Goal: Task Accomplishment & Management: Use online tool/utility

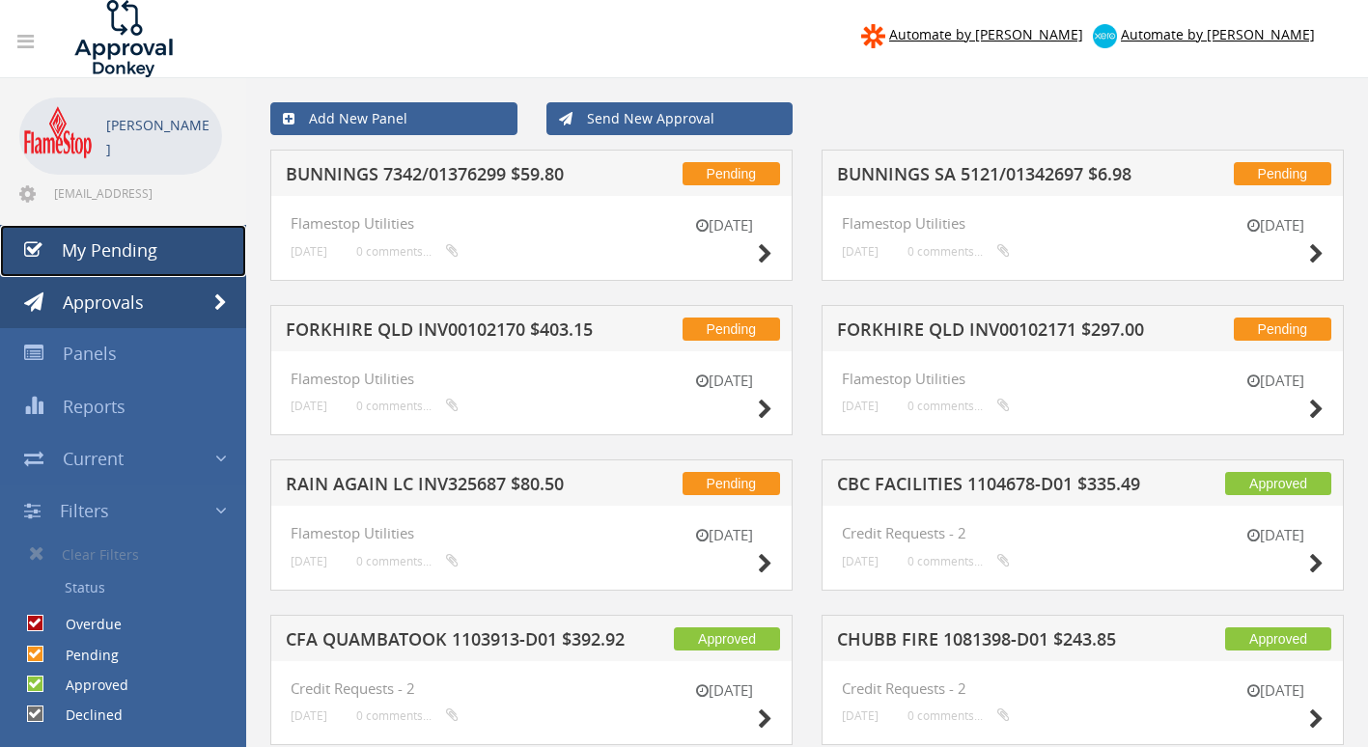
click at [139, 244] on span "My Pending" at bounding box center [110, 249] width 96 height 23
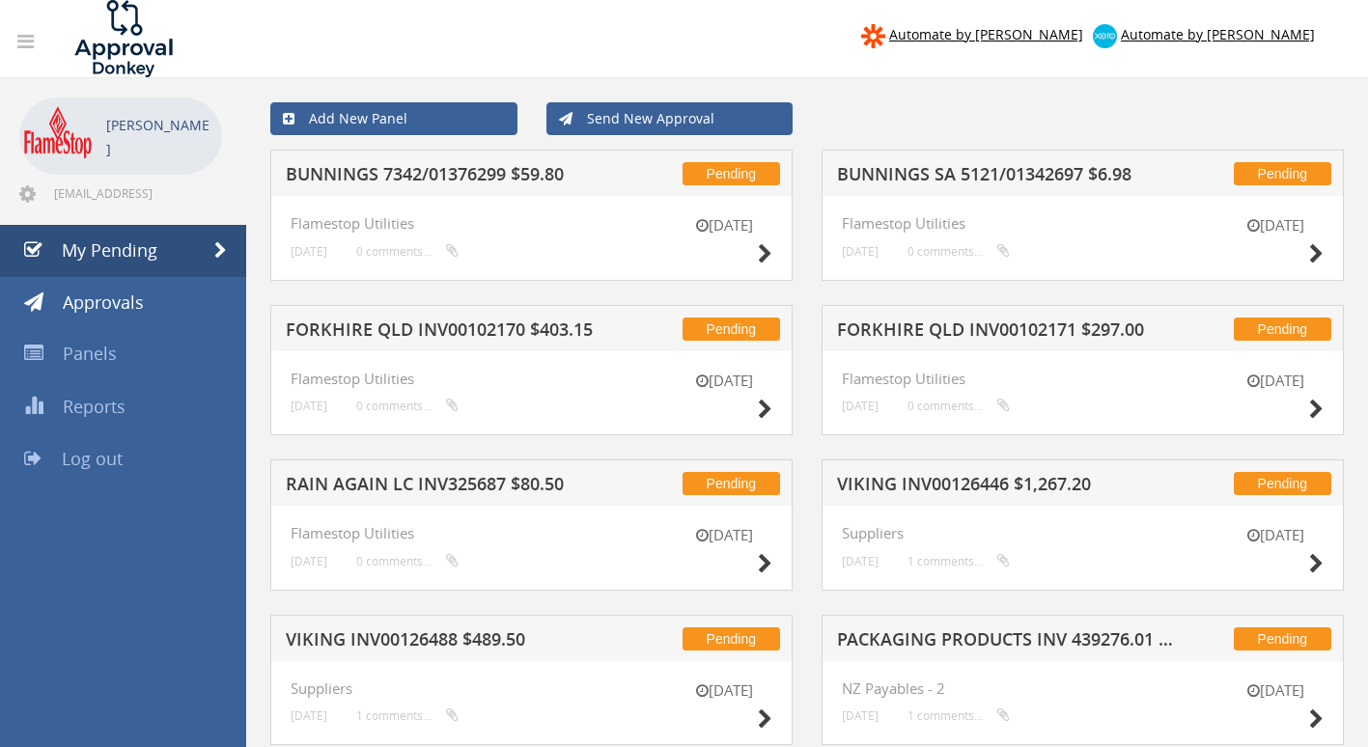
click at [458, 180] on h5 "BUNNINGS 7342/01376299 $59.80" at bounding box center [458, 177] width 344 height 24
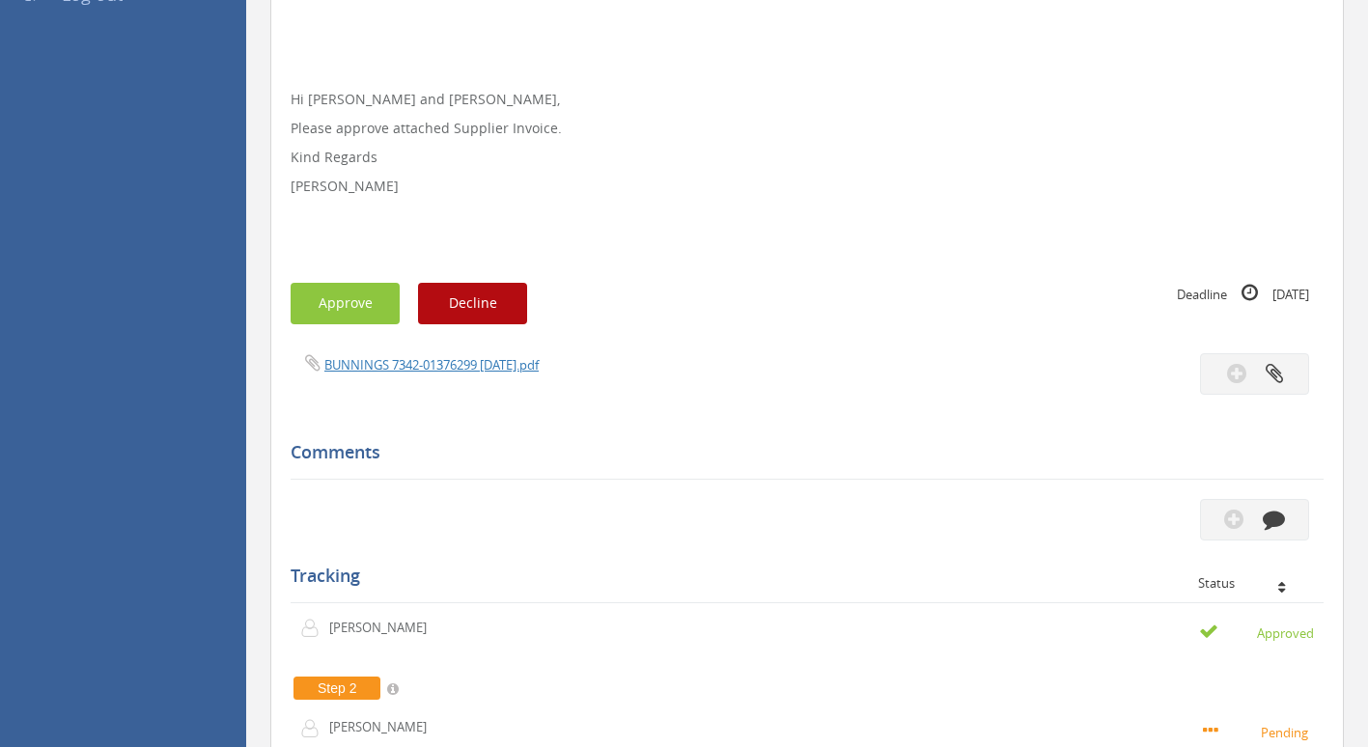
scroll to position [483, 0]
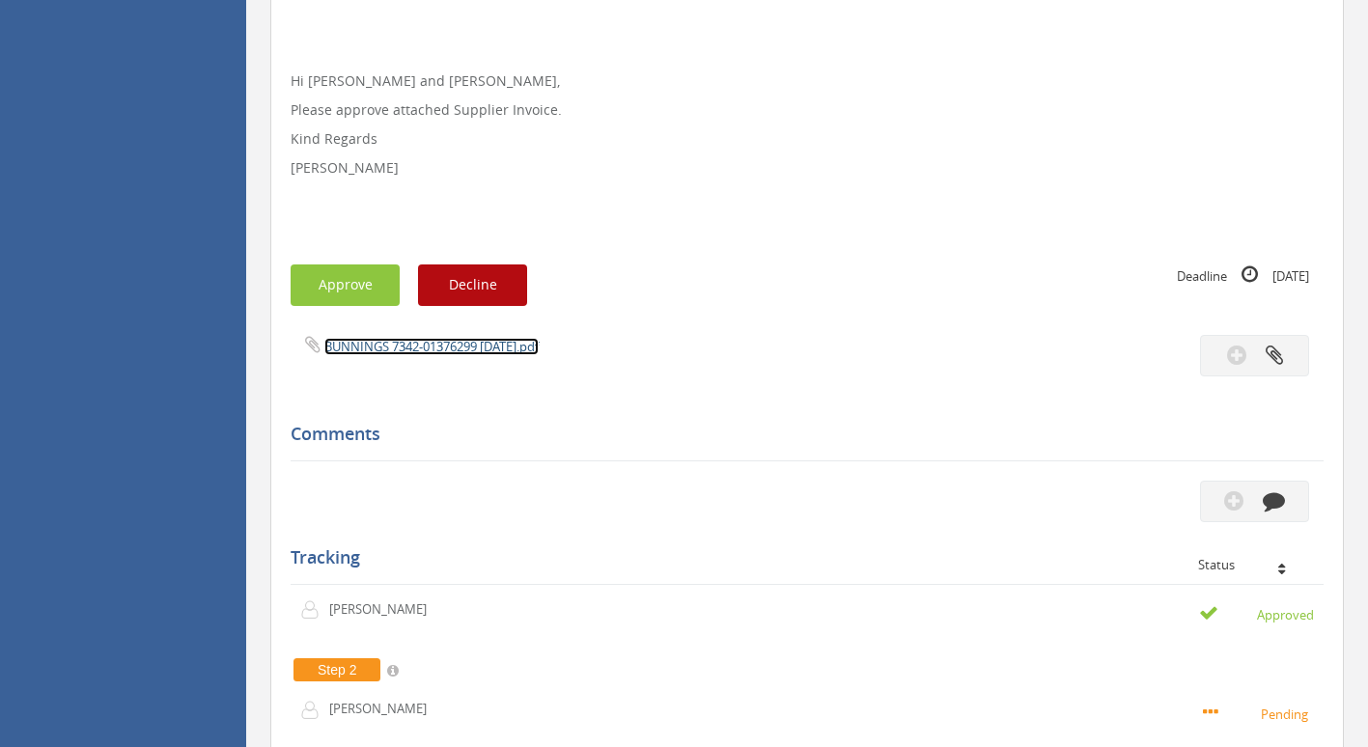
click at [440, 343] on link "BUNNINGS 7342-01376299 [DATE].pdf" at bounding box center [431, 346] width 214 height 17
click at [352, 286] on button "Approve" at bounding box center [345, 285] width 109 height 42
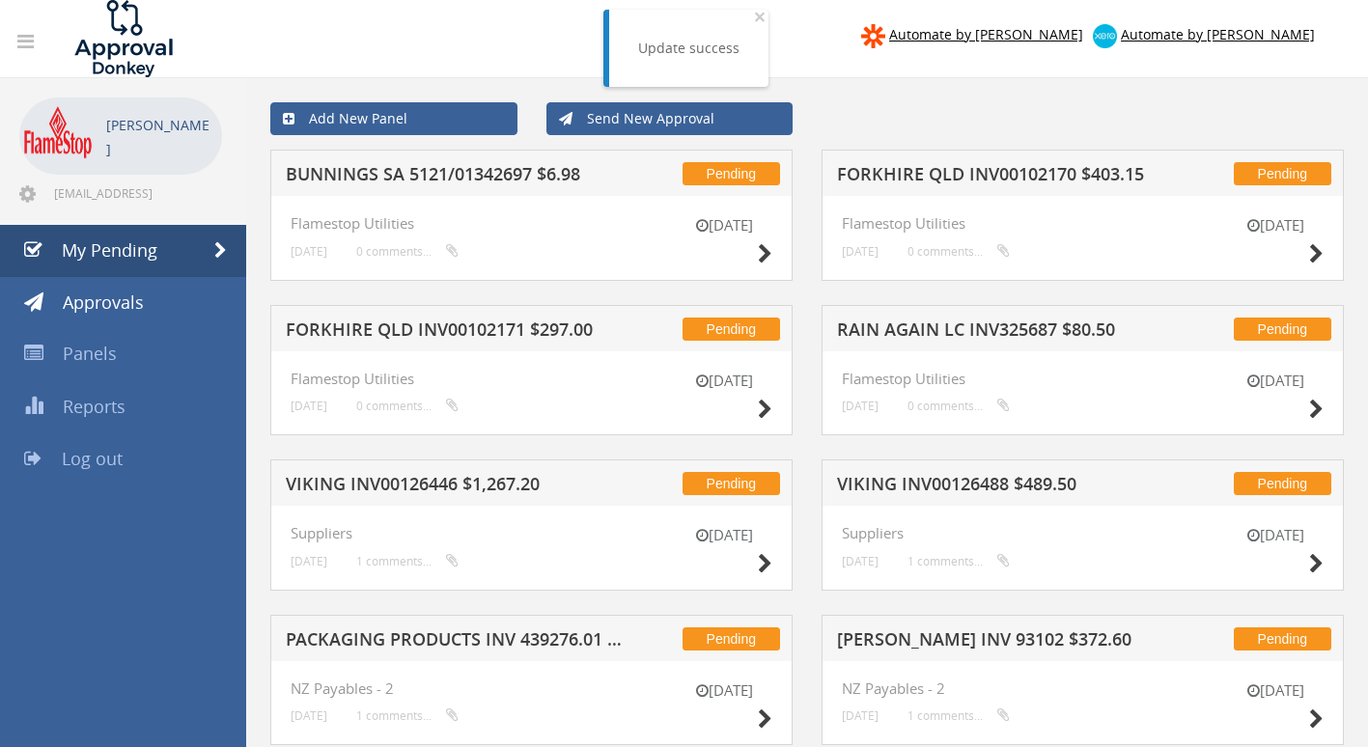
click at [477, 170] on h5 "BUNNINGS SA 5121/01342697 $6.98" at bounding box center [458, 177] width 344 height 24
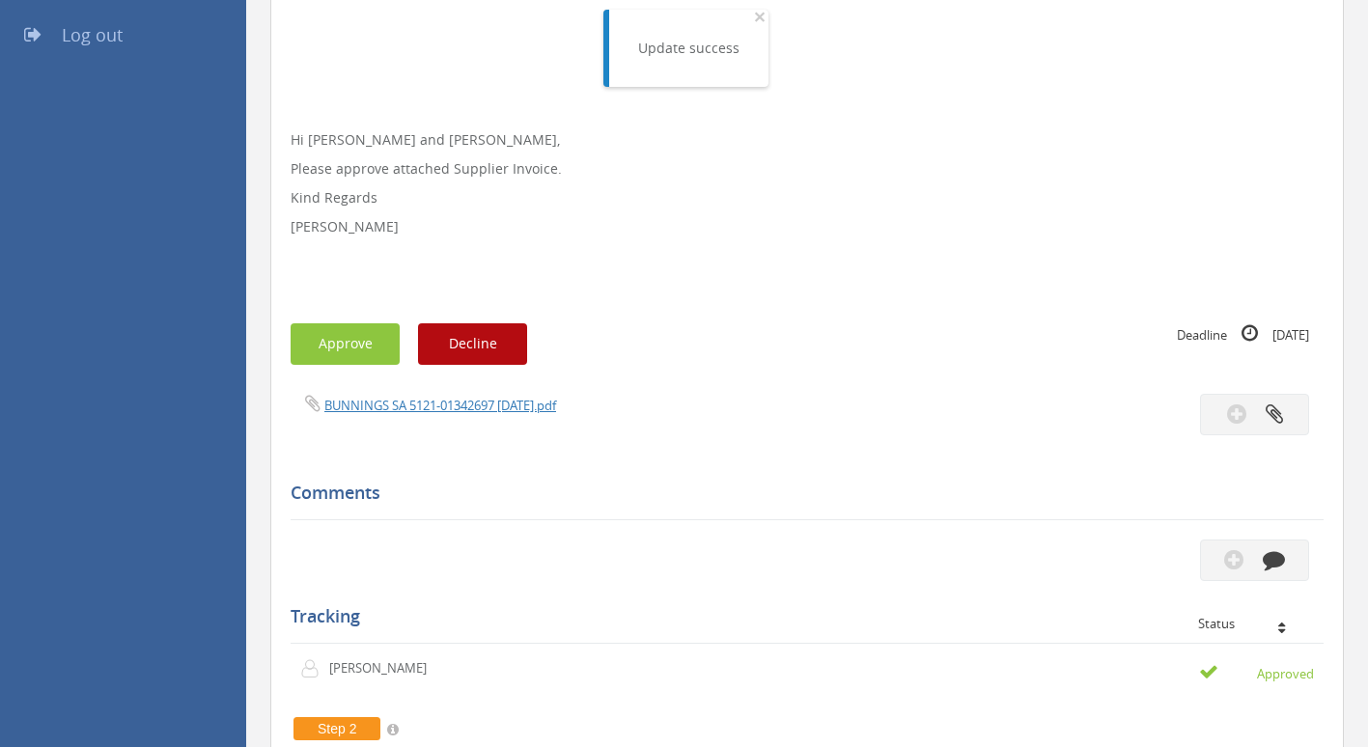
scroll to position [483, 0]
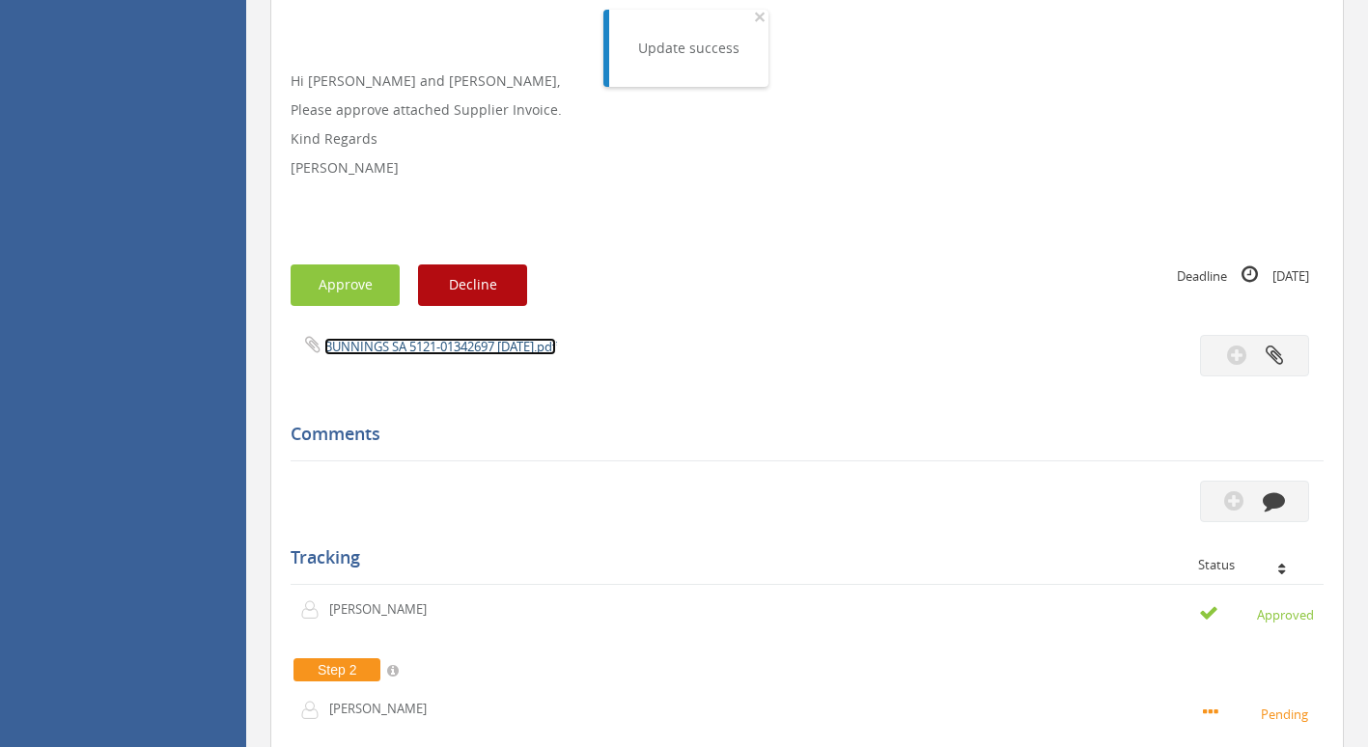
click at [437, 350] on link "BUNNINGS SA 5121-01342697 [DATE].pdf" at bounding box center [440, 346] width 232 height 17
click at [356, 289] on button "Approve" at bounding box center [345, 285] width 109 height 42
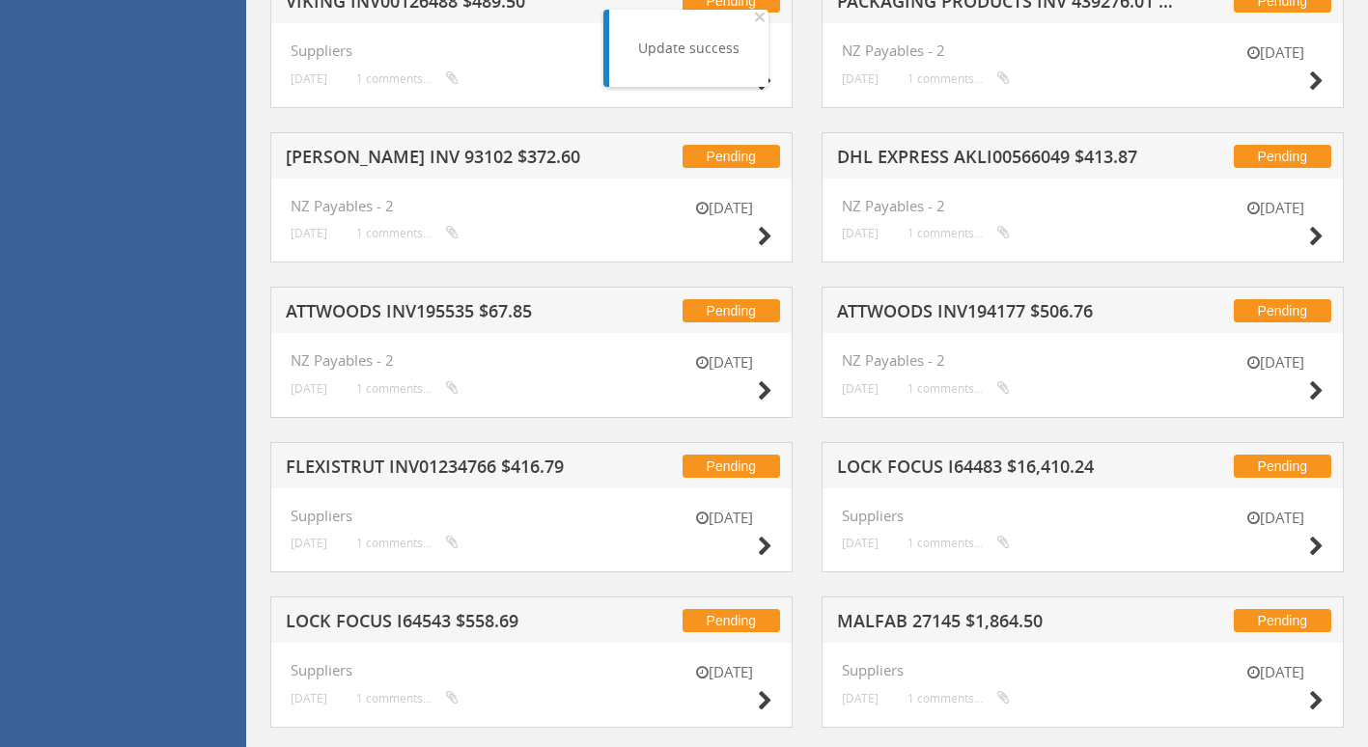
click at [921, 152] on h5 "DHL EXPRESS AKLI00566049 $413.87" at bounding box center [1009, 160] width 344 height 24
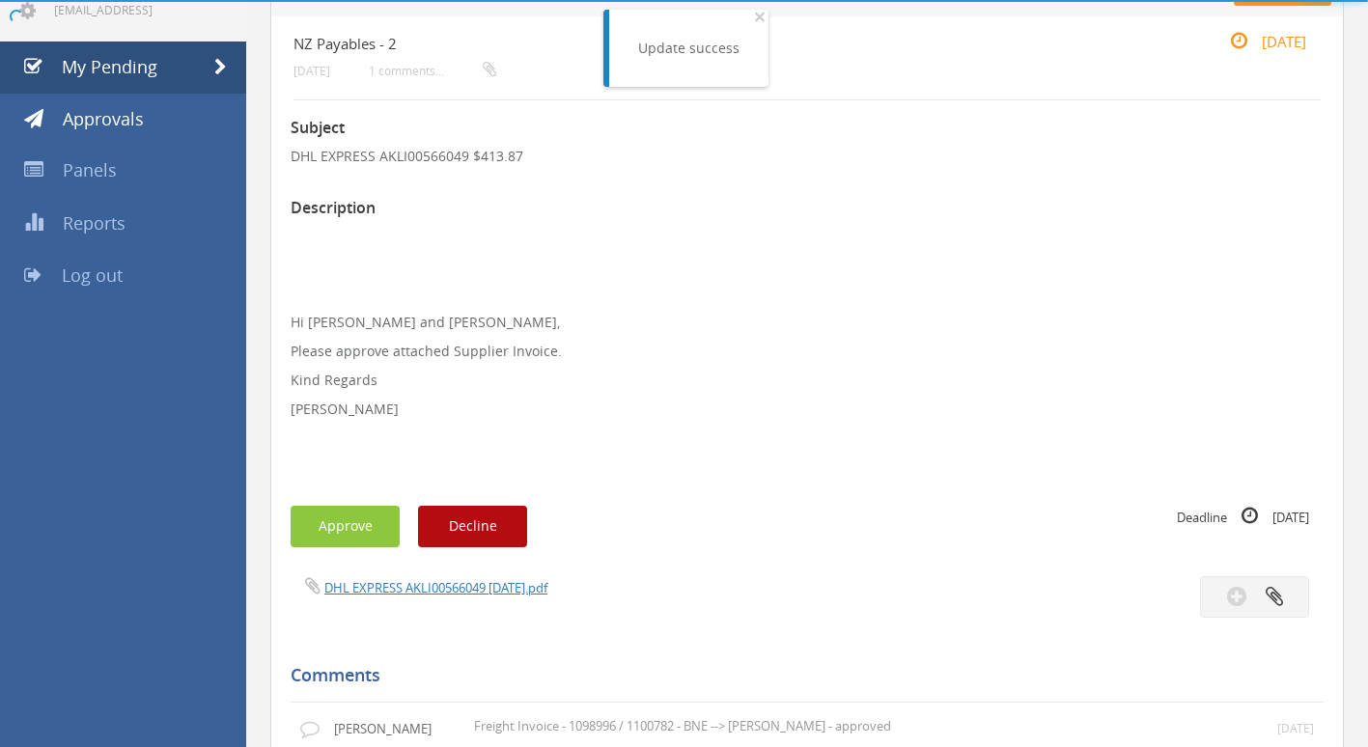
scroll to position [483, 0]
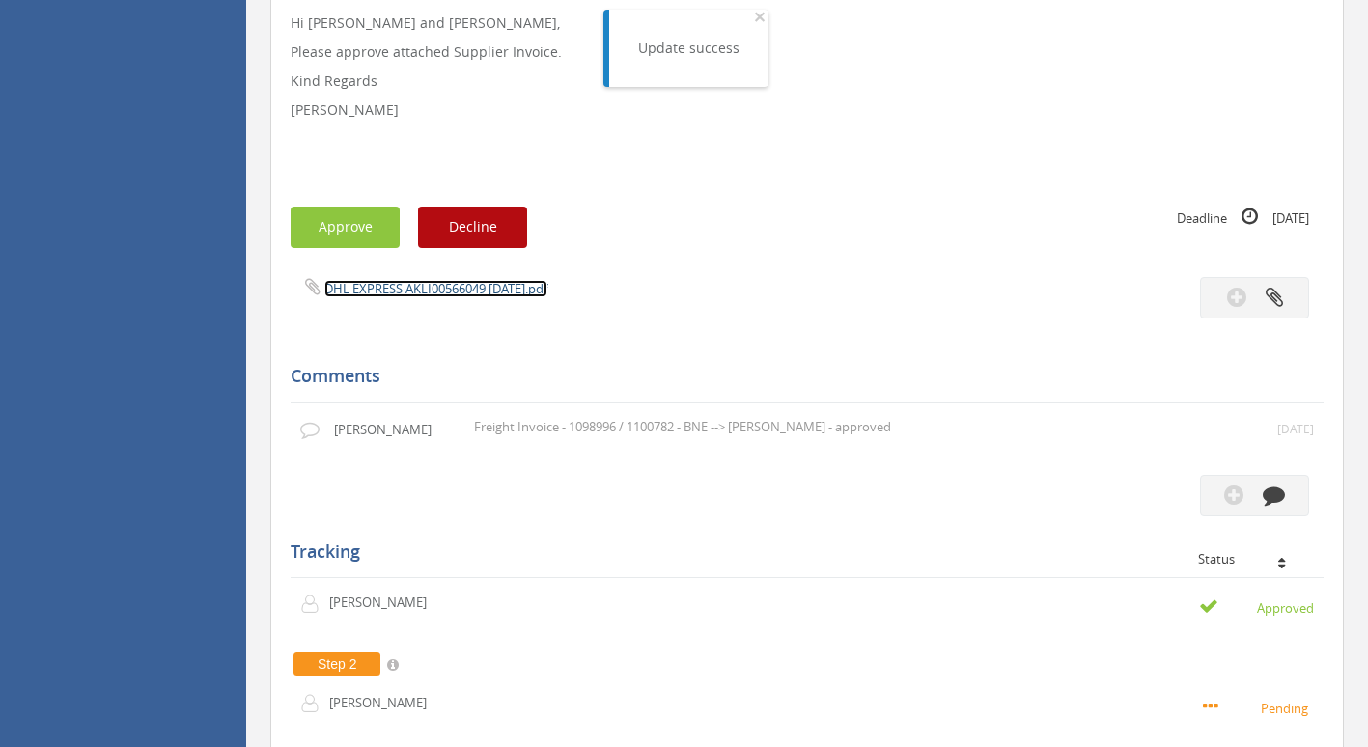
click at [445, 281] on link "DHL EXPRESS AKLI00566049 [DATE].pdf" at bounding box center [435, 288] width 223 height 17
click at [349, 225] on button "Approve" at bounding box center [345, 228] width 109 height 42
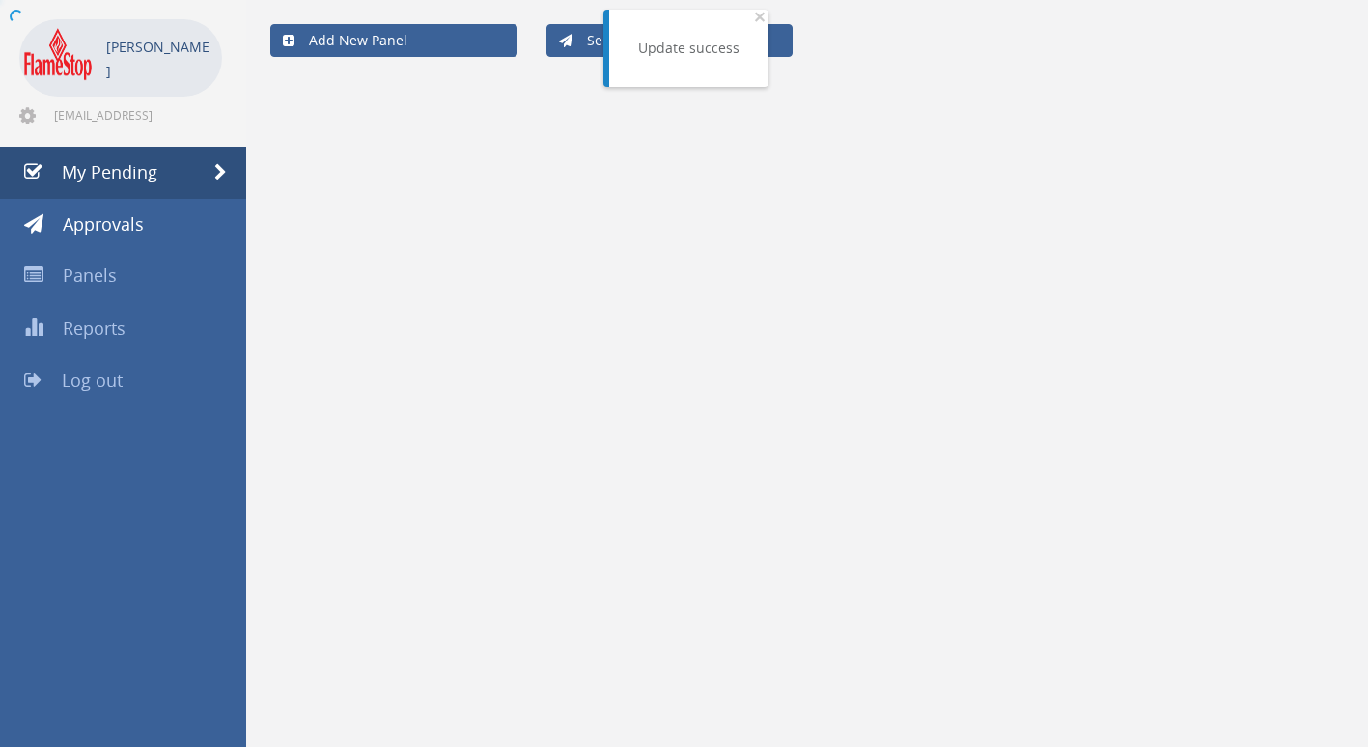
scroll to position [483, 0]
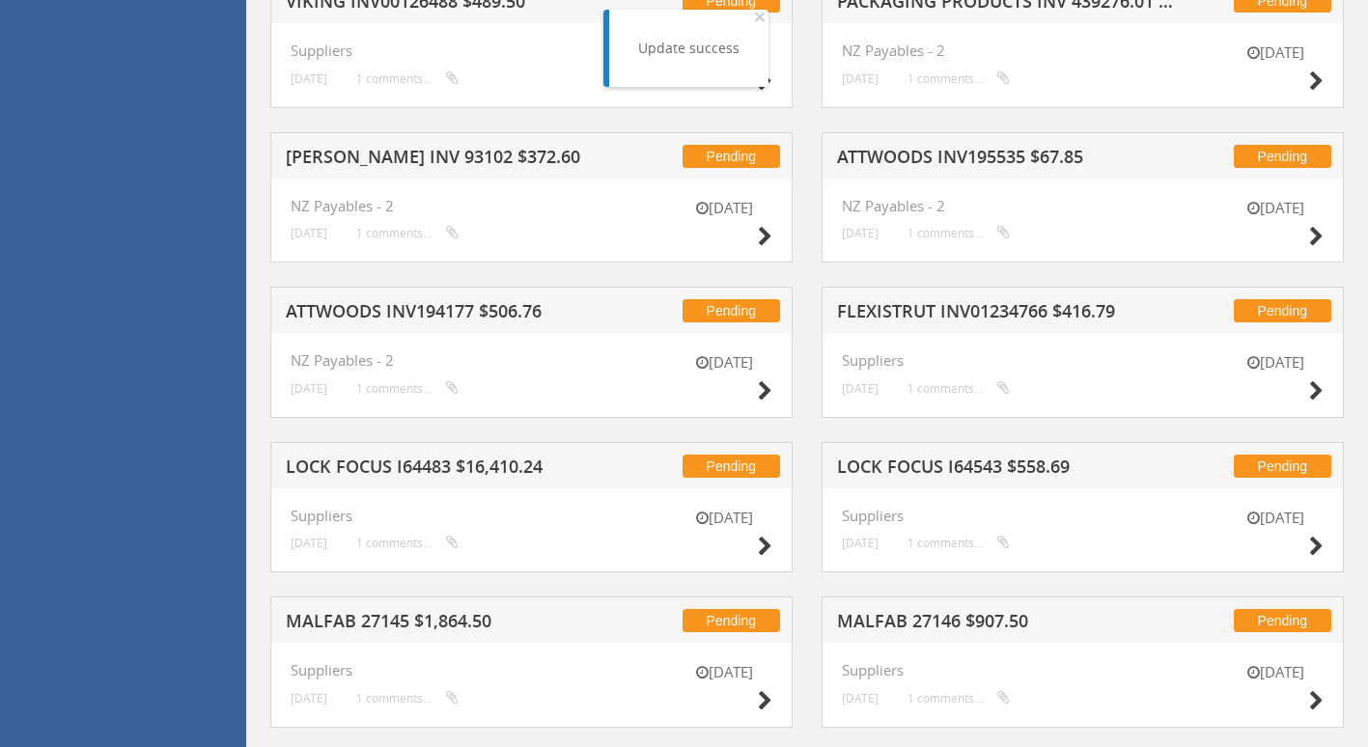
click at [932, 319] on h5 "FLEXISTRUT INV01234766 $416.79" at bounding box center [1009, 314] width 344 height 24
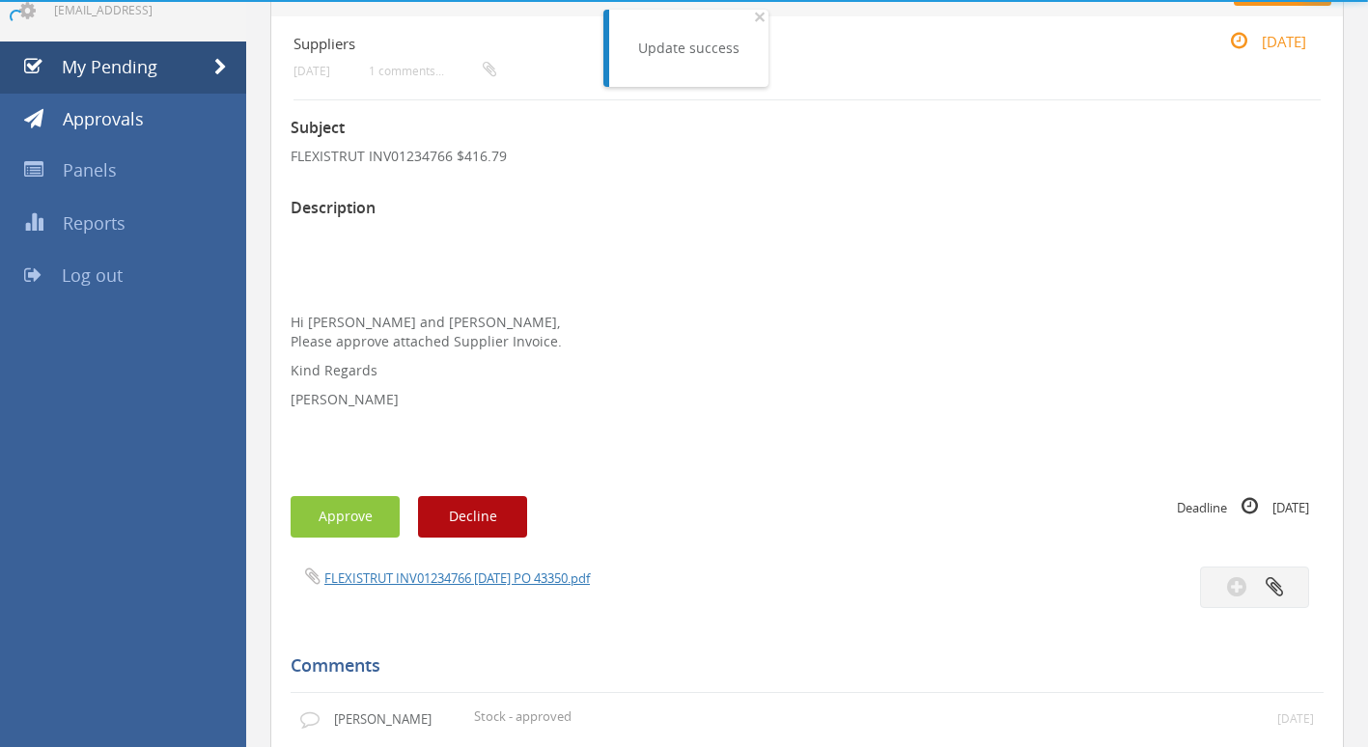
scroll to position [483, 0]
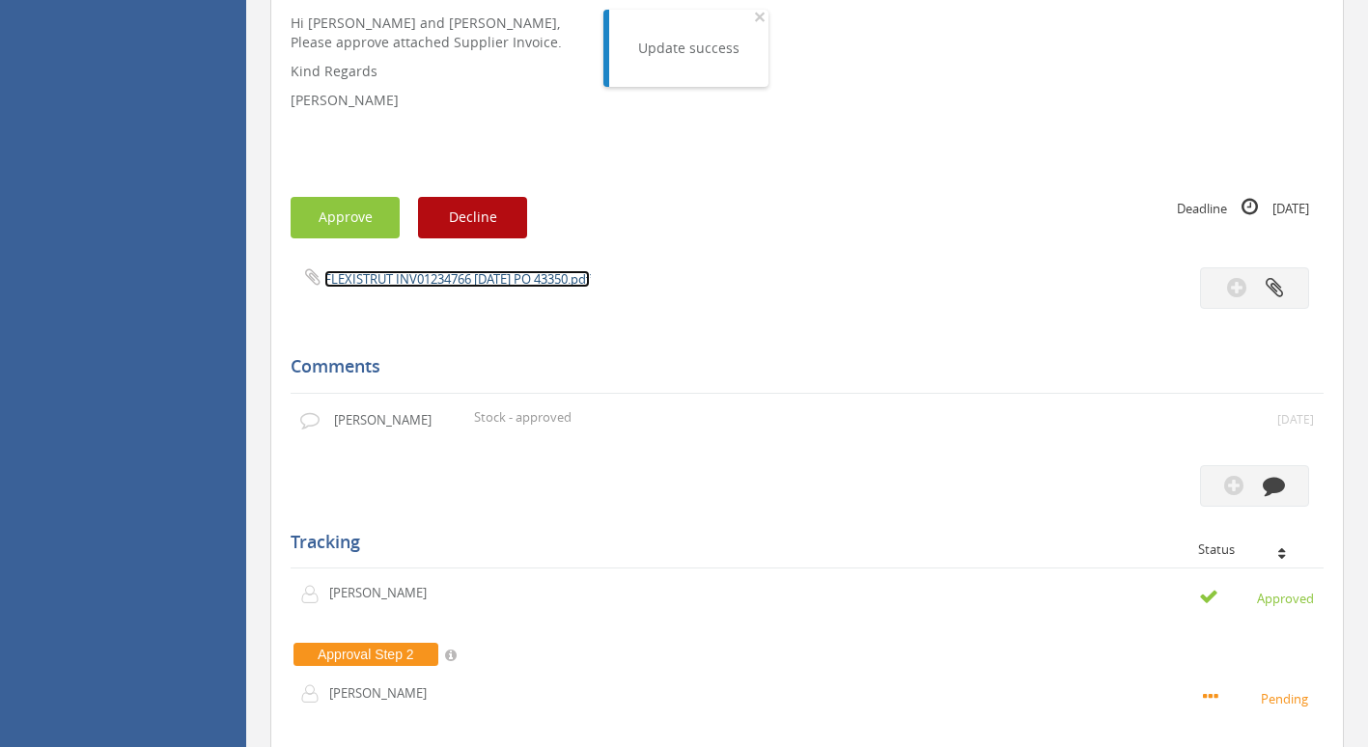
click at [419, 273] on link "FLEXISTRUT INV01234766 [DATE] PO 43350.pdf" at bounding box center [456, 278] width 265 height 17
click at [335, 221] on button "Approve" at bounding box center [345, 218] width 109 height 42
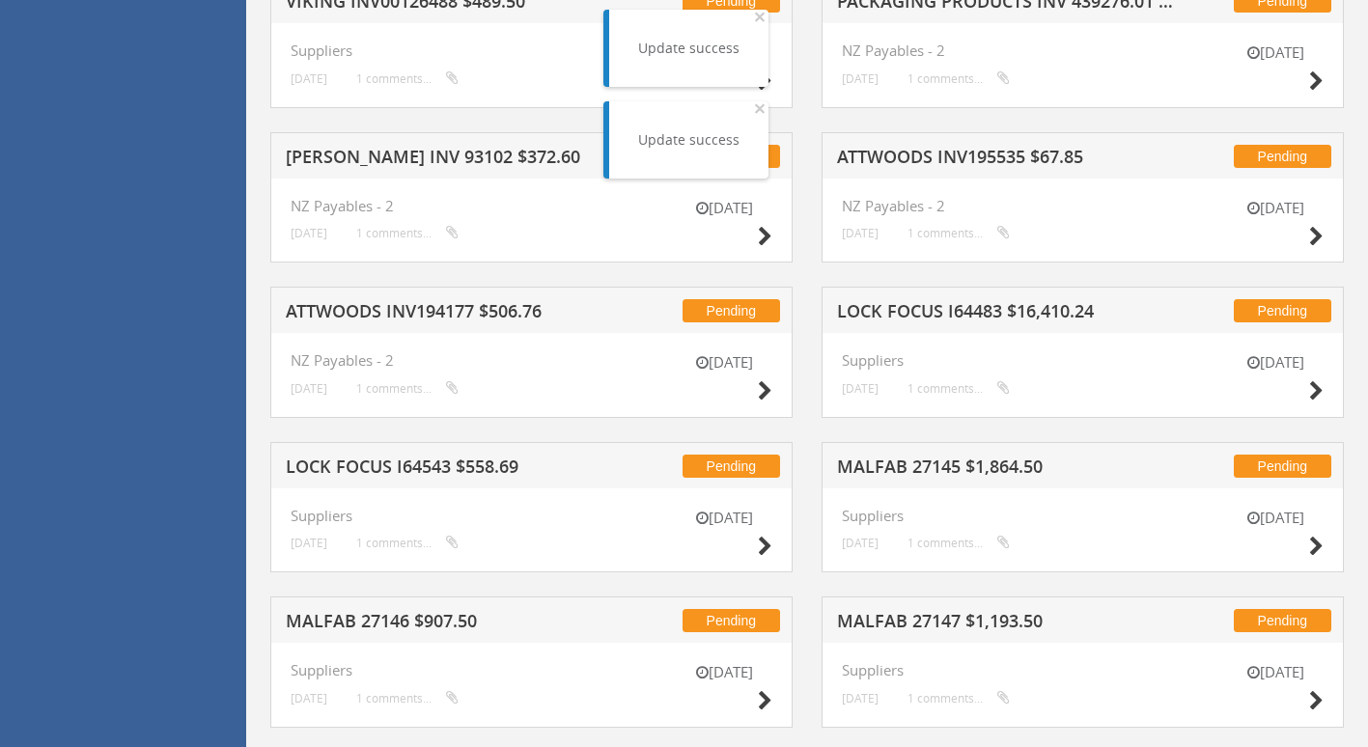
click at [936, 158] on h5 "ATTWOODS INV195535 $67.85" at bounding box center [1009, 160] width 344 height 24
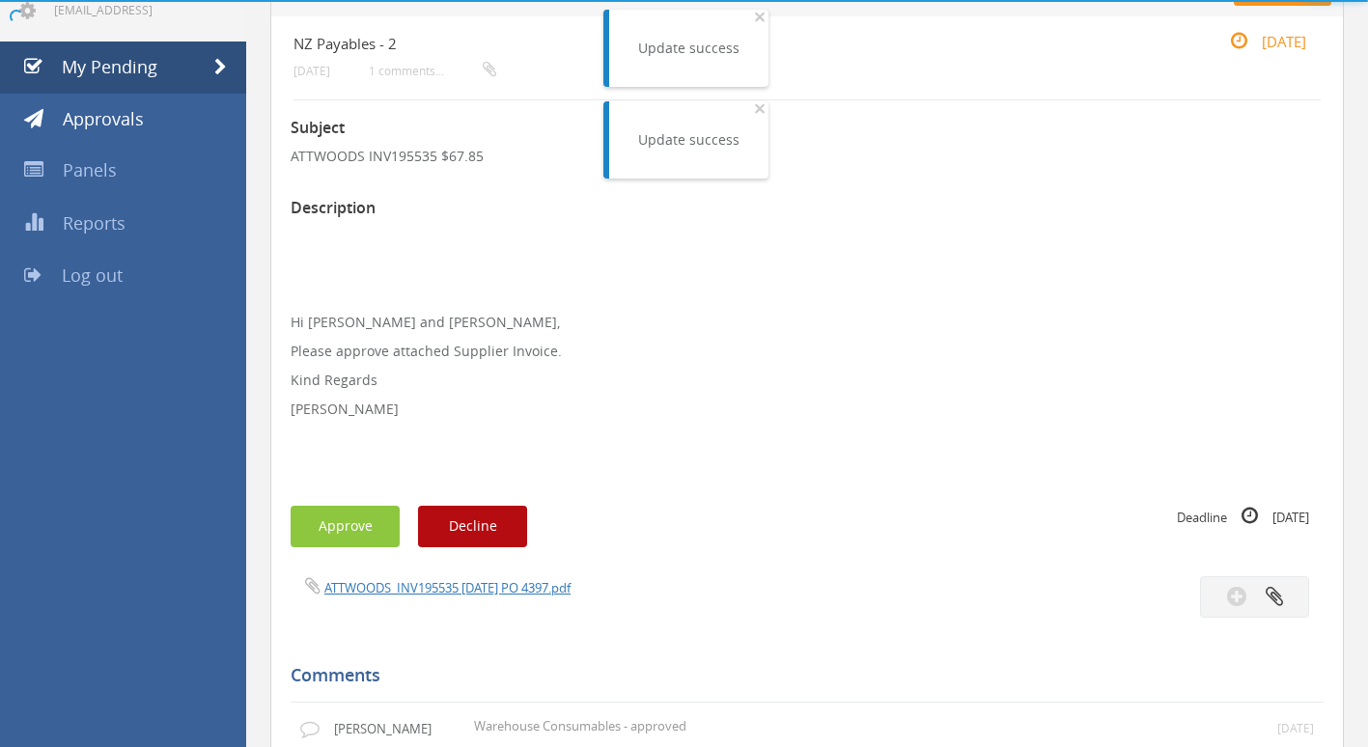
scroll to position [483, 0]
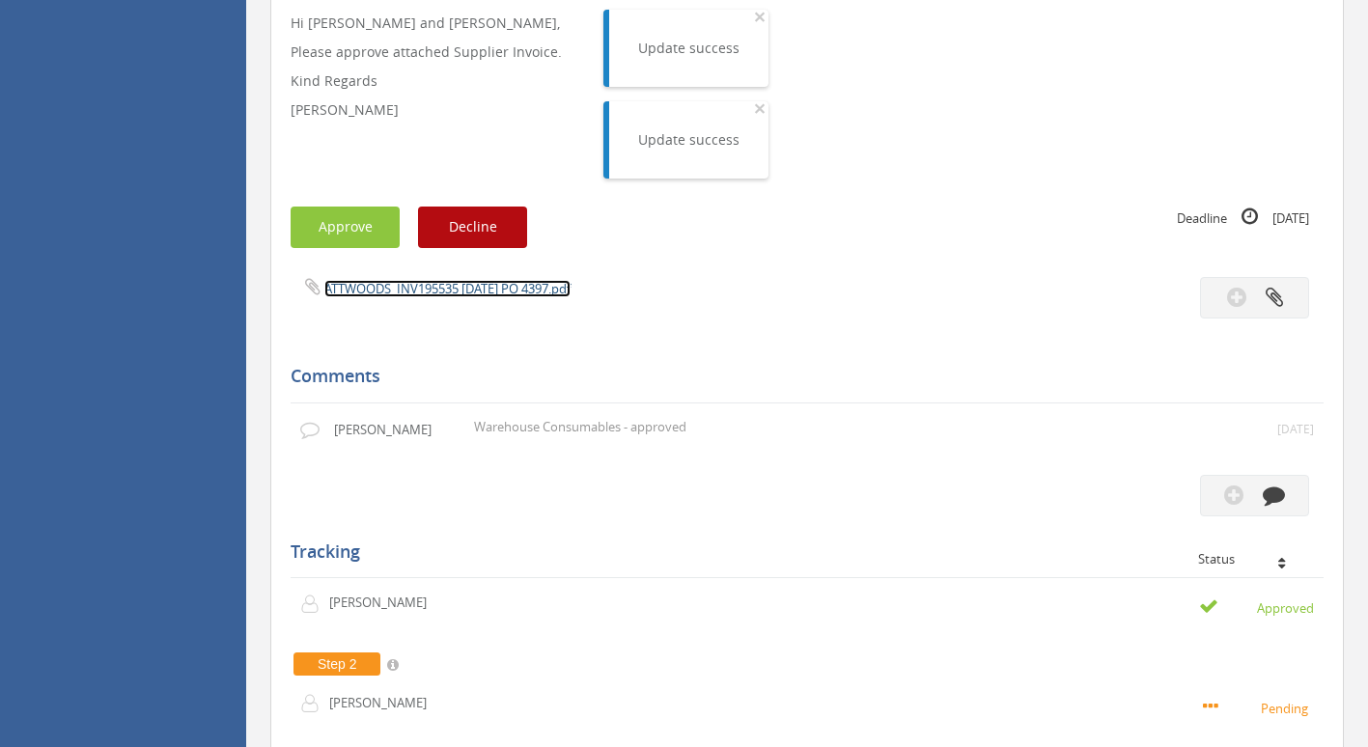
click at [403, 284] on link "ATTWOODS_INV195535 [DATE] PO 4397.pdf" at bounding box center [447, 288] width 246 height 17
click at [359, 225] on button "Approve" at bounding box center [345, 228] width 109 height 42
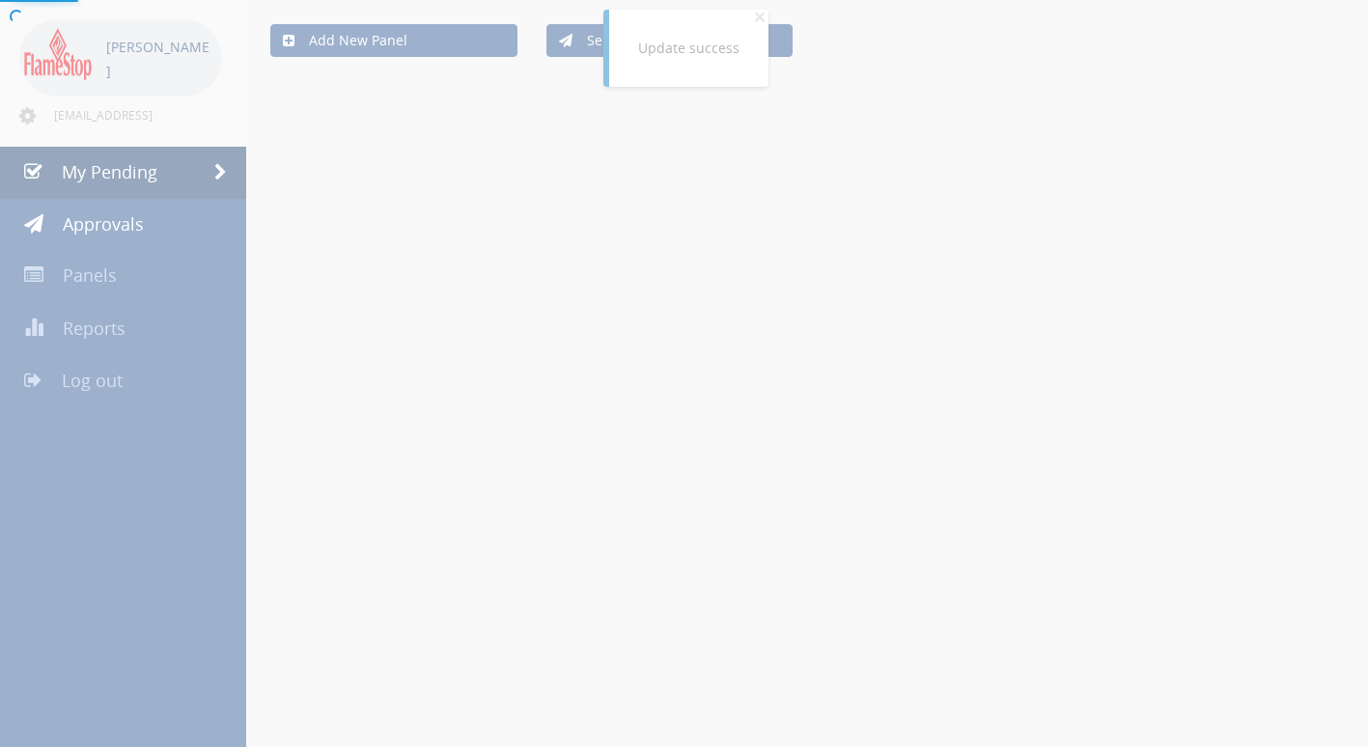
scroll to position [483, 0]
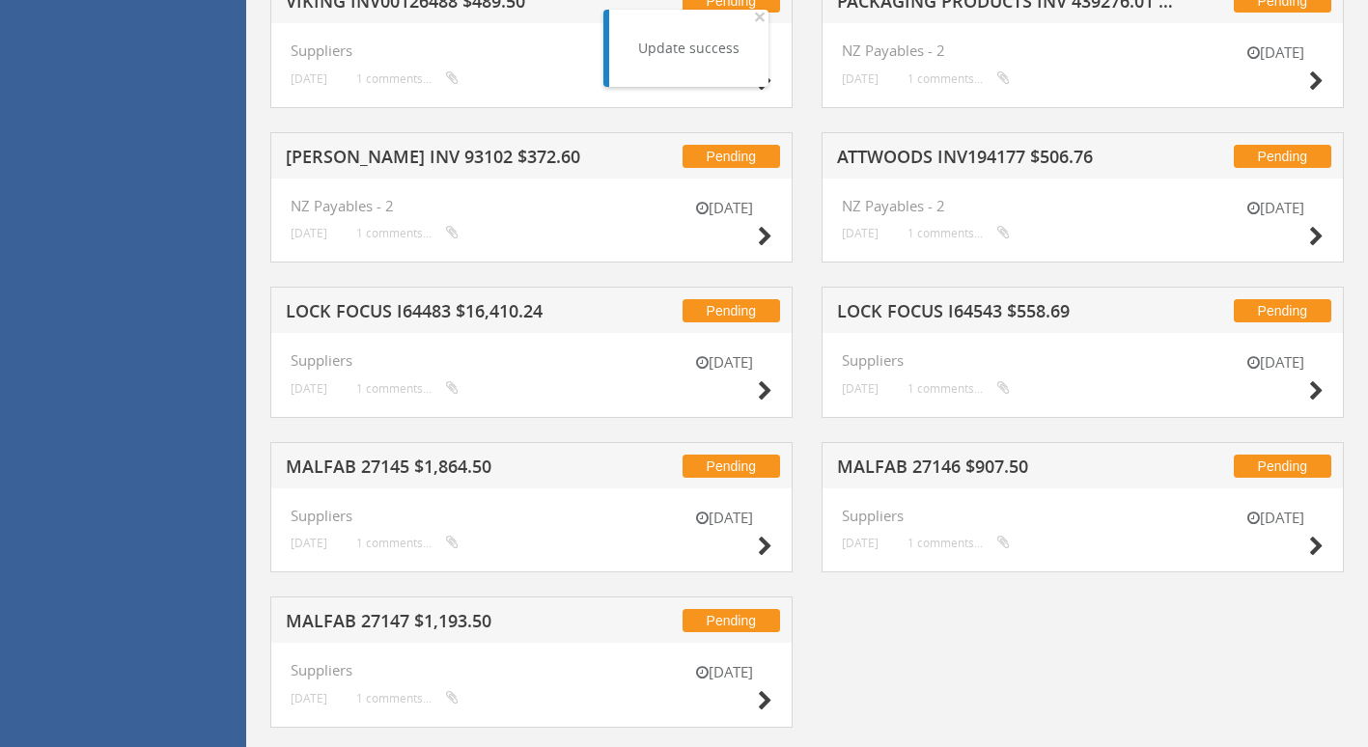
click at [919, 312] on h5 "LOCK FOCUS I64543 $558.69" at bounding box center [1009, 314] width 344 height 24
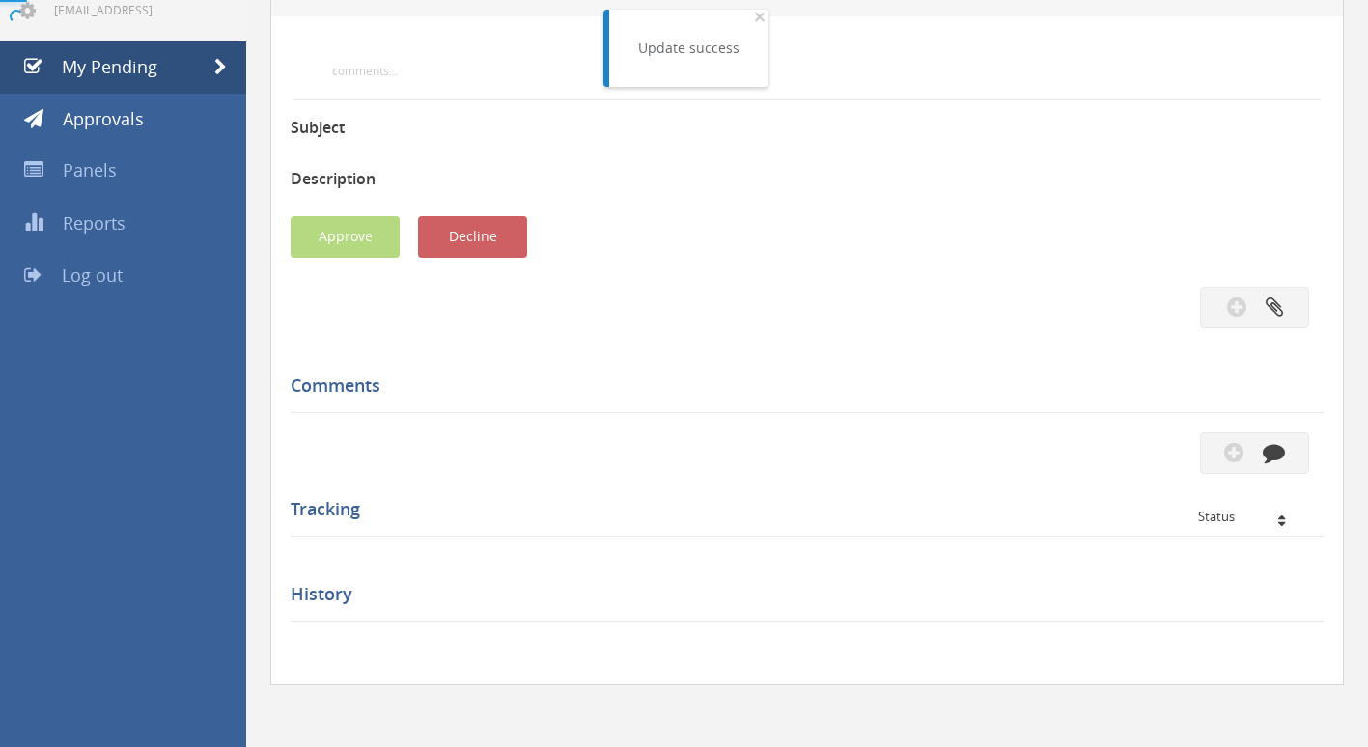
scroll to position [483, 0]
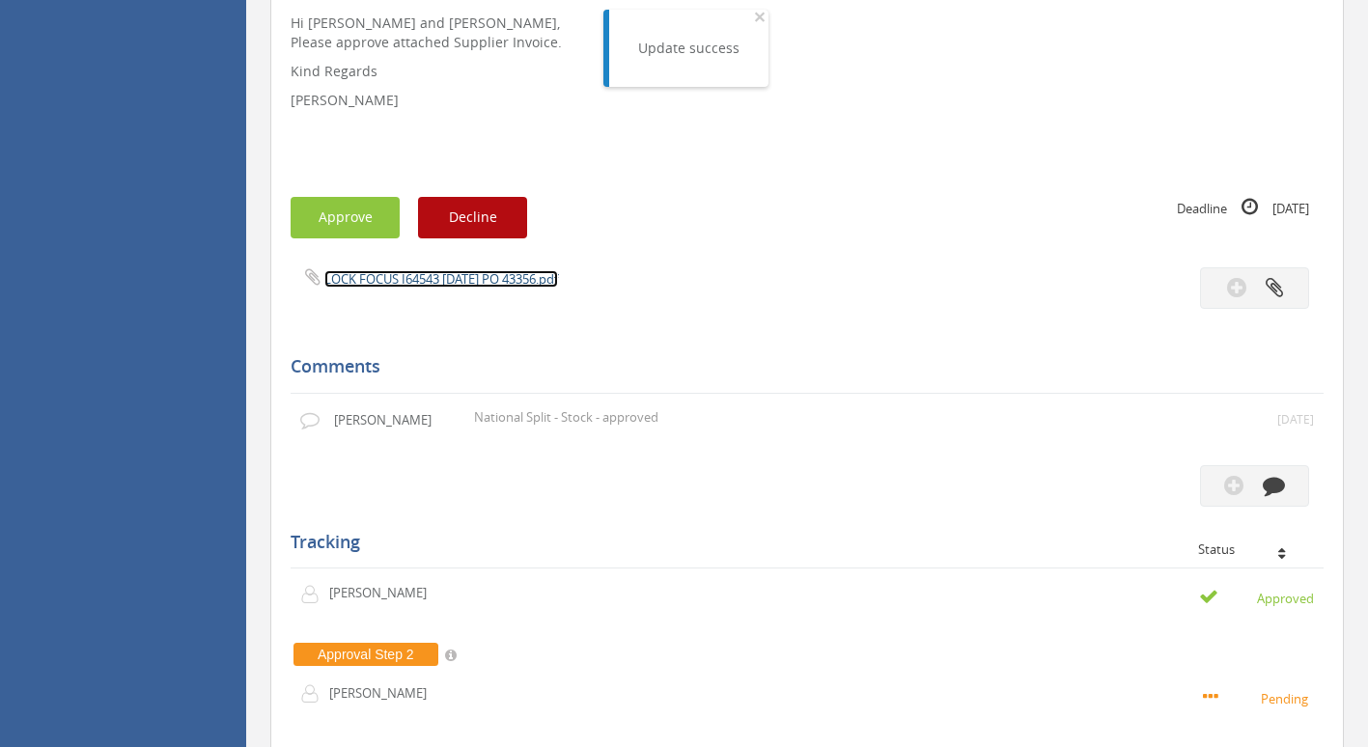
click at [456, 276] on link "LOCK FOCUS I64543 [DATE] PO 43356.pdf" at bounding box center [441, 278] width 234 height 17
click at [356, 208] on button "Approve" at bounding box center [345, 218] width 109 height 42
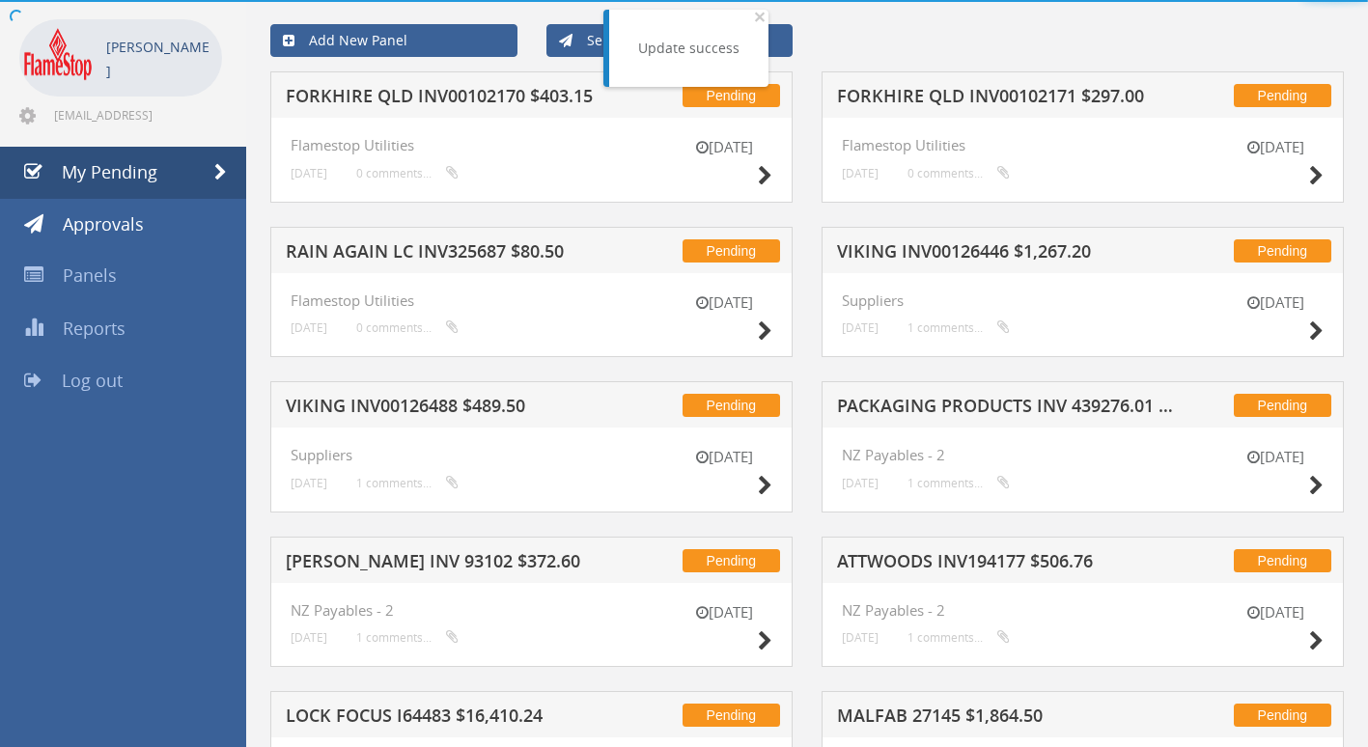
scroll to position [371, 0]
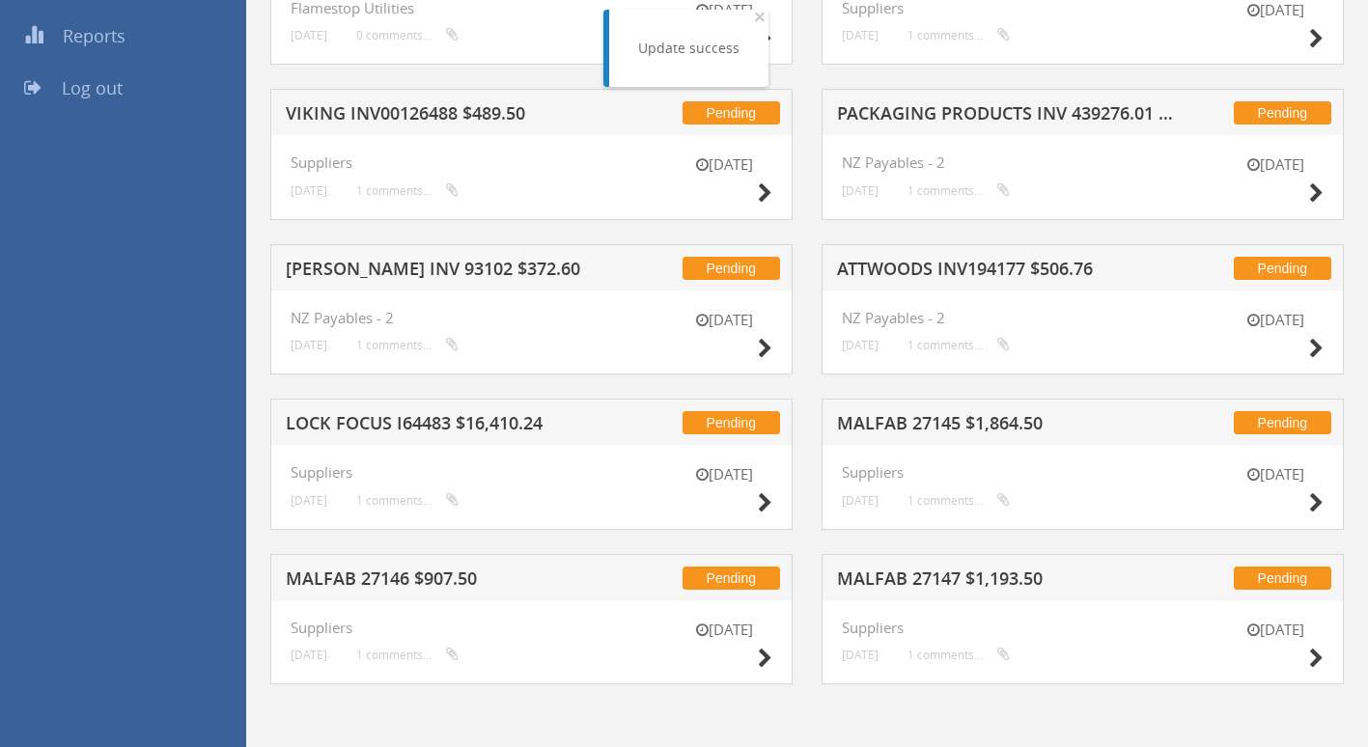
click at [876, 424] on h5 "MALFAB 27145 $1,864.50" at bounding box center [1009, 426] width 344 height 24
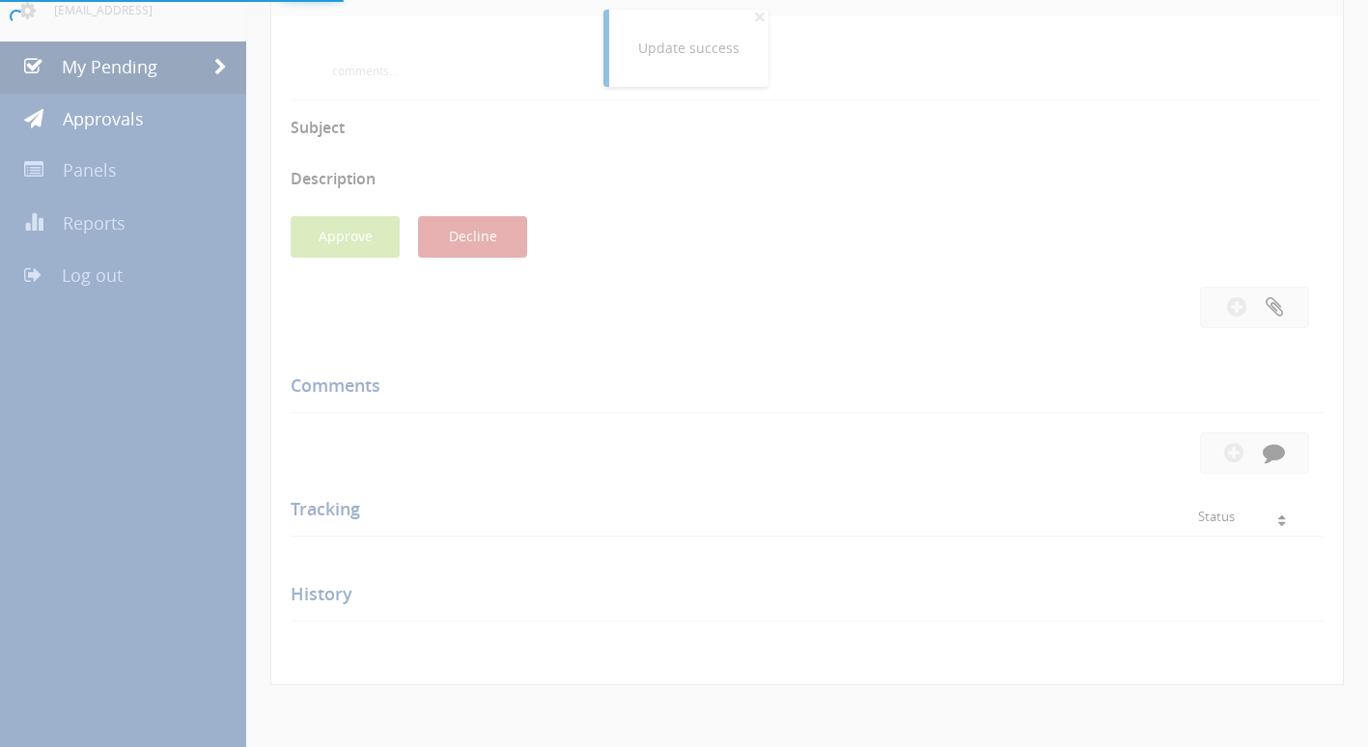
scroll to position [483, 0]
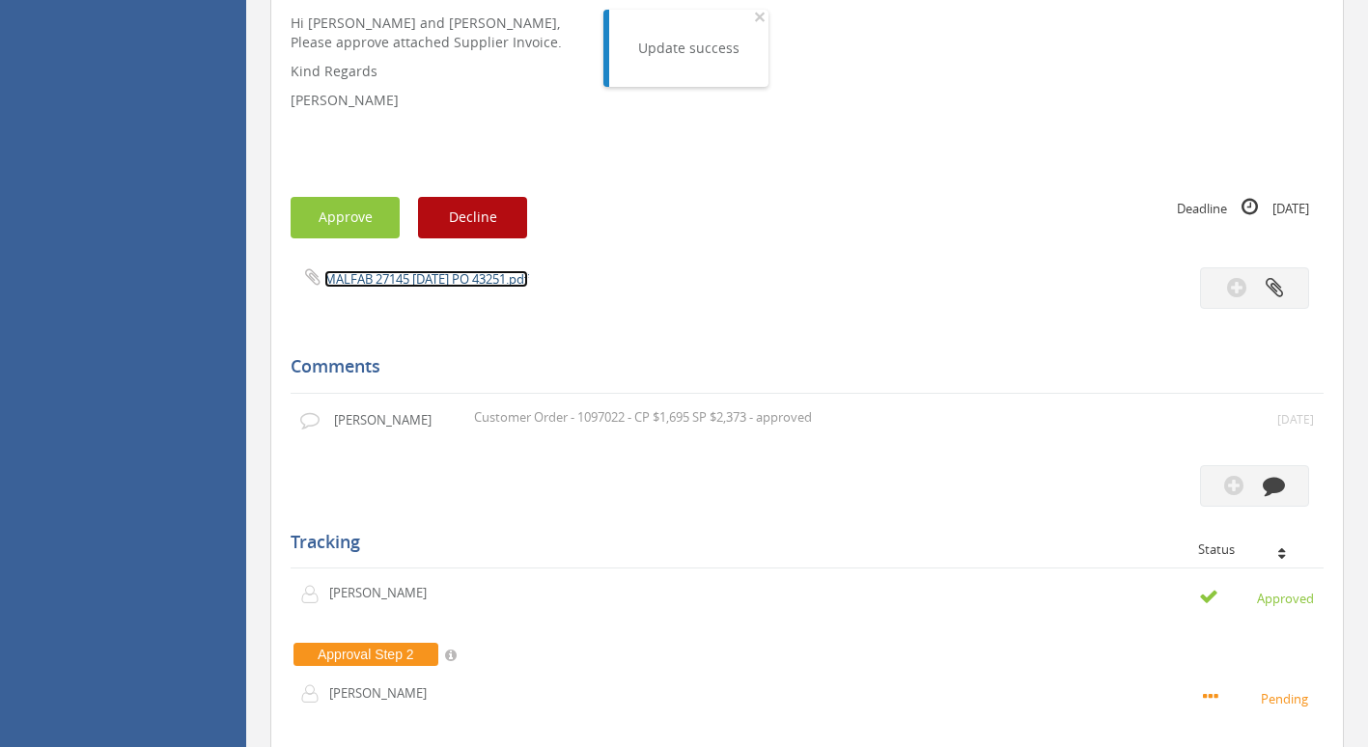
click at [420, 282] on link "MALFAB 27145 [DATE] PO 43251.pdf" at bounding box center [426, 278] width 204 height 17
click at [341, 228] on button "Approve" at bounding box center [345, 218] width 109 height 42
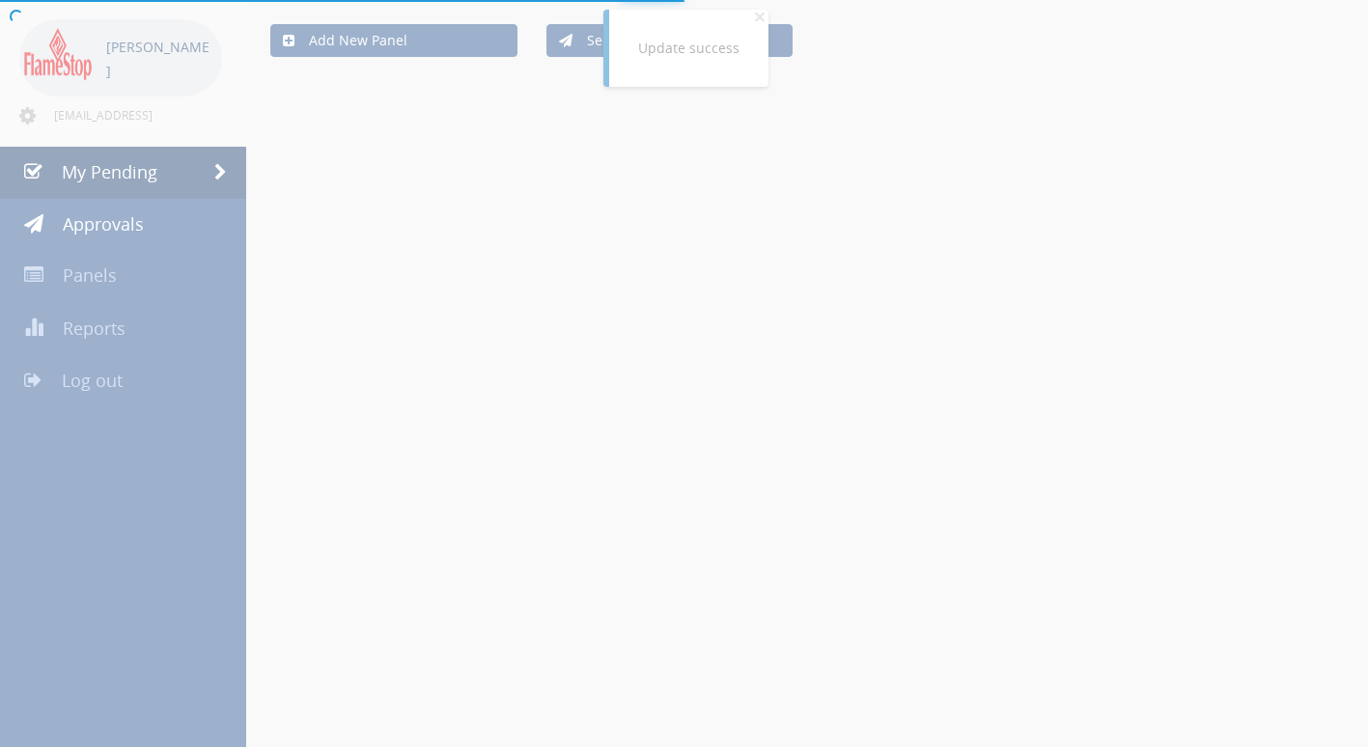
scroll to position [371, 0]
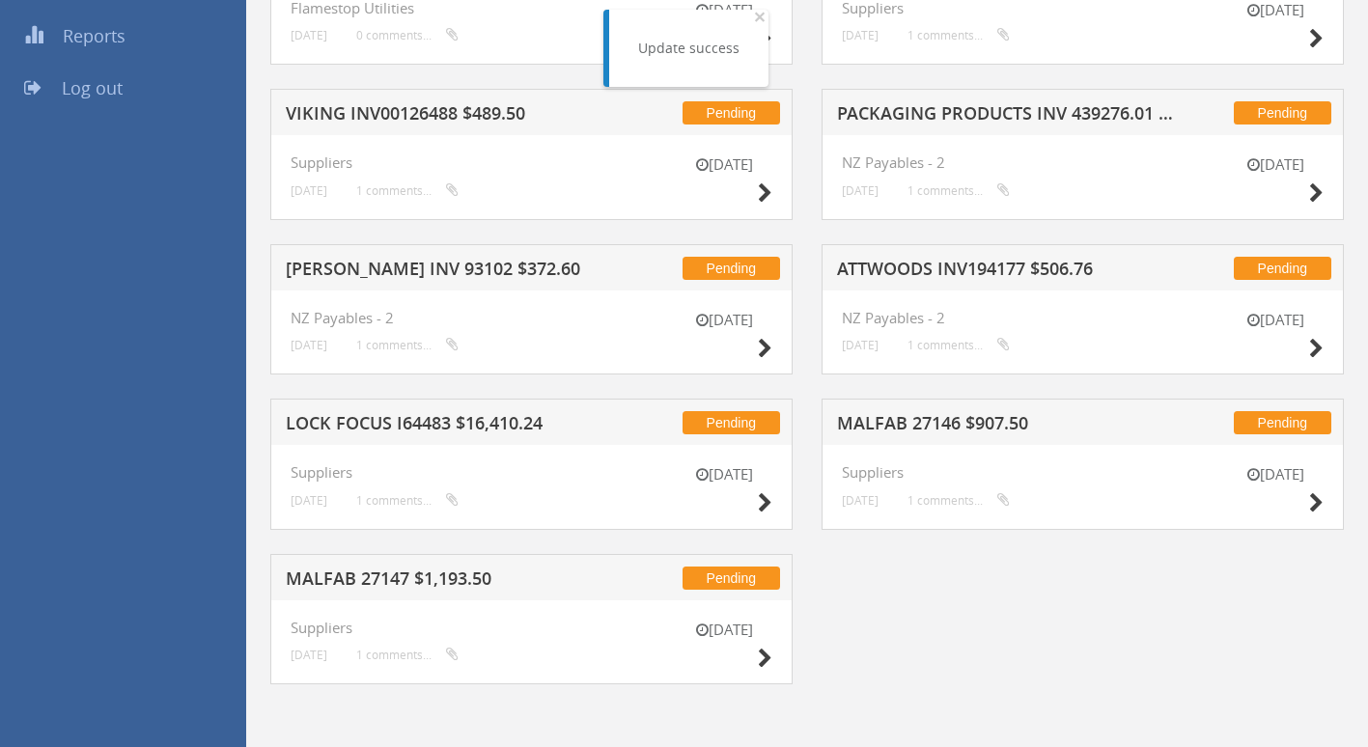
click at [931, 421] on h5 "MALFAB 27146 $907.50" at bounding box center [1009, 426] width 344 height 24
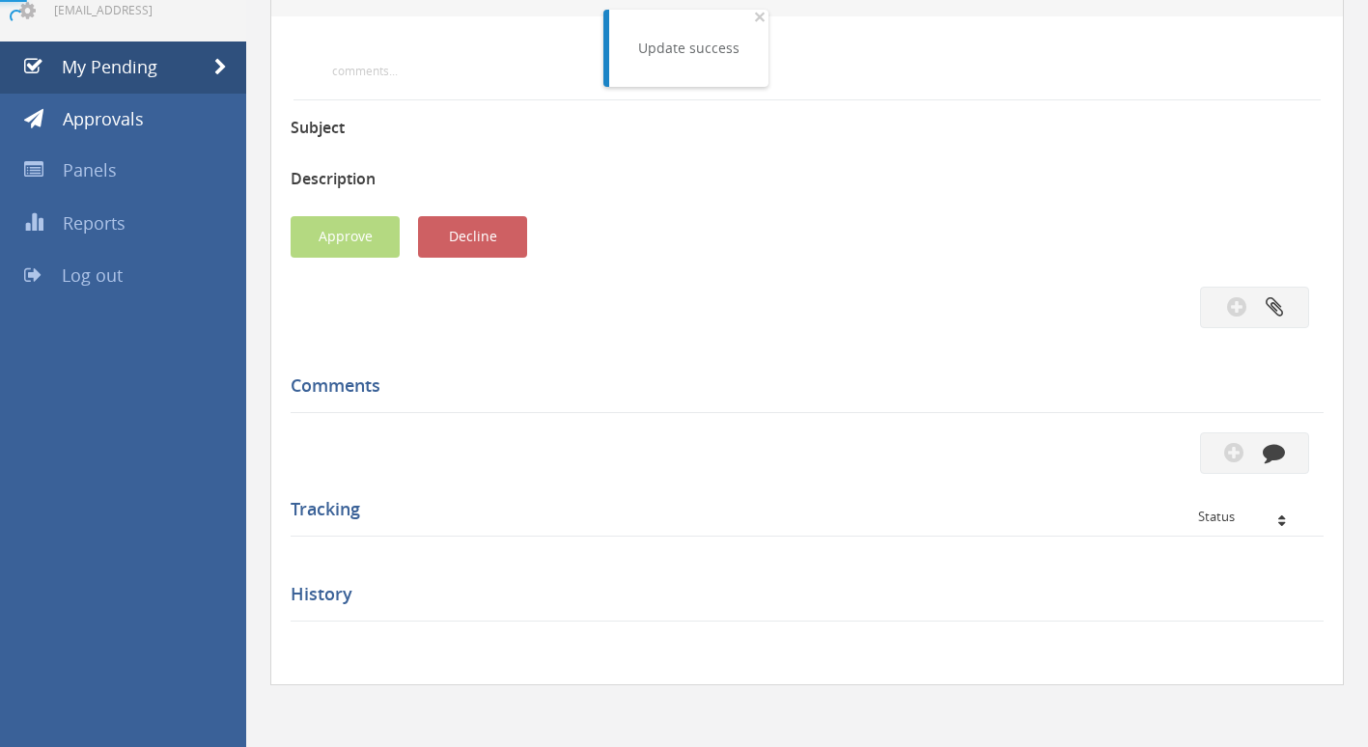
scroll to position [483, 0]
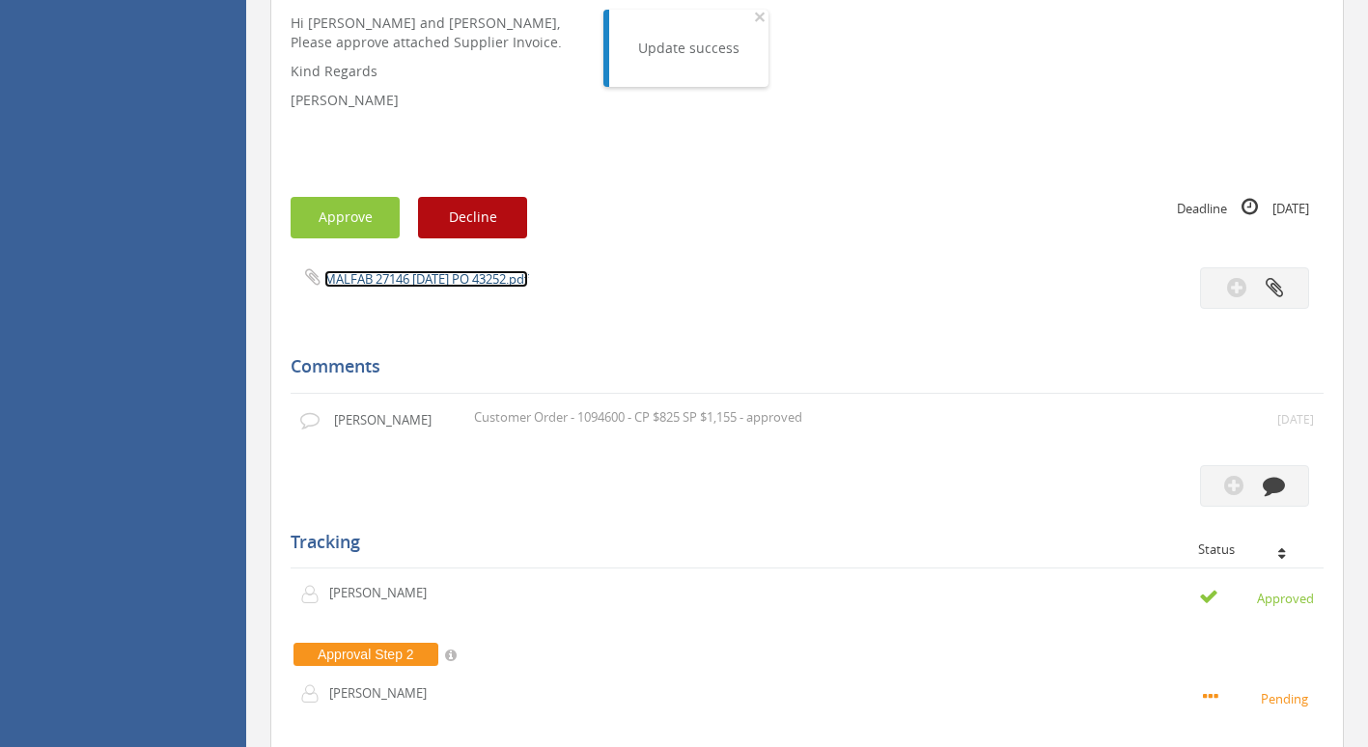
click at [429, 282] on link "MALFAB 27146 [DATE] PO 43252.pdf" at bounding box center [426, 278] width 204 height 17
click at [338, 227] on button "Approve" at bounding box center [345, 218] width 109 height 42
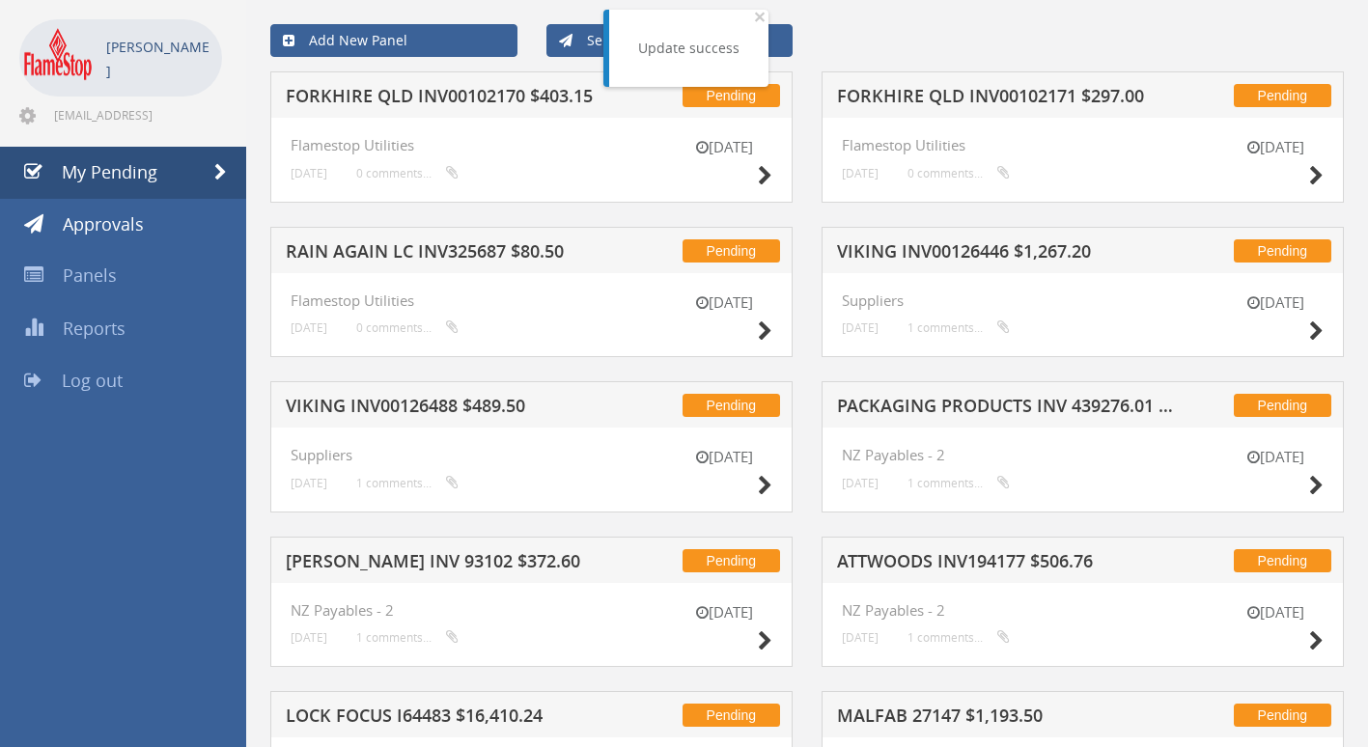
scroll to position [215, 0]
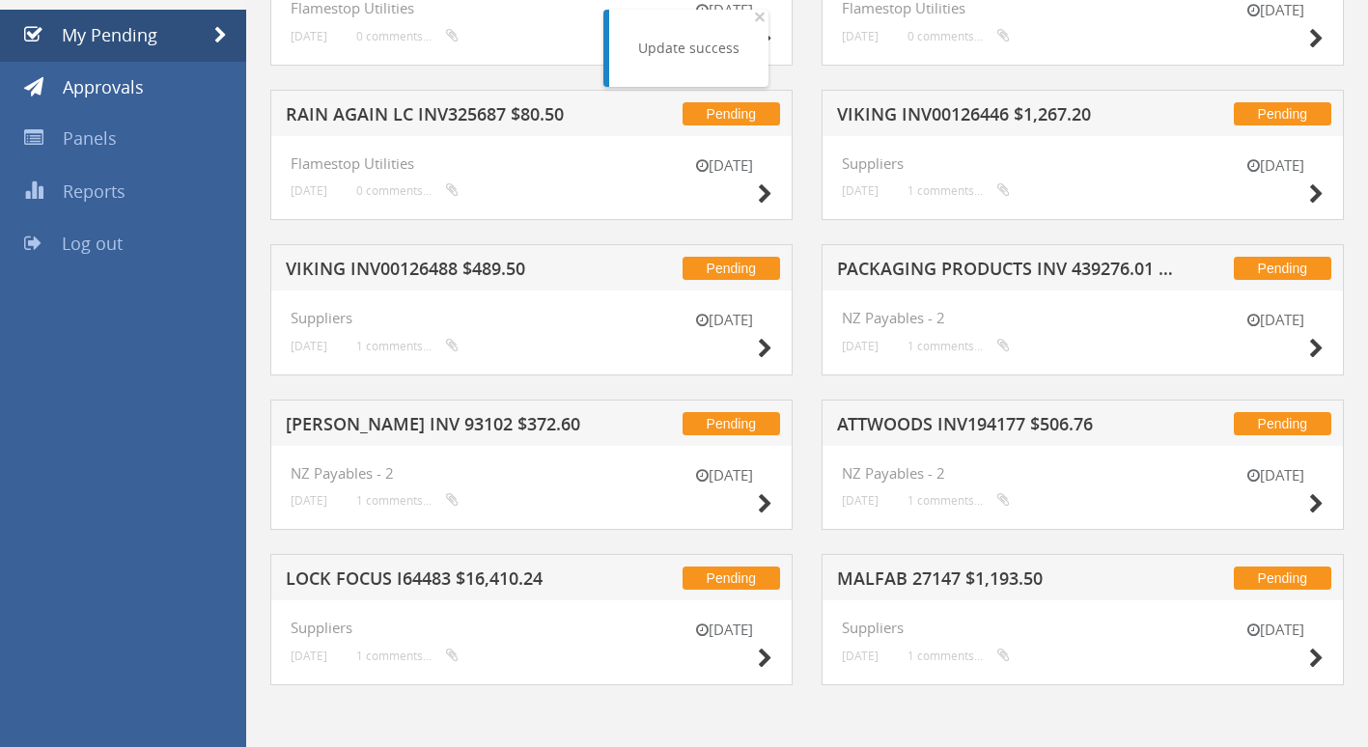
click at [410, 271] on h5 "VIKING INV00126488 $489.50" at bounding box center [458, 272] width 344 height 24
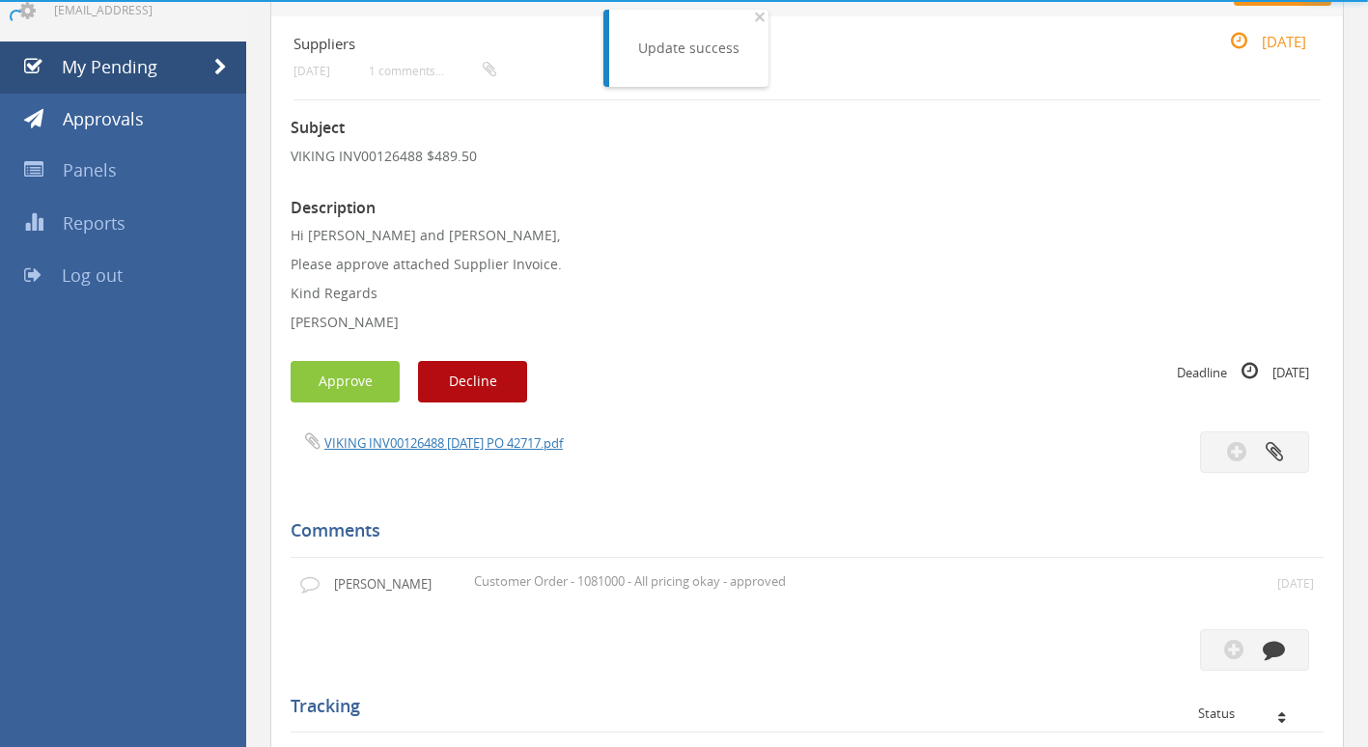
scroll to position [483, 0]
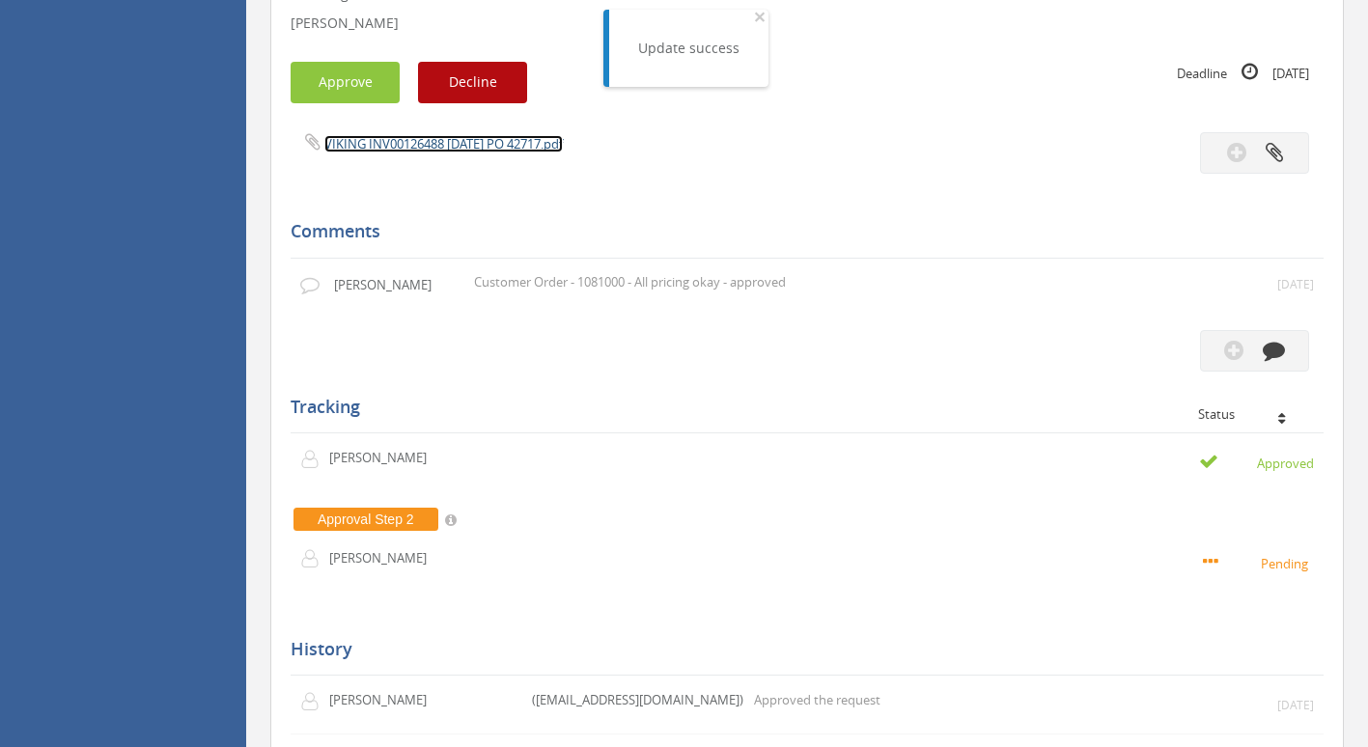
click at [439, 138] on link "VIKING INV00126488 [DATE] PO 42717.pdf" at bounding box center [443, 143] width 238 height 17
click at [350, 77] on button "Approve" at bounding box center [345, 83] width 109 height 42
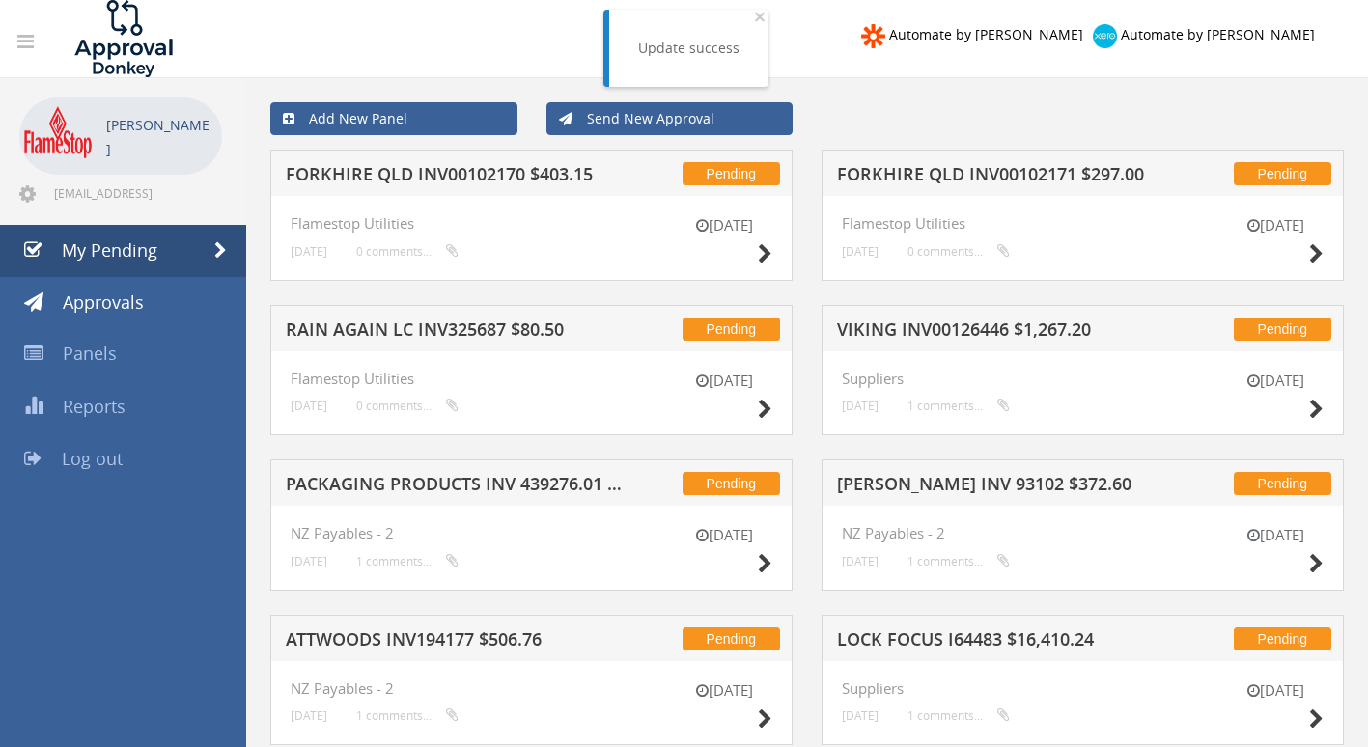
click at [478, 177] on h5 "FORKHIRE QLD INV00102170 $403.15" at bounding box center [458, 177] width 344 height 24
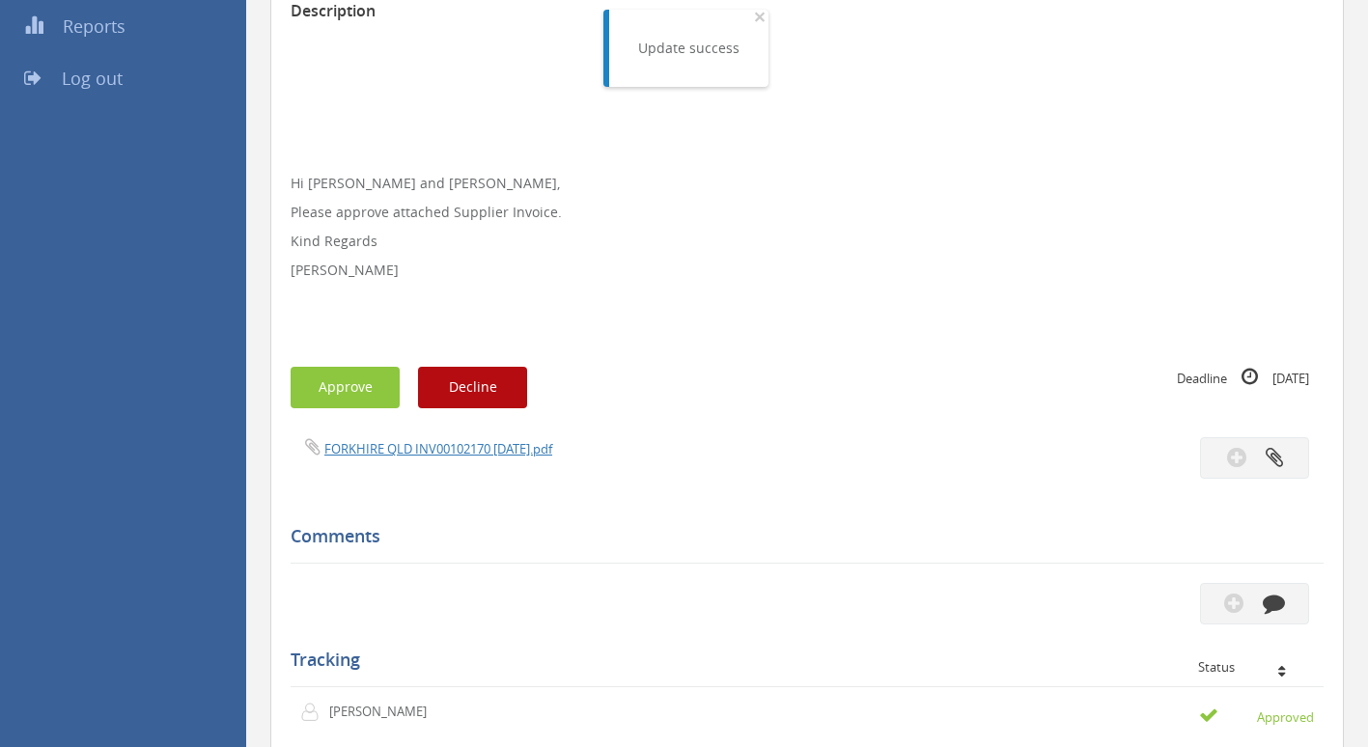
scroll to position [386, 0]
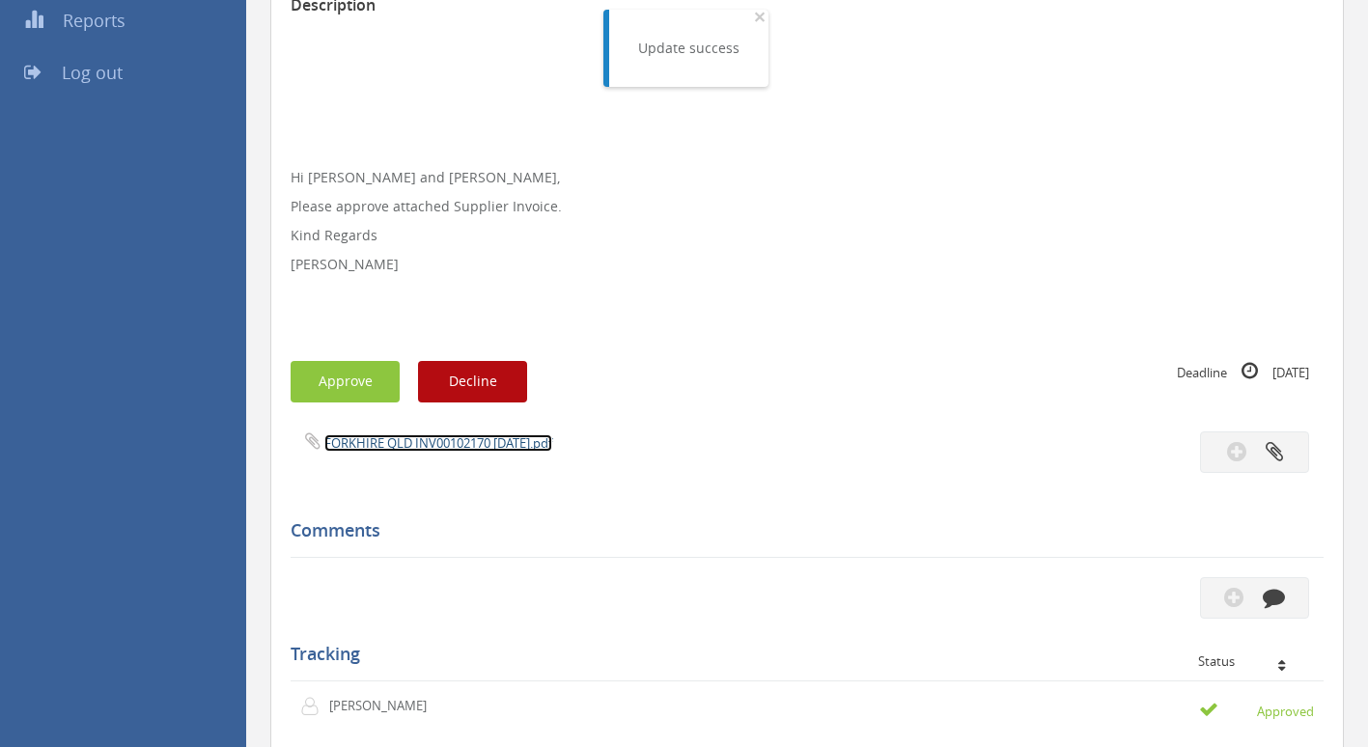
click at [425, 443] on link "FORKHIRE QLD INV00102170 [DATE].pdf" at bounding box center [438, 442] width 228 height 17
click at [358, 382] on button "Approve" at bounding box center [345, 382] width 109 height 42
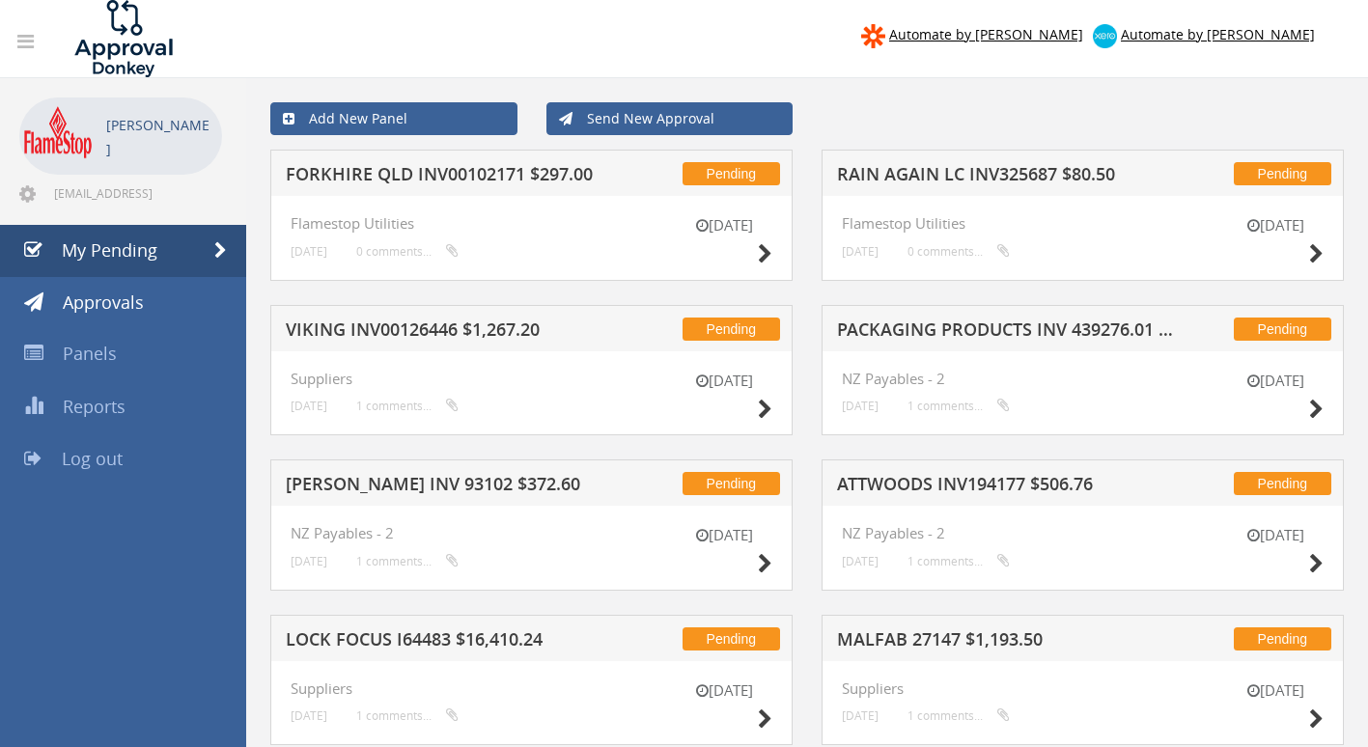
click at [555, 181] on h5 "FORKHIRE QLD INV00102171 $297.00" at bounding box center [458, 177] width 344 height 24
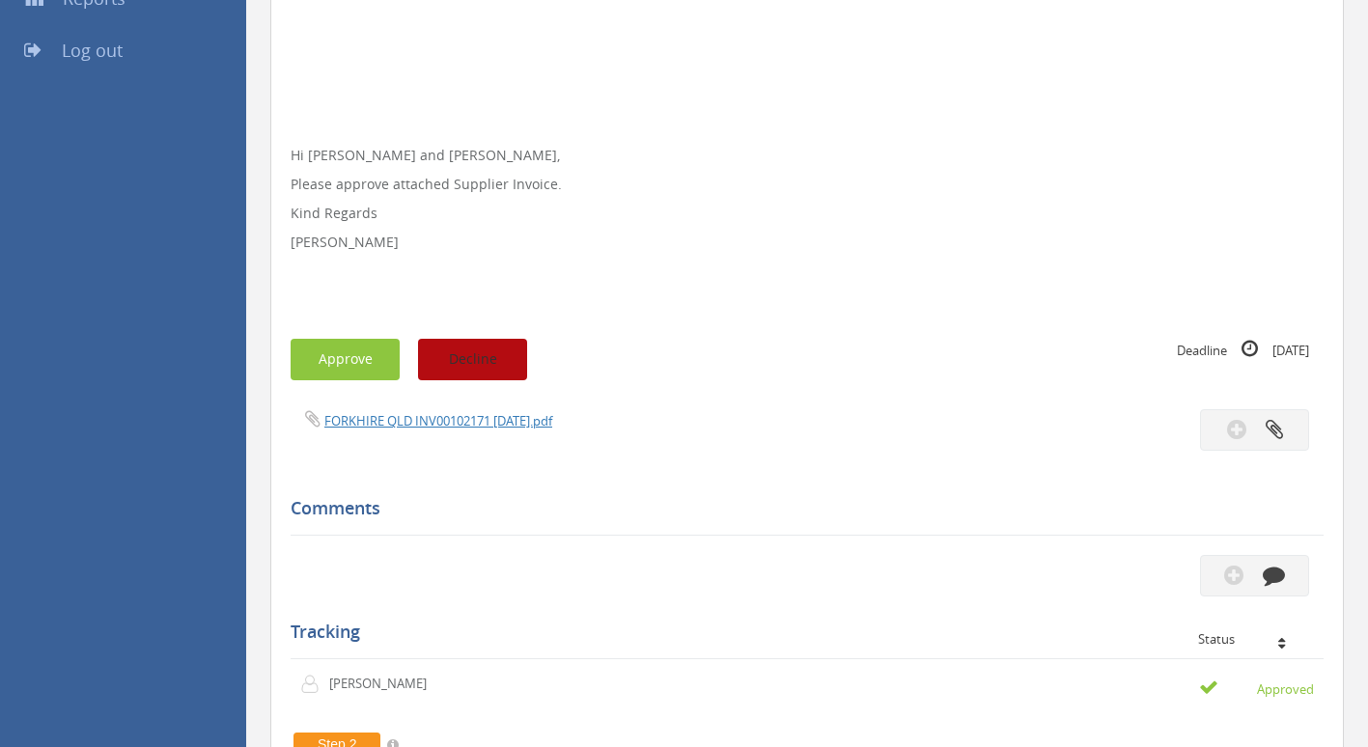
scroll to position [483, 0]
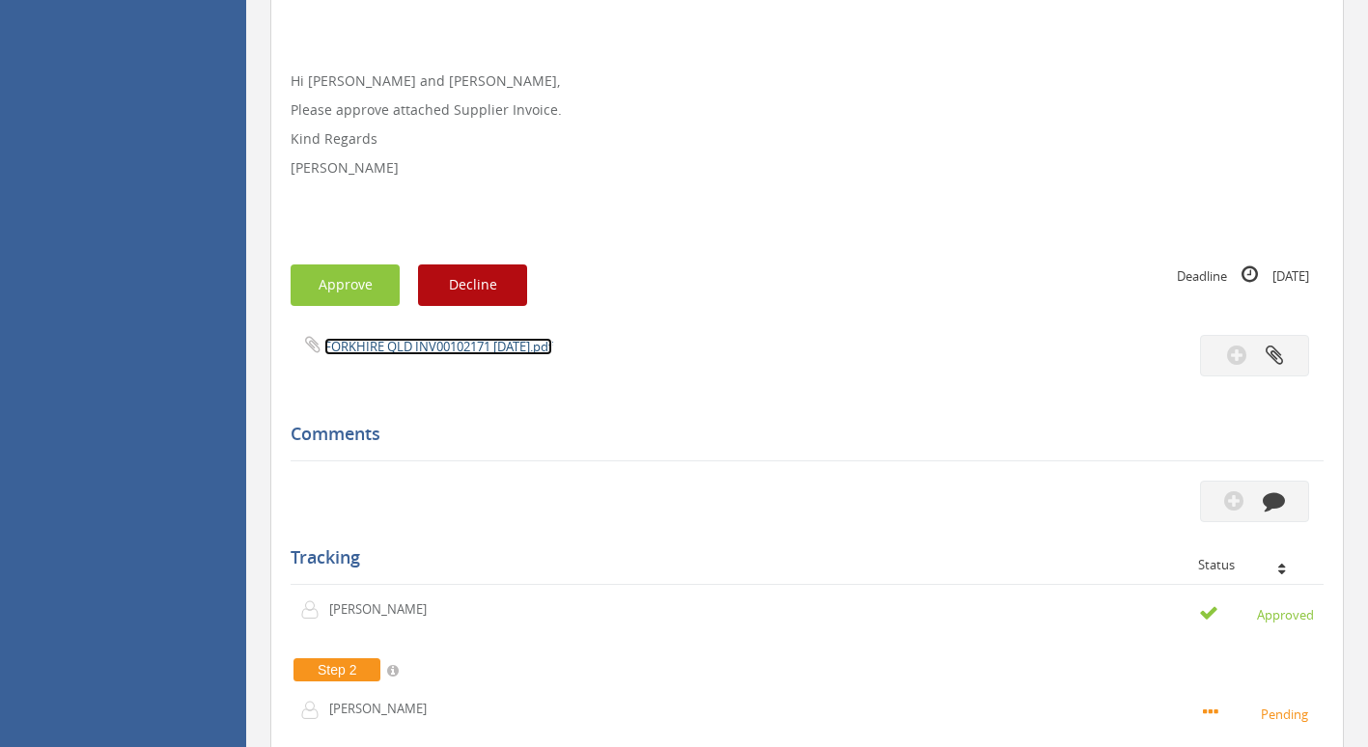
click at [436, 342] on link "FORKHIRE QLD INV00102171 [DATE].pdf" at bounding box center [438, 346] width 228 height 17
click at [432, 348] on link "FORKHIRE QLD INV00102171 [DATE].pdf" at bounding box center [438, 346] width 228 height 17
click at [328, 275] on button "Approve" at bounding box center [345, 285] width 109 height 42
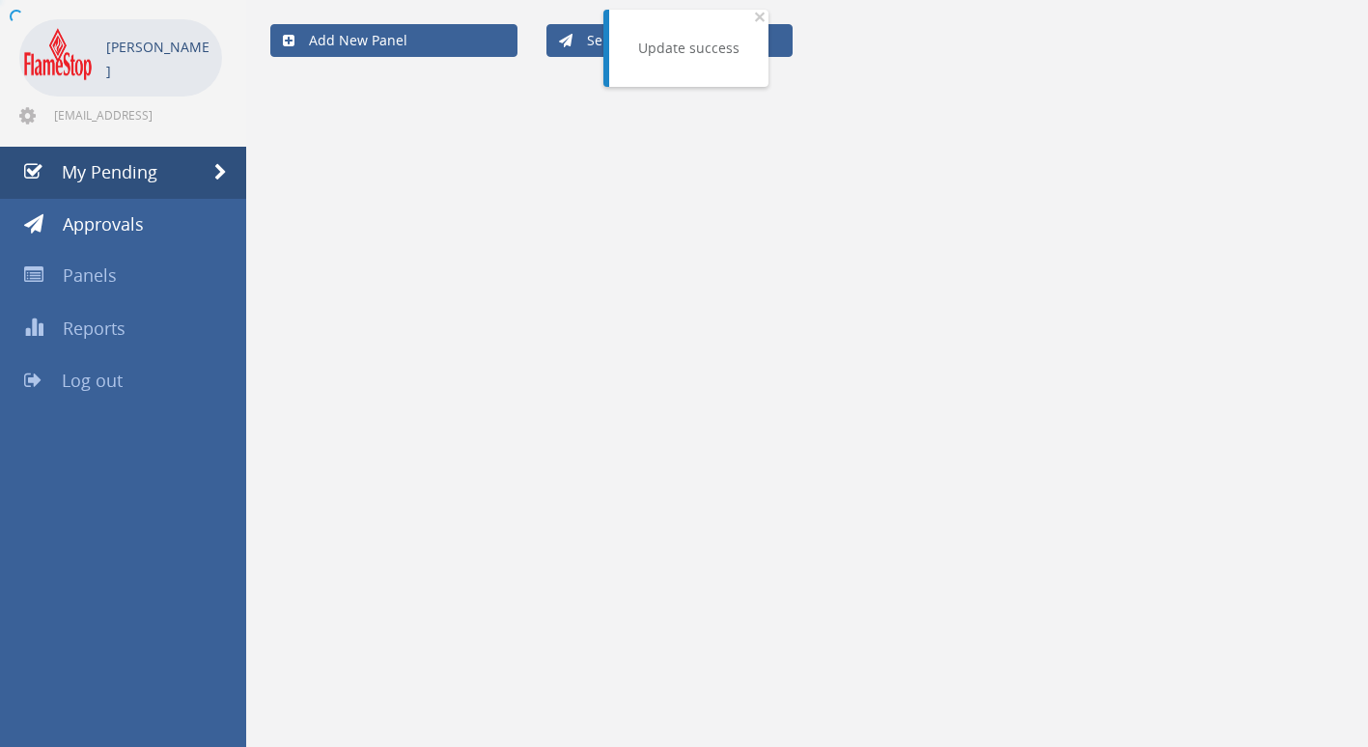
scroll to position [78, 0]
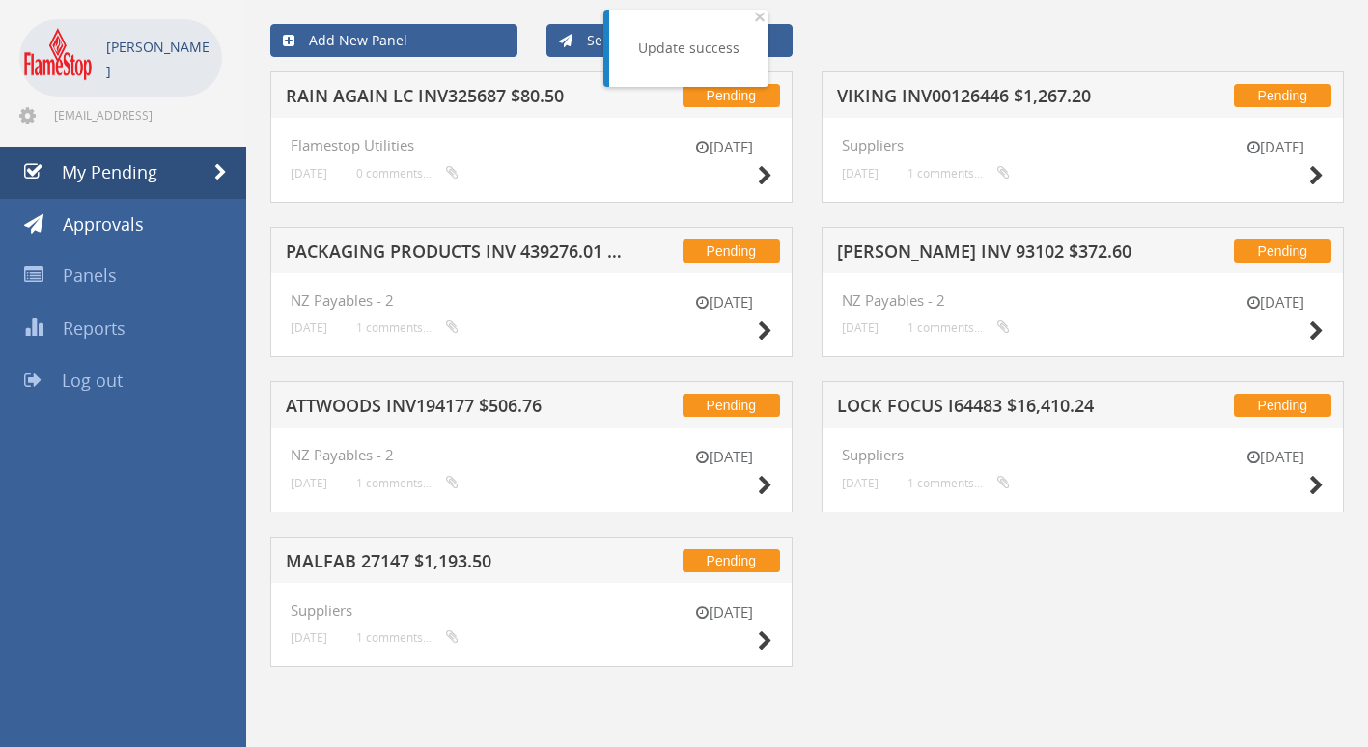
click at [424, 100] on h5 "RAIN AGAIN LC INV325687 $80.50" at bounding box center [458, 99] width 344 height 24
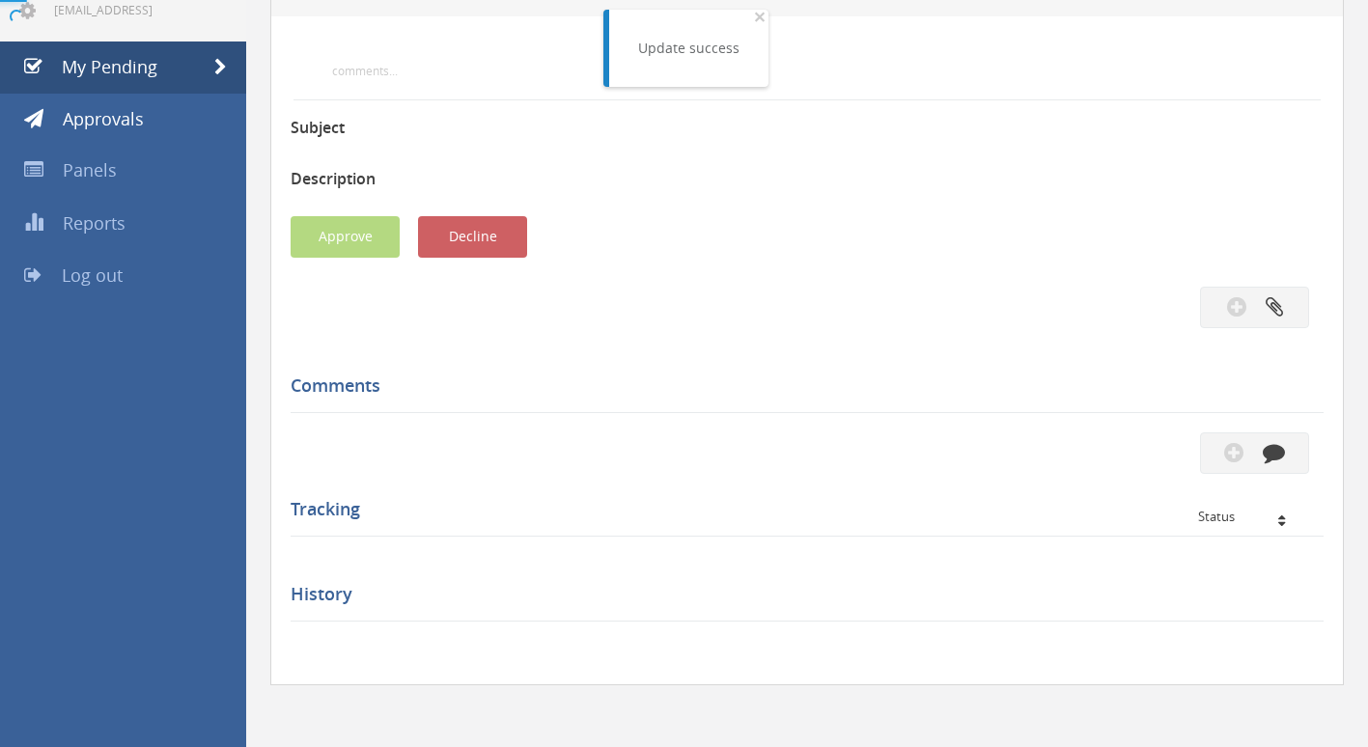
scroll to position [483, 0]
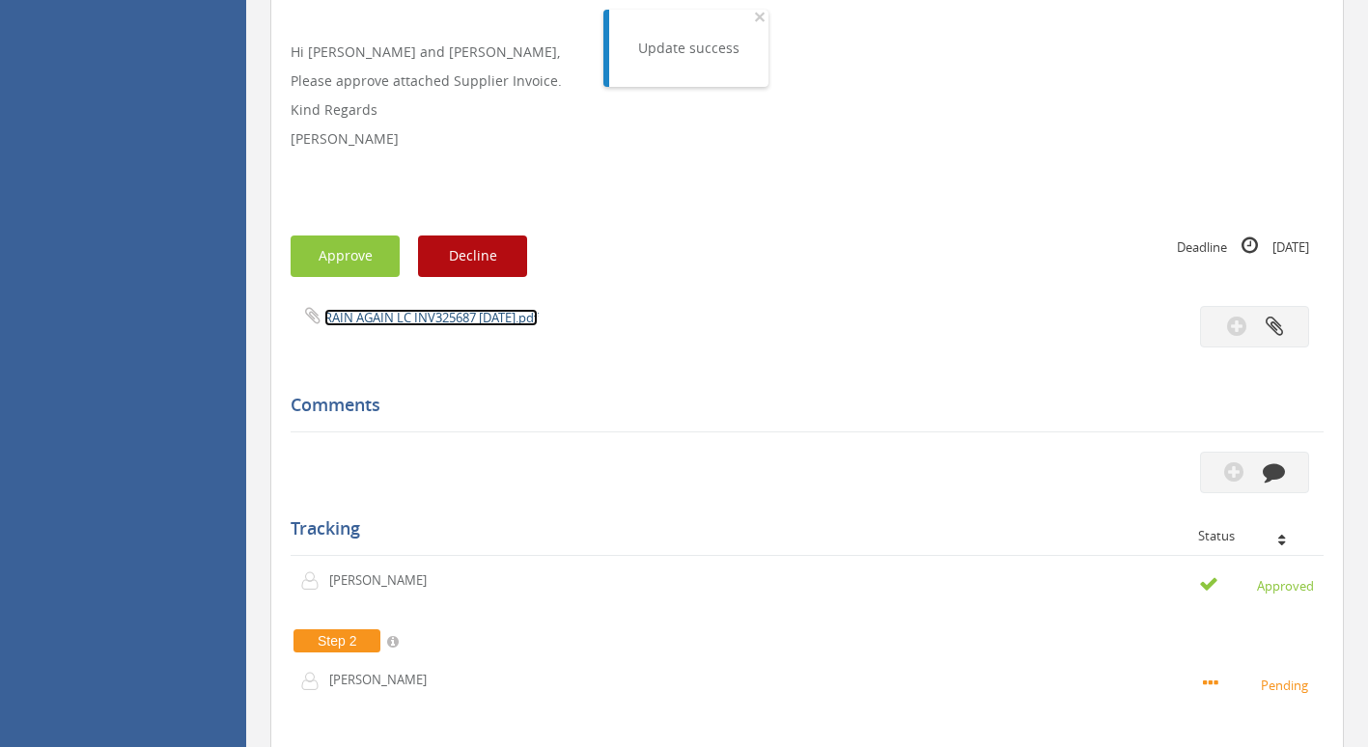
click at [425, 318] on link "RAIN AGAIN LC INV325687 [DATE].pdf" at bounding box center [430, 317] width 213 height 17
click at [346, 257] on button "Approve" at bounding box center [345, 256] width 109 height 42
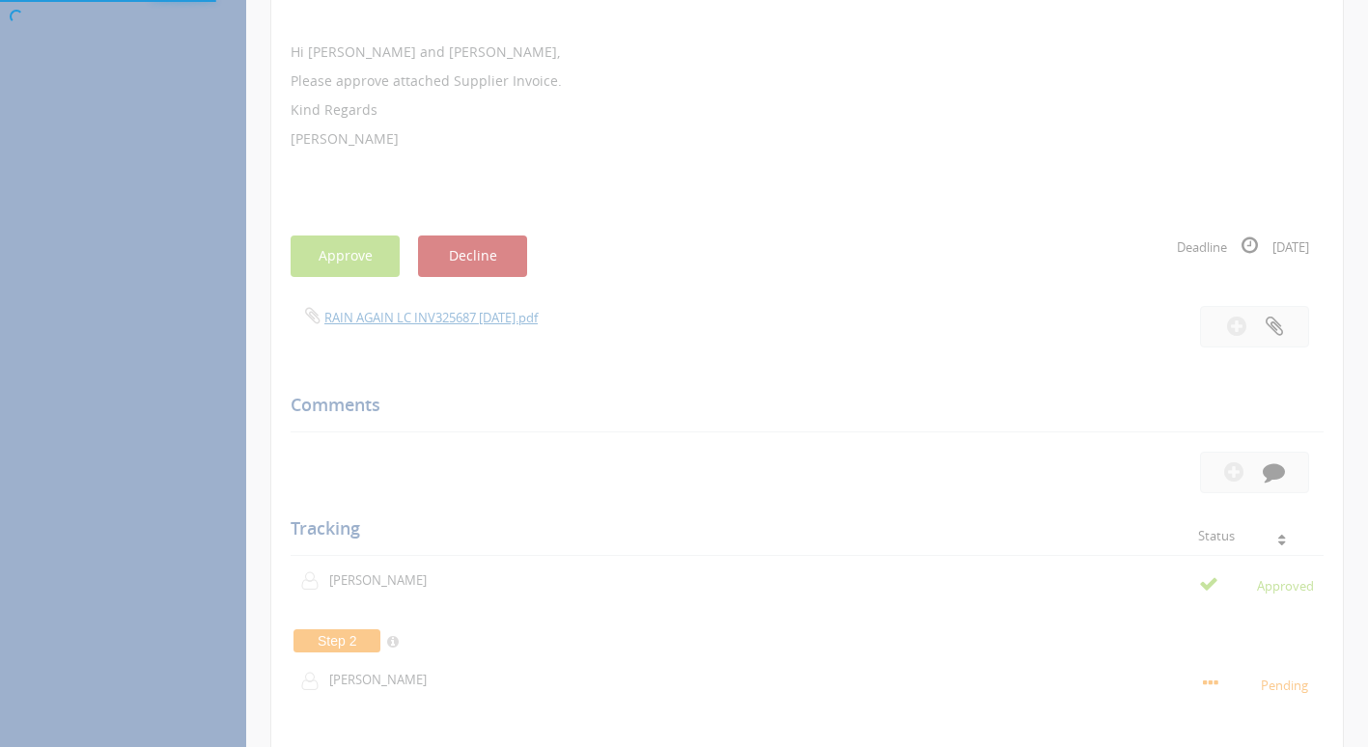
scroll to position [78, 0]
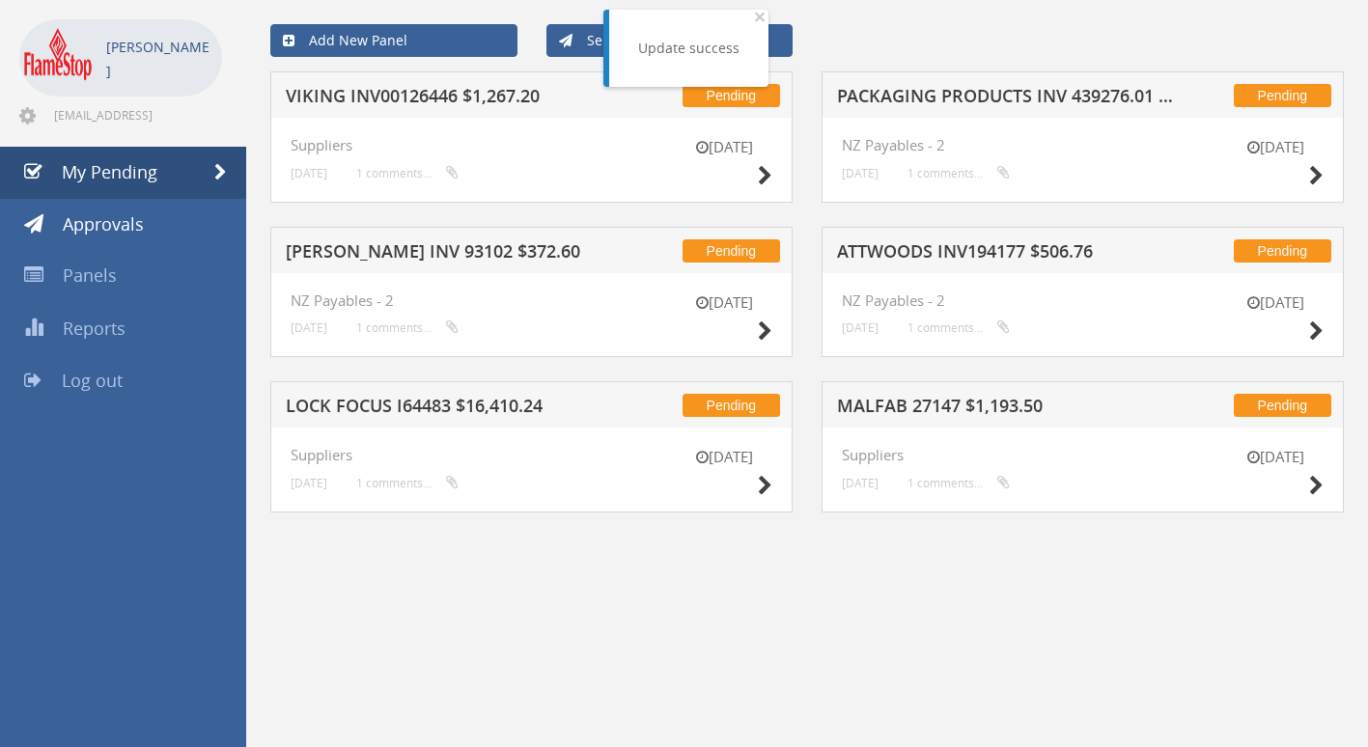
click at [412, 94] on h5 "VIKING INV00126446 $1,267.20" at bounding box center [458, 99] width 344 height 24
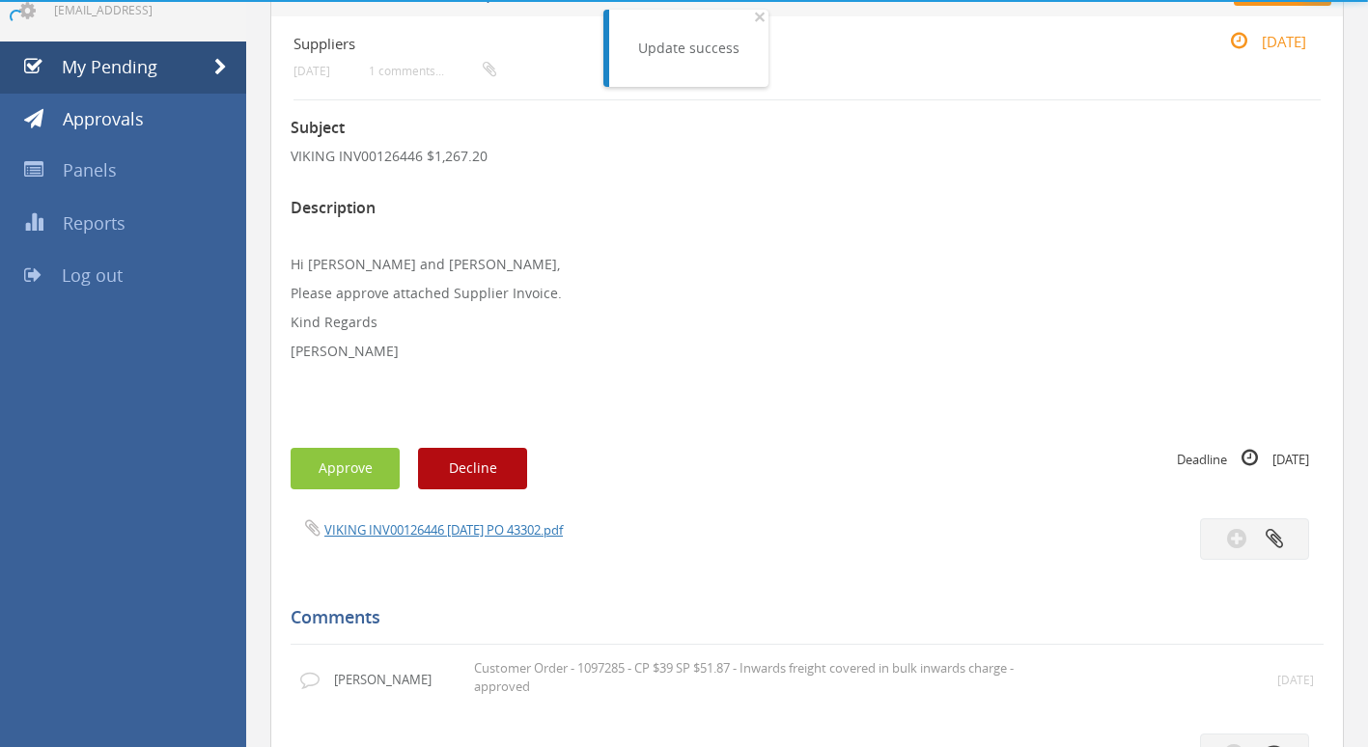
scroll to position [483, 0]
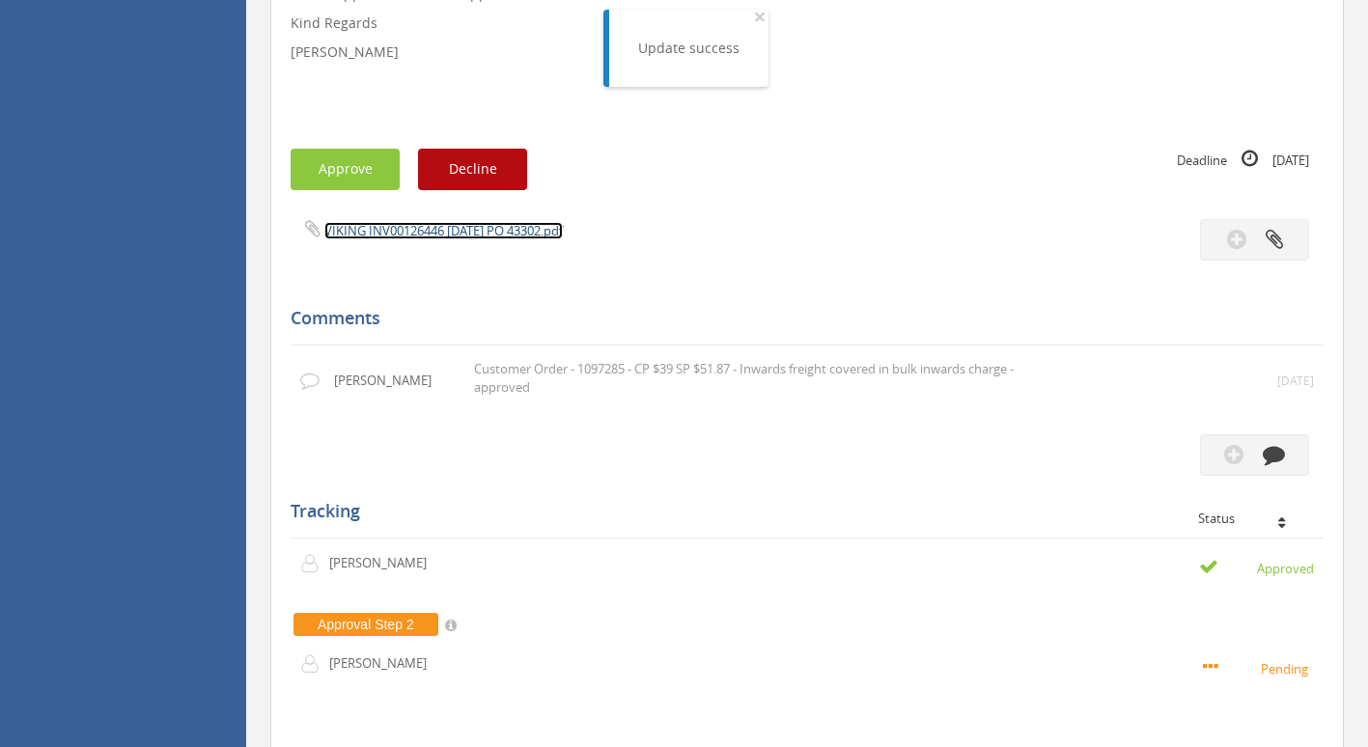
click at [452, 231] on link "VIKING INV00126446 [DATE] PO 43302.pdf" at bounding box center [443, 230] width 238 height 17
click at [361, 168] on button "Approve" at bounding box center [345, 170] width 109 height 42
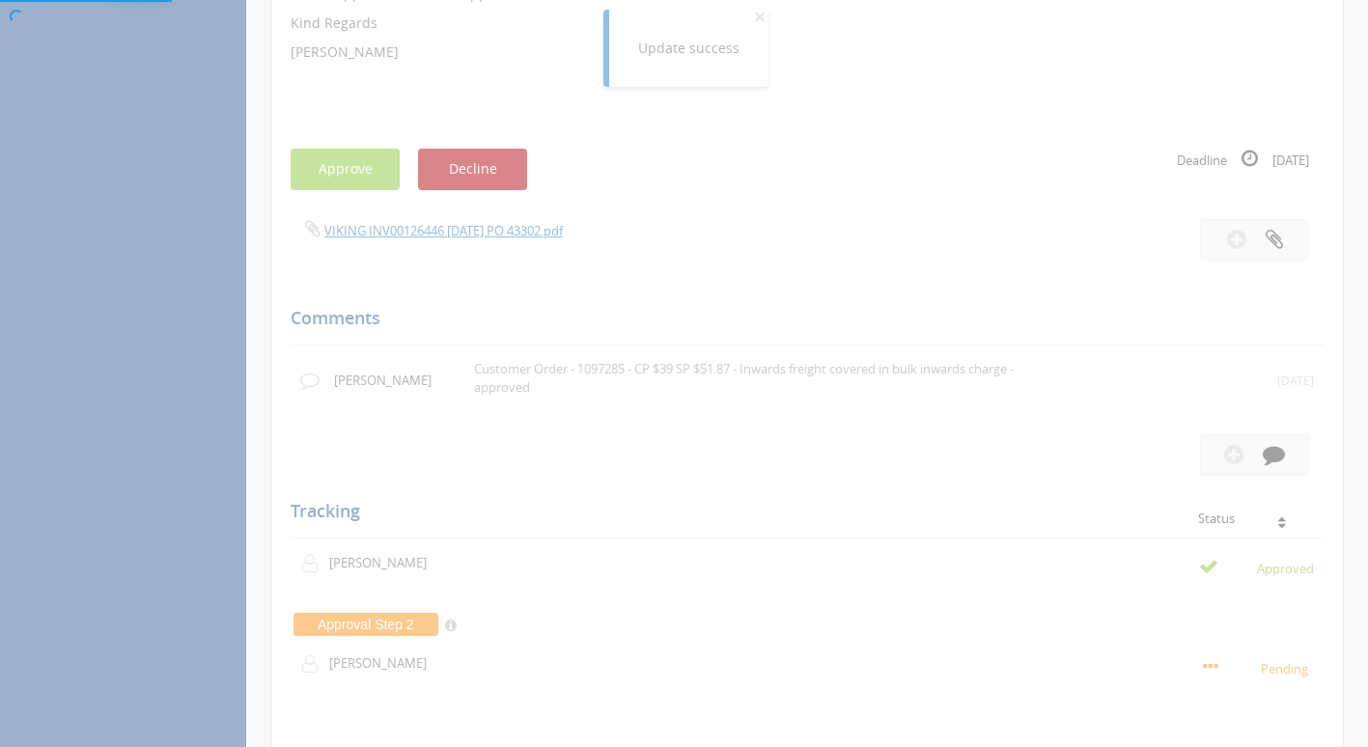
scroll to position [78, 0]
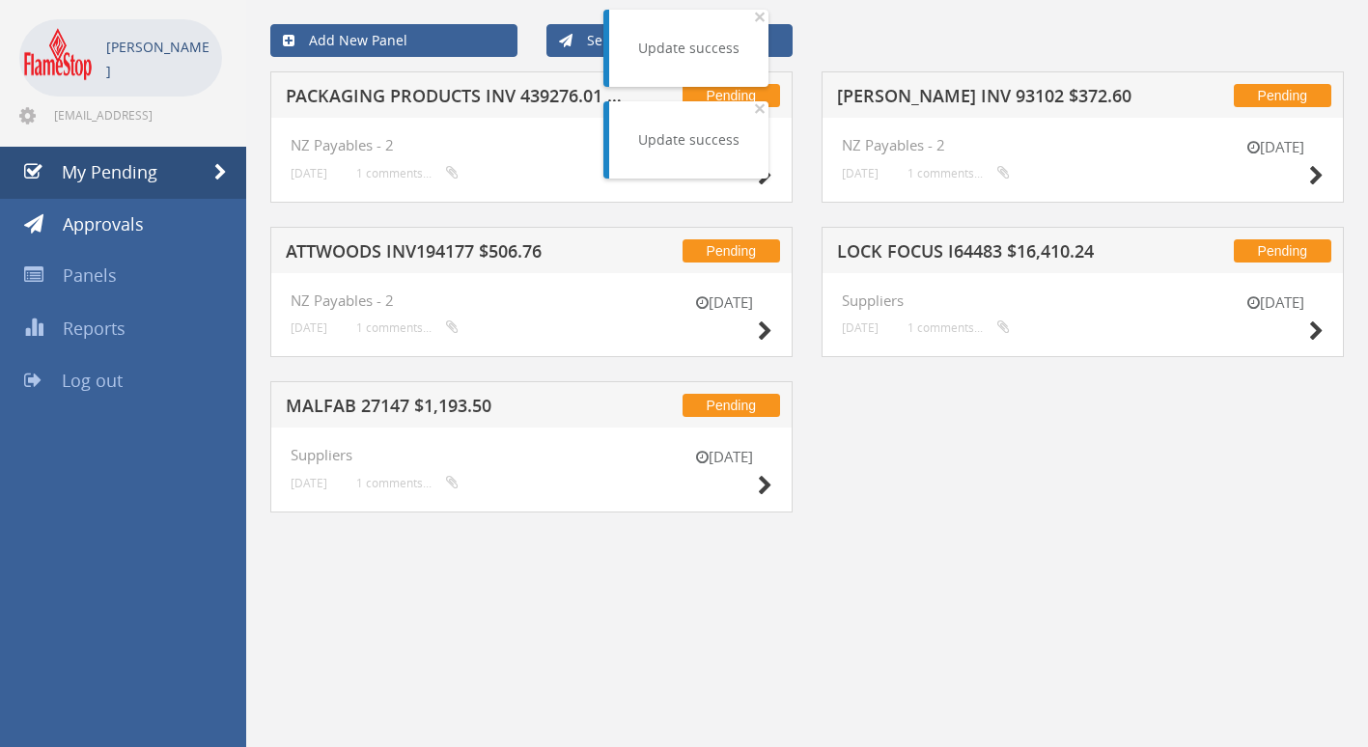
click at [444, 94] on h5 "PACKAGING PRODUCTS INV 439276.01 $146.21" at bounding box center [458, 99] width 344 height 24
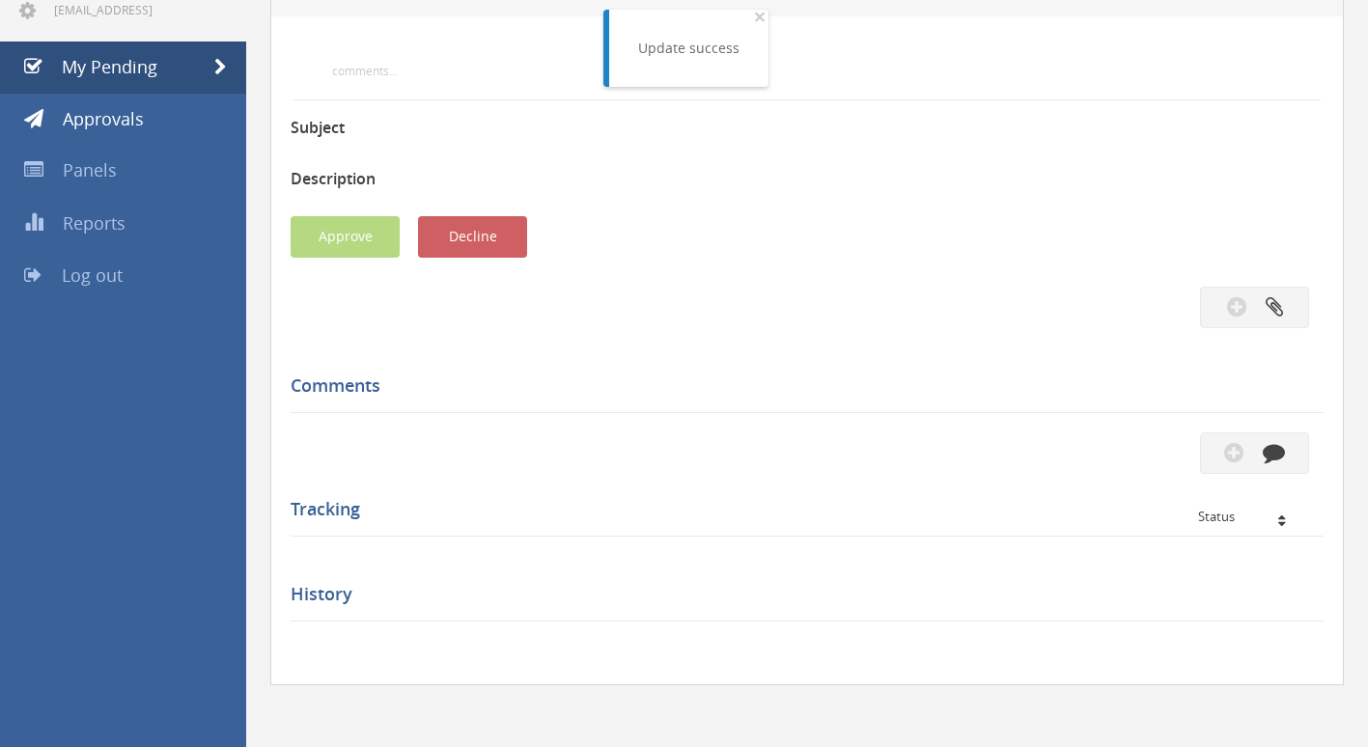
scroll to position [483, 0]
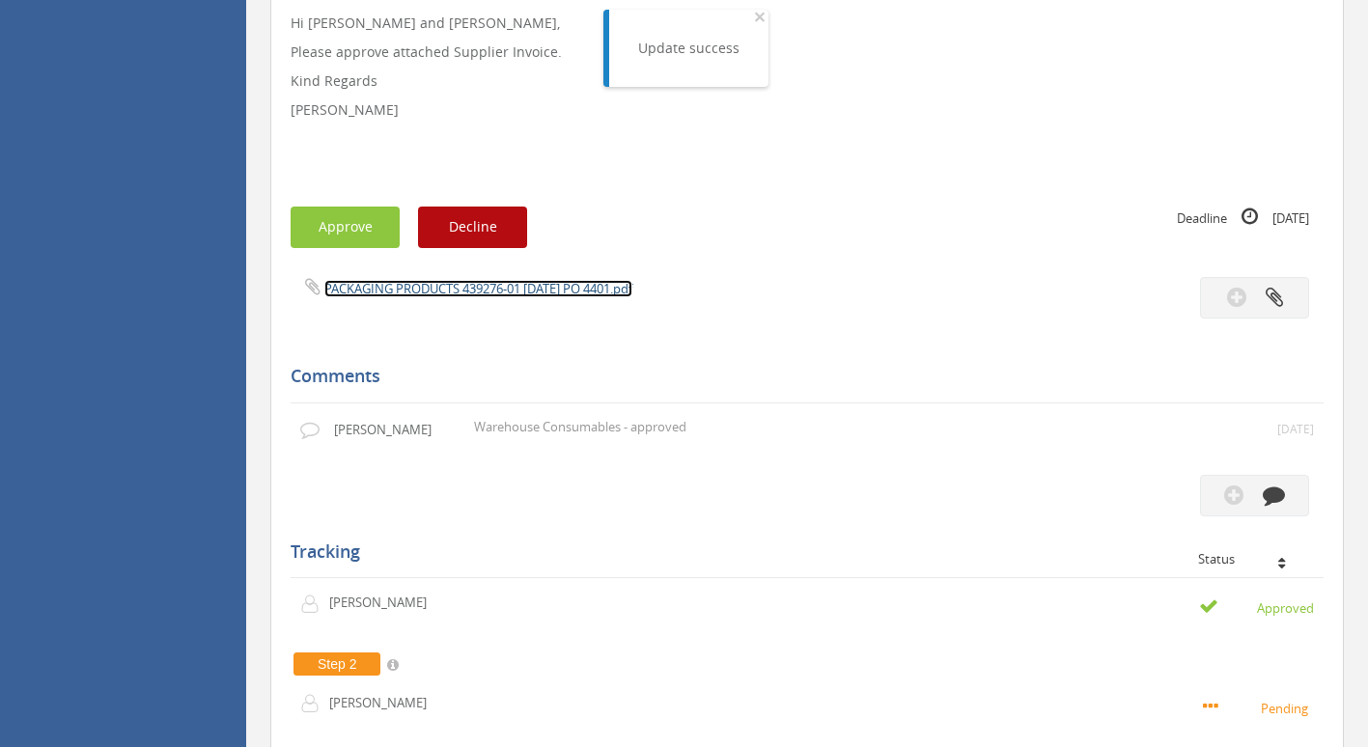
click at [438, 291] on link "PACKAGING PRODUCTS 439276-01 [DATE] PO 4401.pdf" at bounding box center [478, 288] width 308 height 17
click at [331, 216] on button "Approve" at bounding box center [345, 228] width 109 height 42
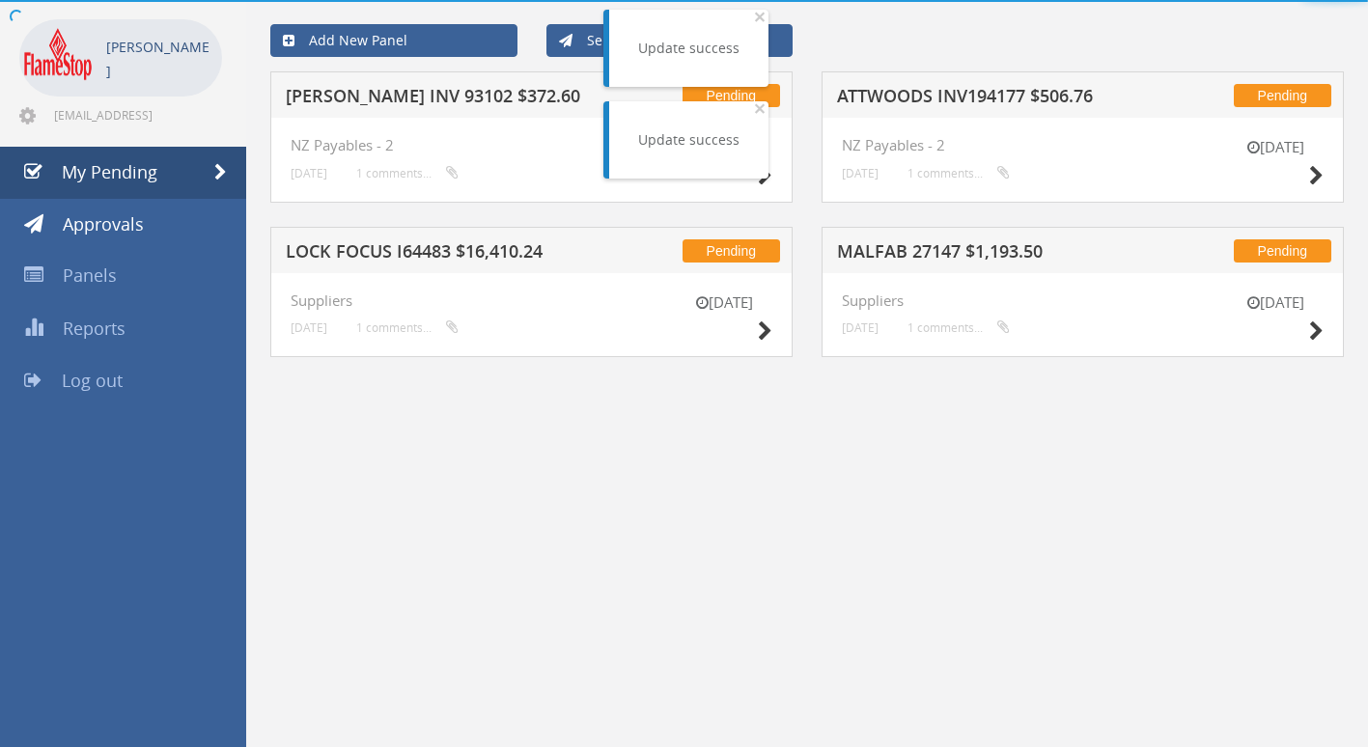
scroll to position [78, 0]
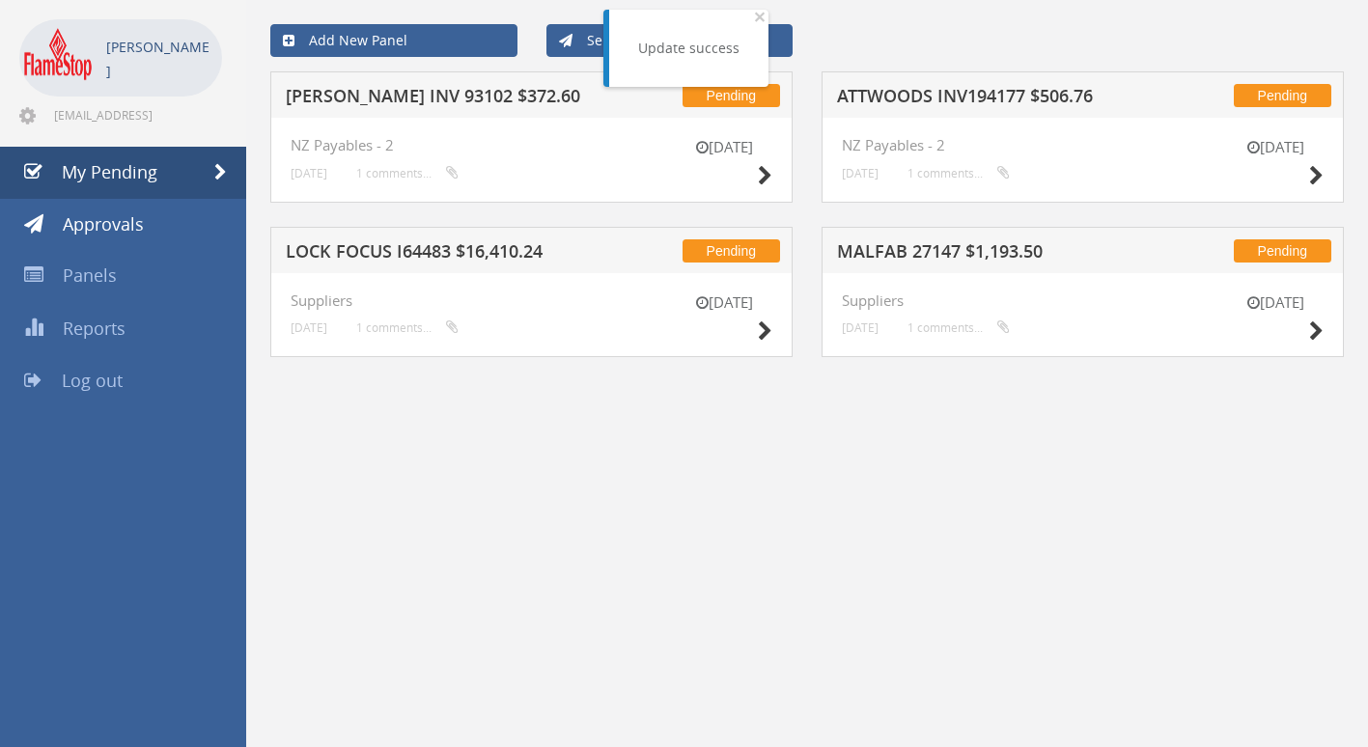
click at [444, 102] on h5 "[PERSON_NAME] INV 93102 $372.60" at bounding box center [458, 99] width 344 height 24
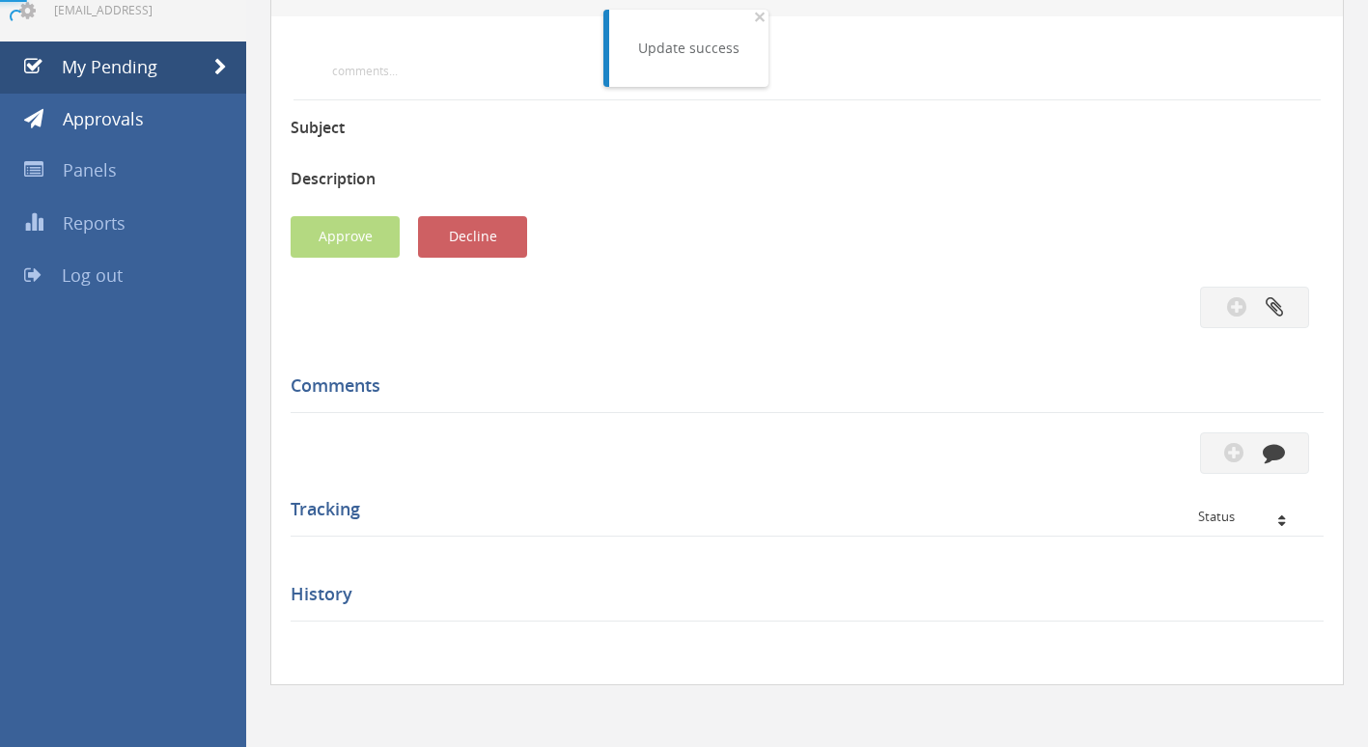
scroll to position [483, 0]
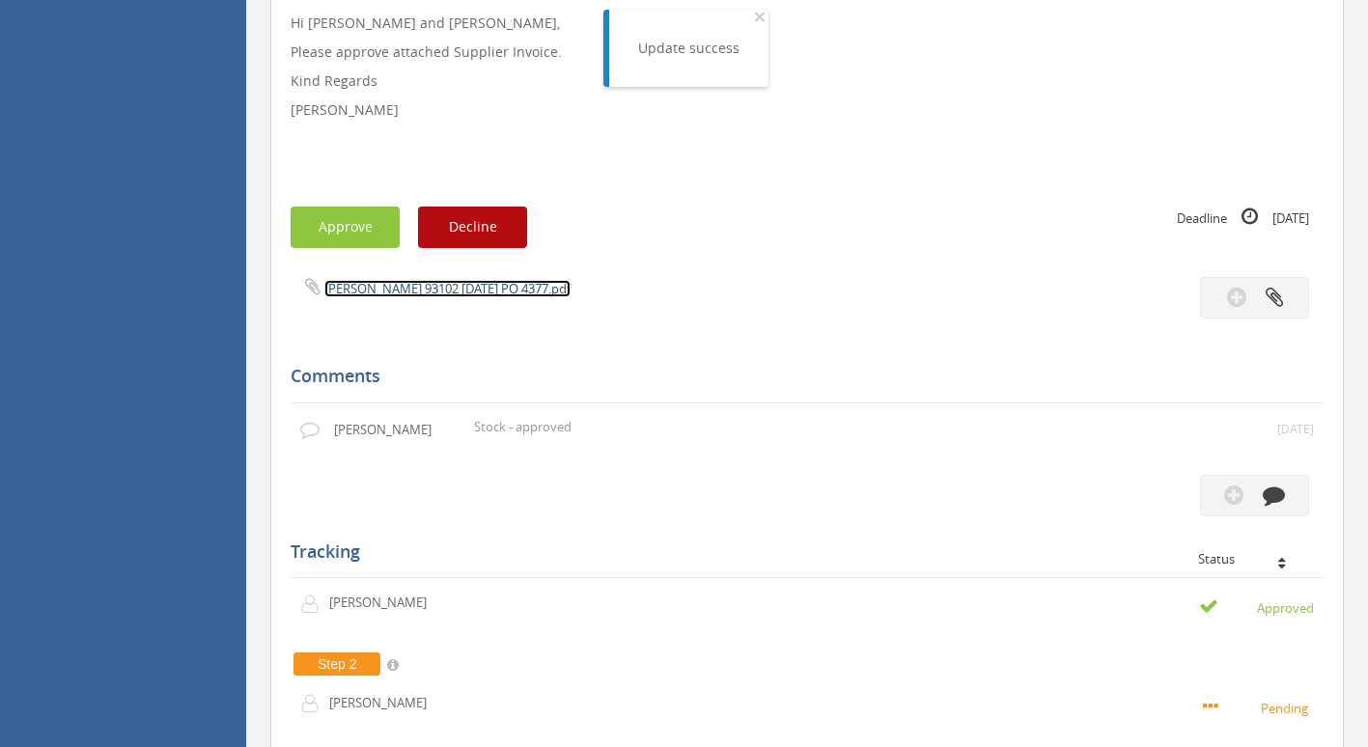
click at [437, 291] on link "[PERSON_NAME] 93102 [DATE] PO 4377.pdf" at bounding box center [447, 288] width 246 height 17
click at [340, 230] on button "Approve" at bounding box center [345, 228] width 109 height 42
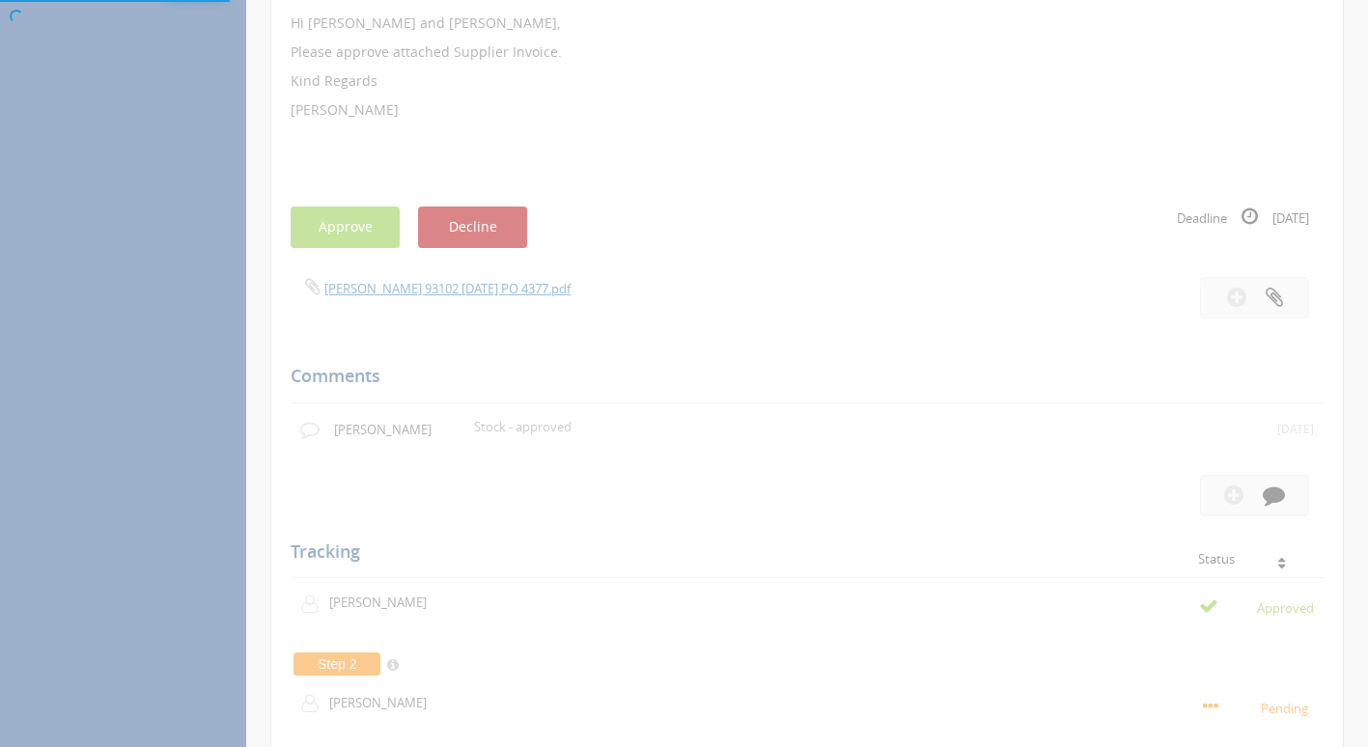
scroll to position [78, 0]
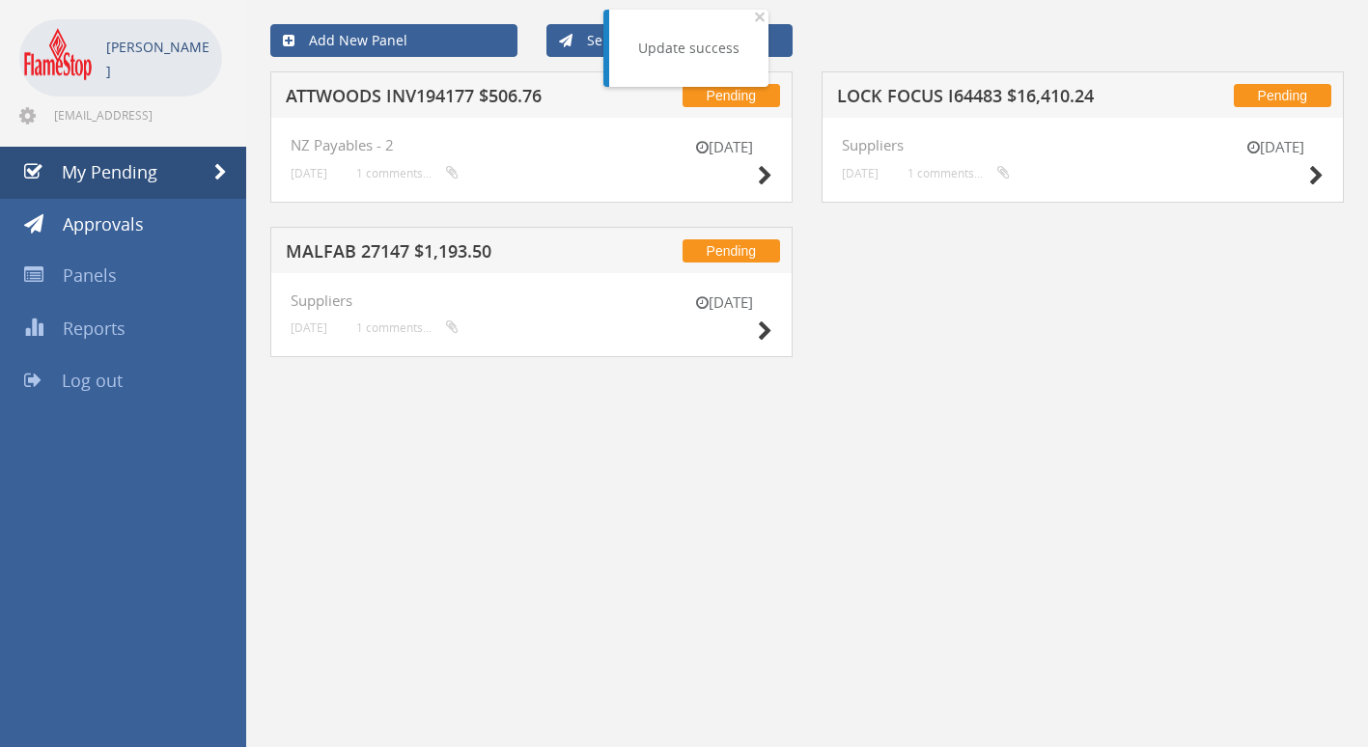
click at [482, 90] on h5 "ATTWOODS INV194177 $506.76" at bounding box center [458, 99] width 344 height 24
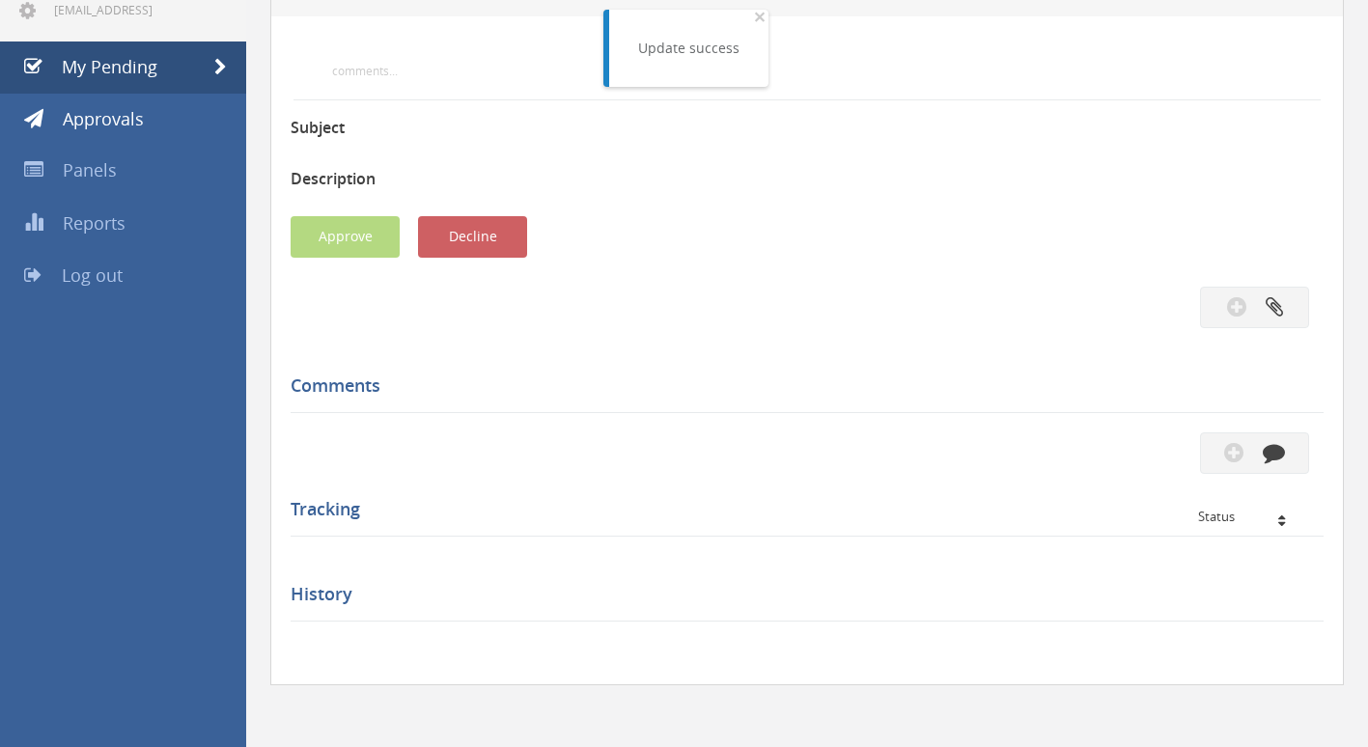
scroll to position [483, 0]
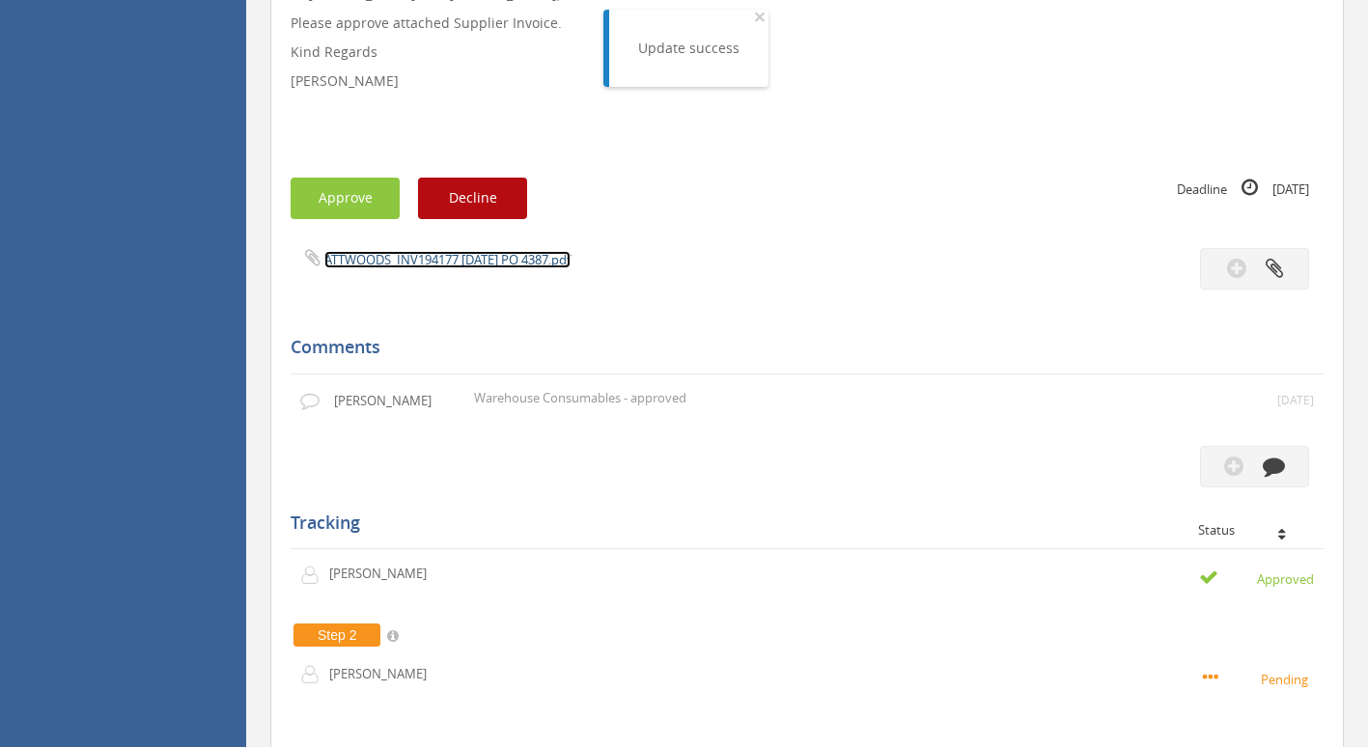
click at [467, 258] on link "ATTWOODS_INV194177 [DATE] PO 4387.pdf" at bounding box center [447, 259] width 246 height 17
click at [360, 189] on button "Approve" at bounding box center [345, 199] width 109 height 42
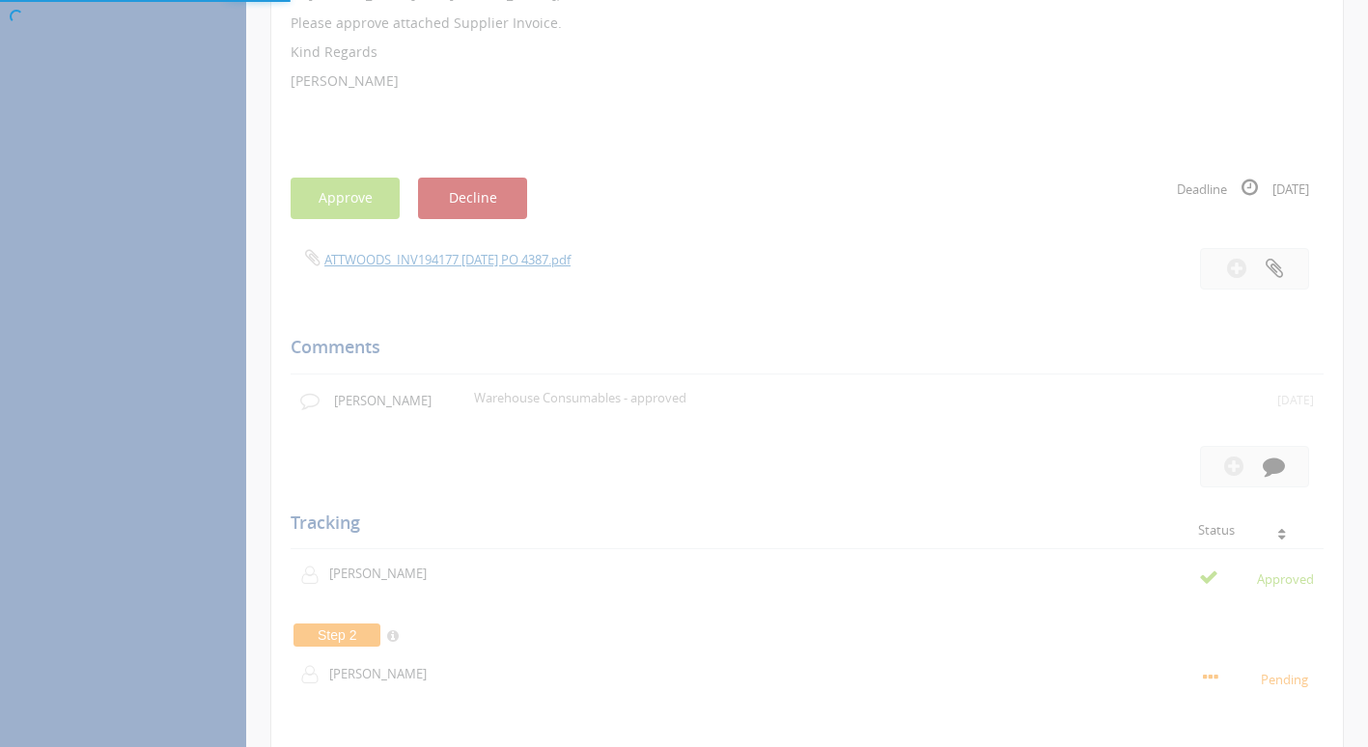
scroll to position [78, 0]
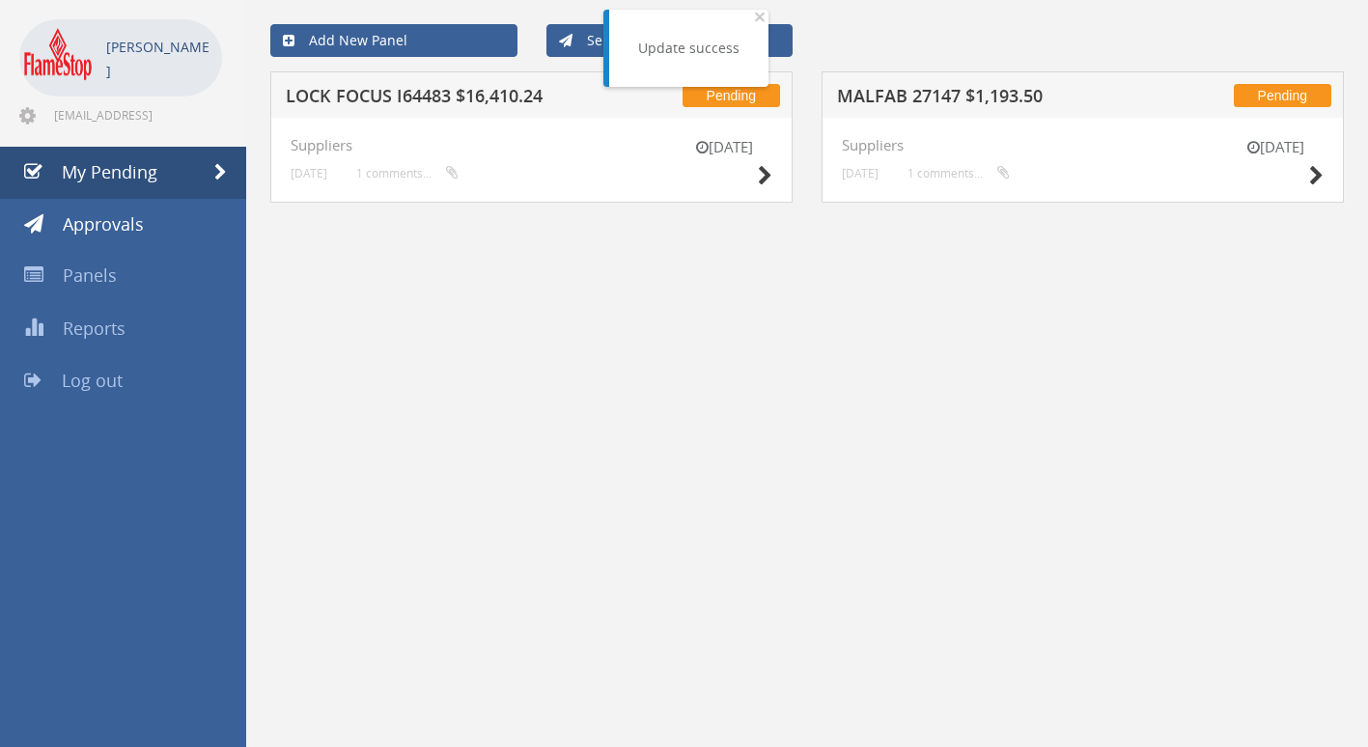
click at [429, 100] on h5 "LOCK FOCUS I64483 $16,410.24" at bounding box center [458, 99] width 344 height 24
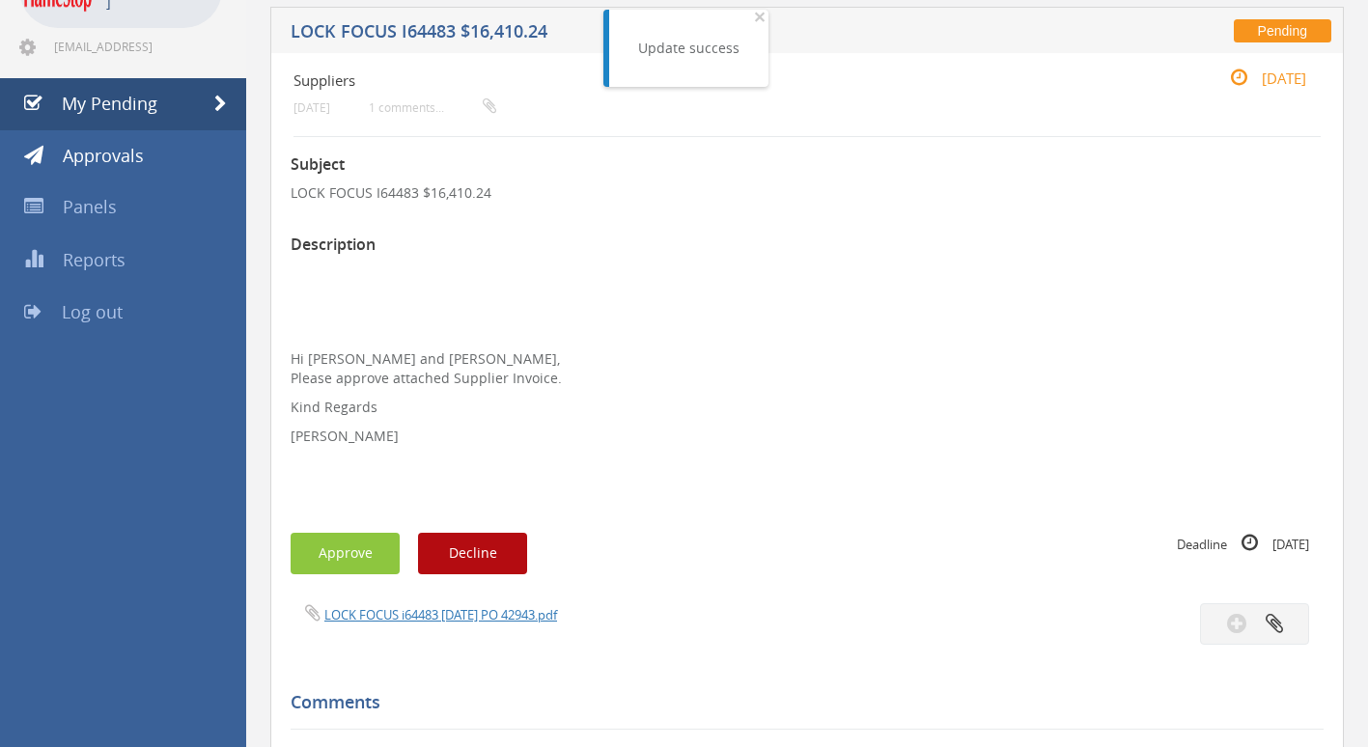
scroll to position [386, 0]
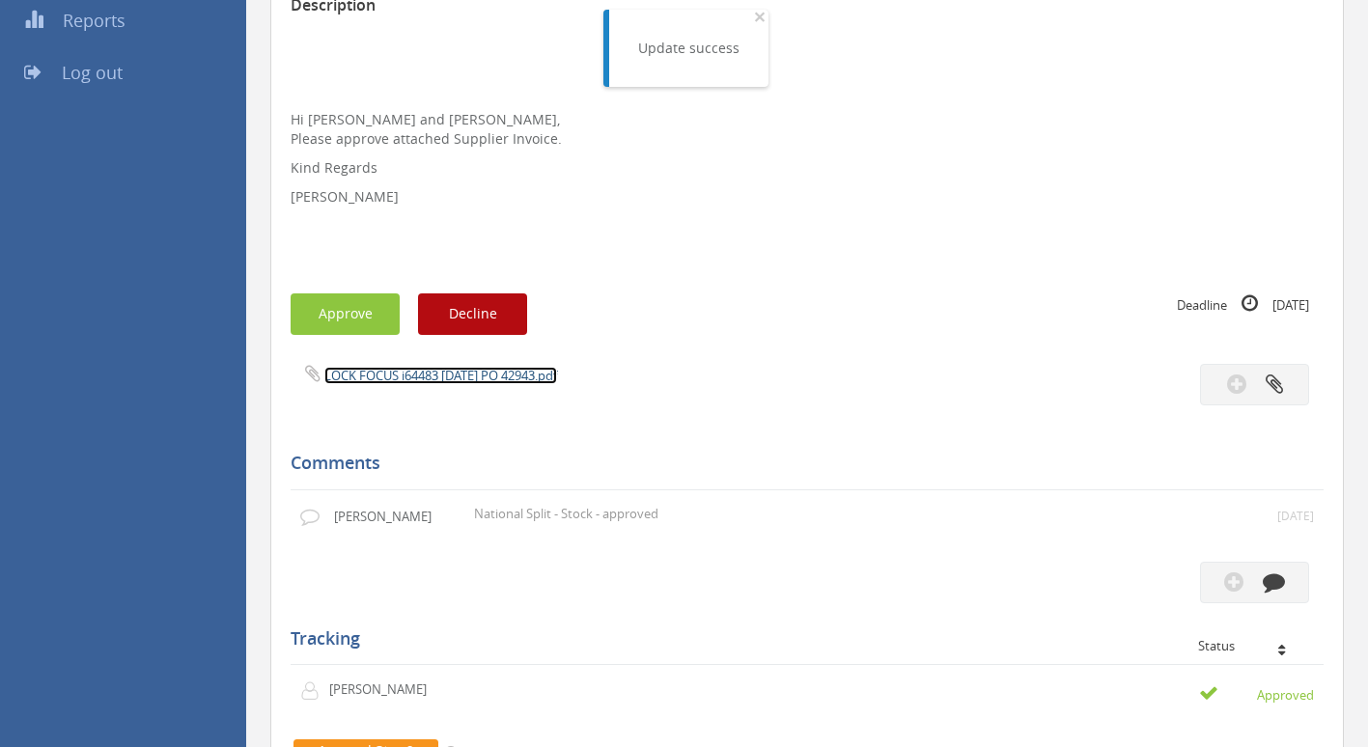
click at [451, 370] on link "LOCK FOCUS i64483 [DATE] PO 42943.pdf" at bounding box center [440, 375] width 233 height 17
click at [344, 319] on button "Approve" at bounding box center [345, 314] width 109 height 42
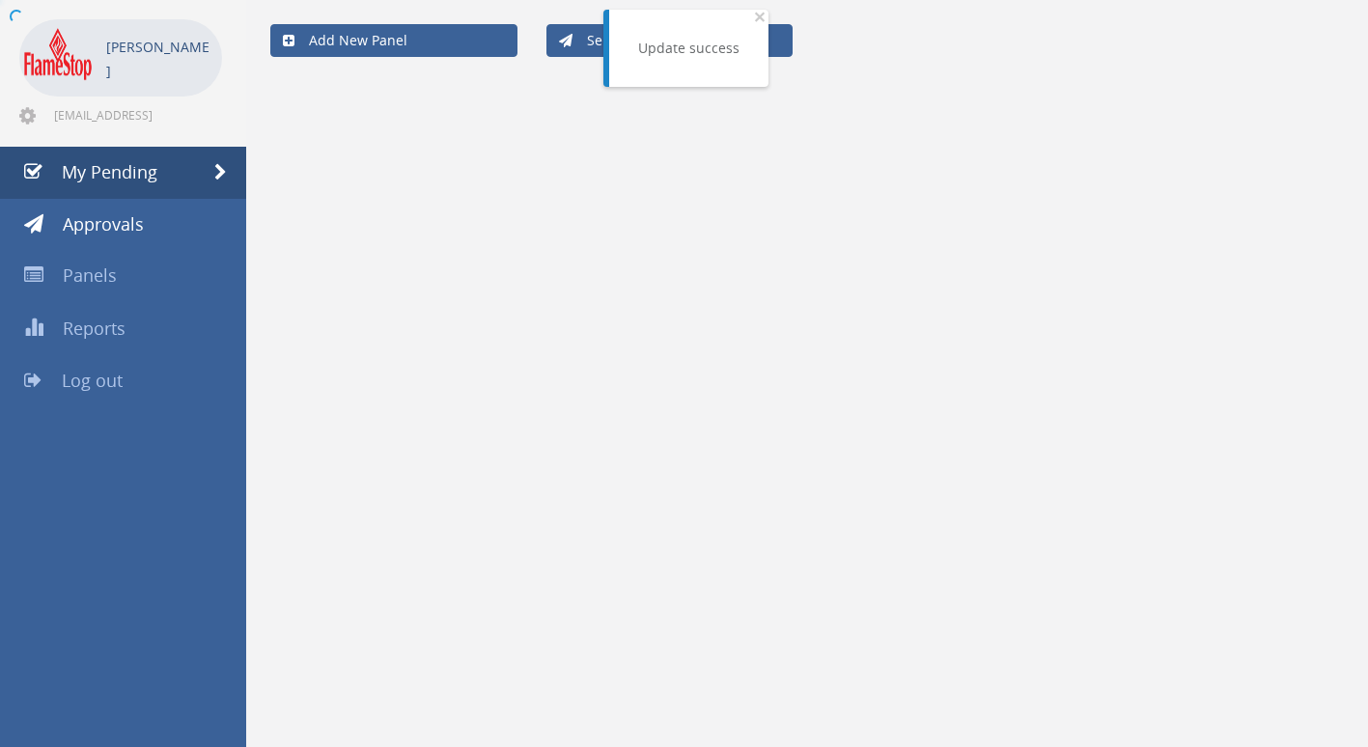
scroll to position [78, 0]
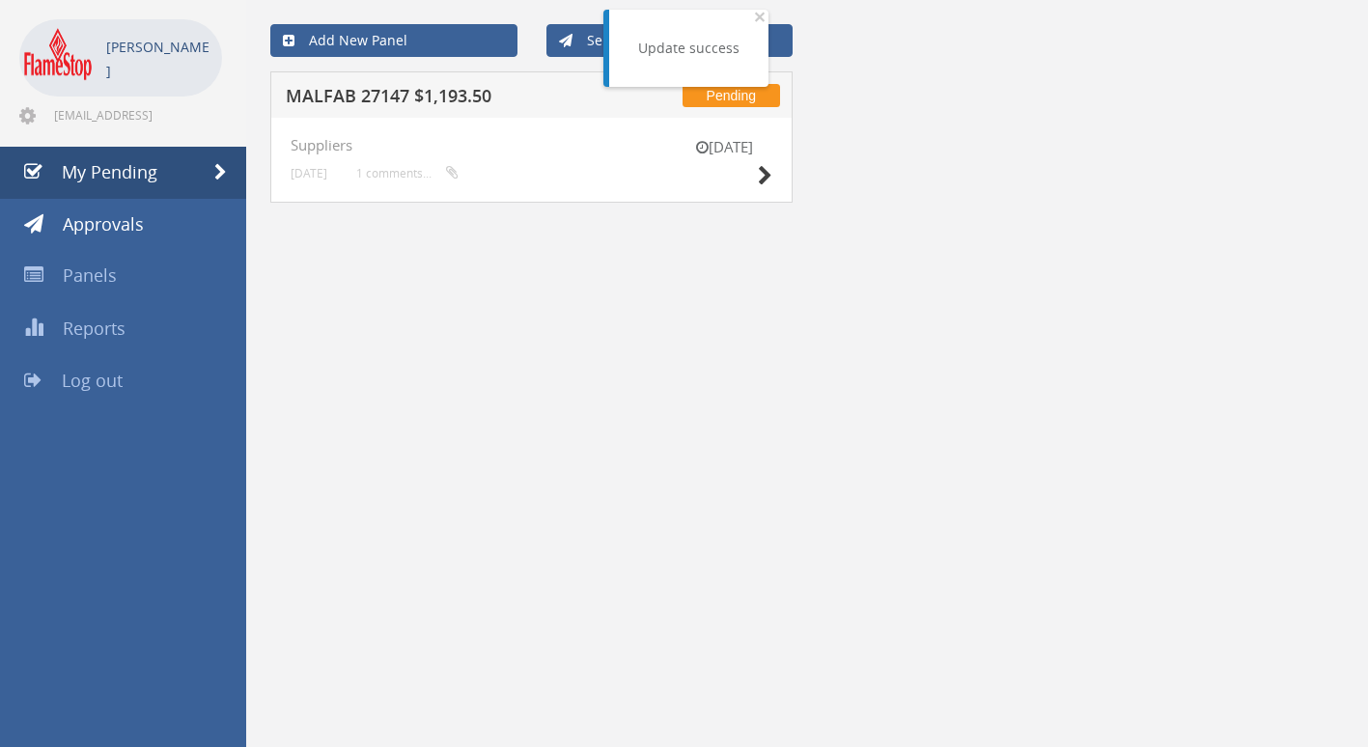
click at [443, 93] on h5 "MALFAB 27147 $1,193.50" at bounding box center [458, 99] width 344 height 24
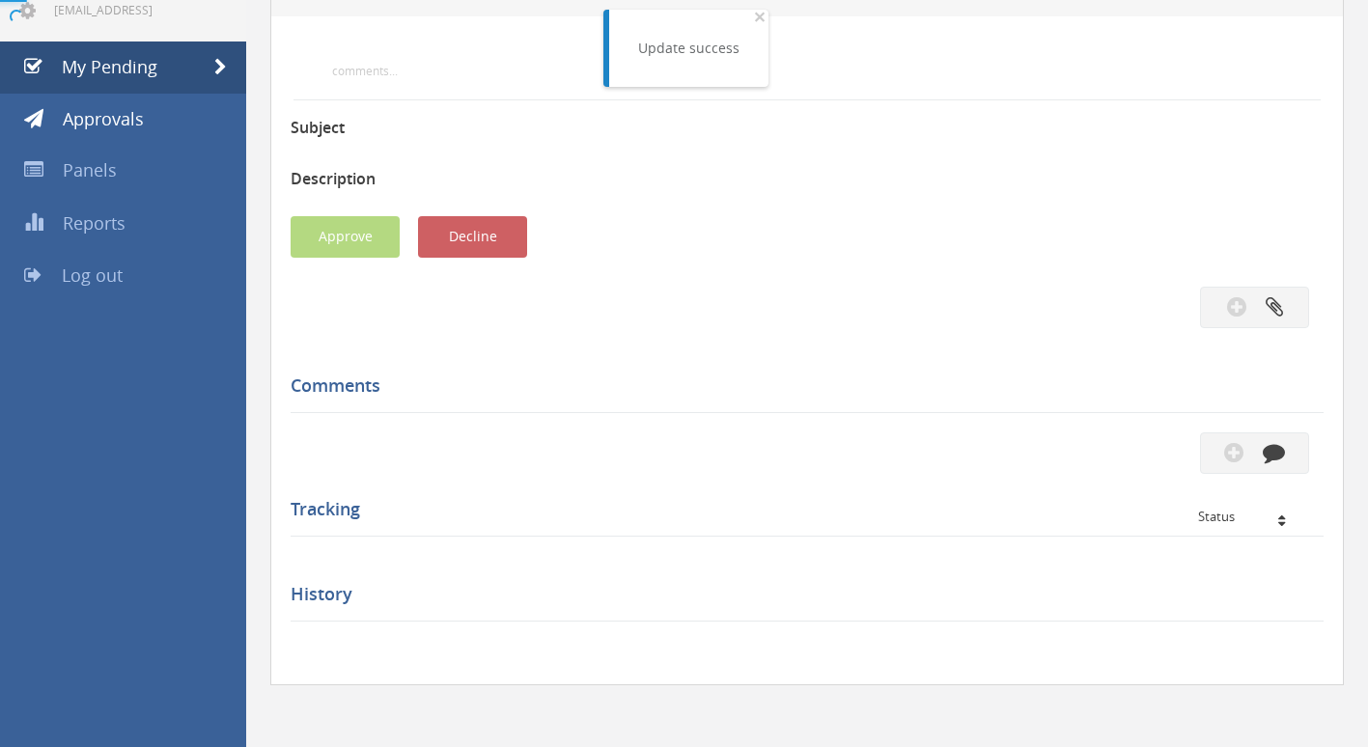
scroll to position [386, 0]
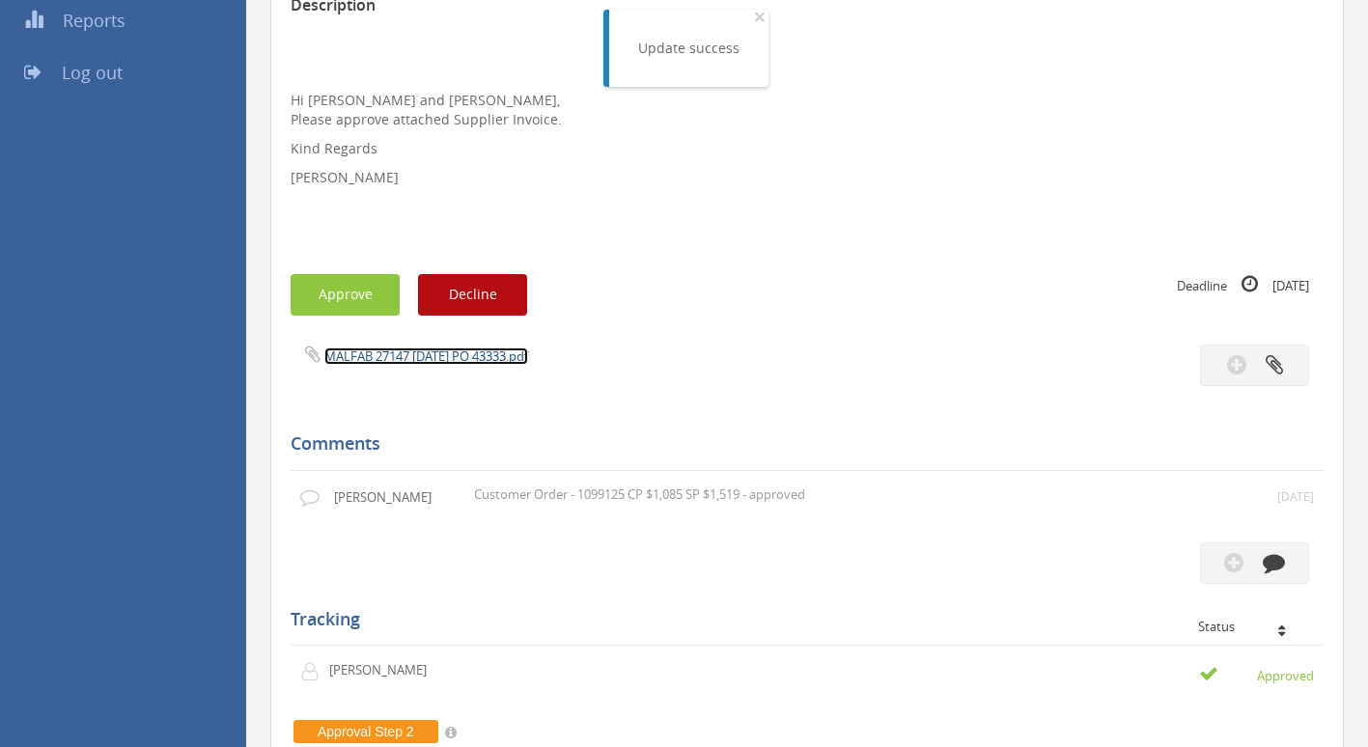
click at [425, 357] on link "MALFAB 27147 [DATE] PO 43333.pdf" at bounding box center [426, 355] width 204 height 17
click at [376, 294] on button "Approve" at bounding box center [345, 295] width 109 height 42
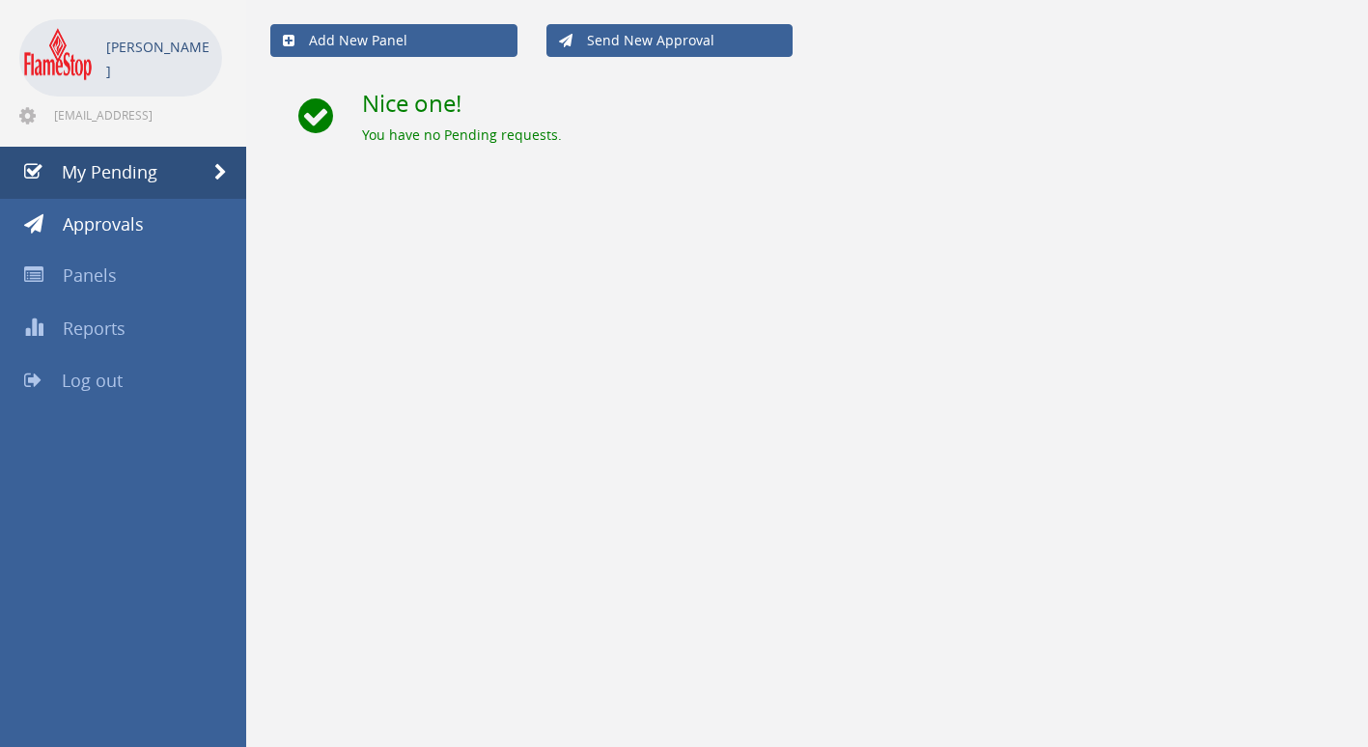
scroll to position [78, 0]
click at [133, 168] on span "My Pending" at bounding box center [110, 171] width 96 height 23
click at [111, 173] on span "My Pending" at bounding box center [110, 171] width 96 height 23
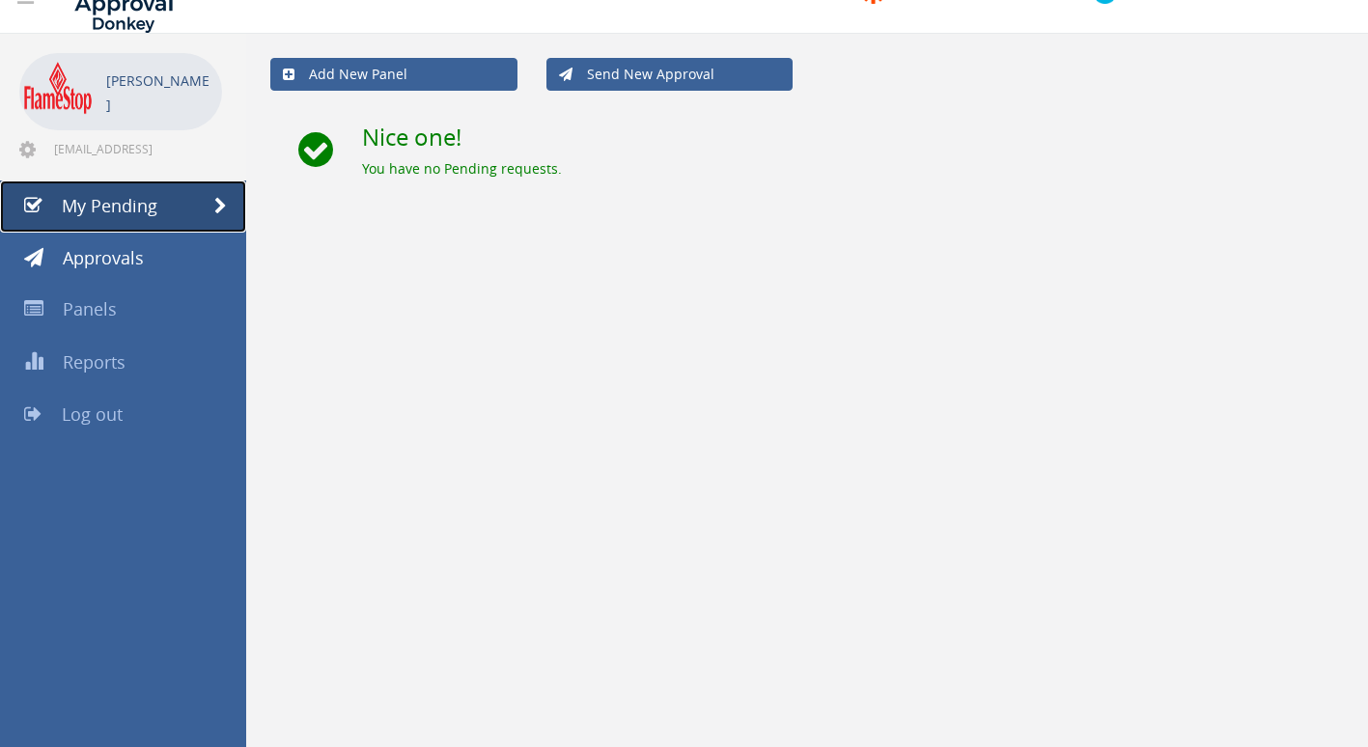
scroll to position [0, 0]
